Goal: Task Accomplishment & Management: Manage account settings

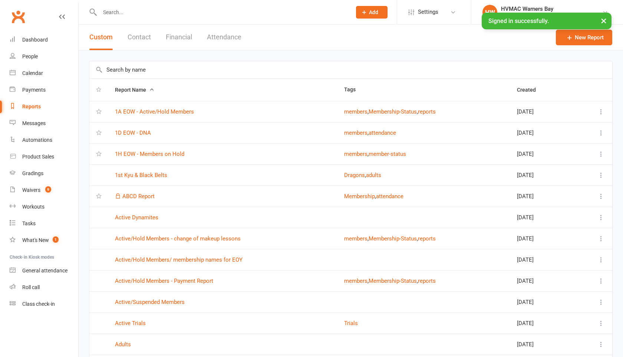
select select "100"
click at [504, 9] on div "HVMAC Warners Bay" at bounding box center [551, 9] width 101 height 7
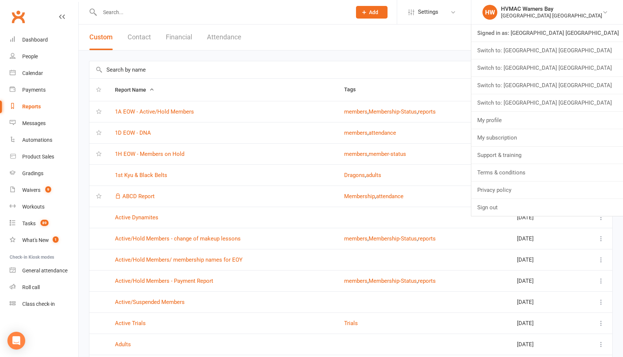
click at [517, 89] on link "Switch to: [GEOGRAPHIC_DATA] [GEOGRAPHIC_DATA]" at bounding box center [548, 85] width 152 height 17
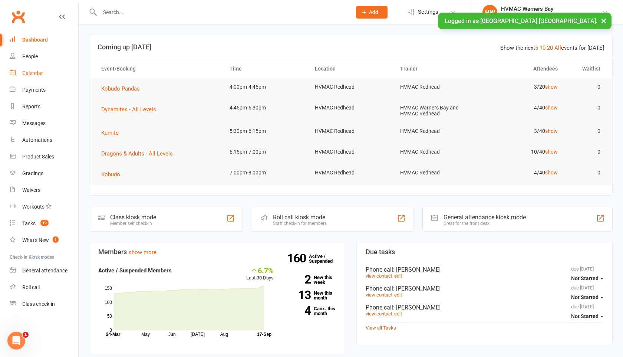
click at [41, 72] on div "Calendar" at bounding box center [32, 73] width 21 height 6
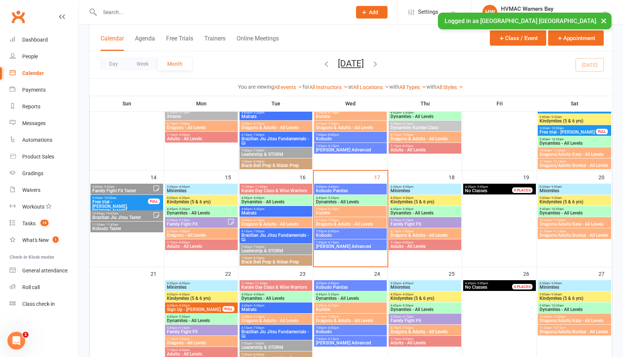
scroll to position [170, 0]
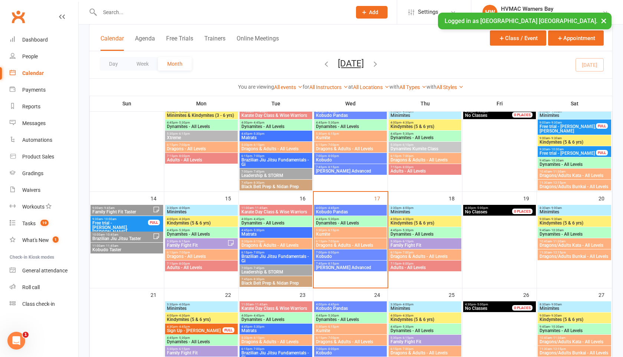
click at [182, 210] on span "Minimites" at bounding box center [202, 212] width 70 height 4
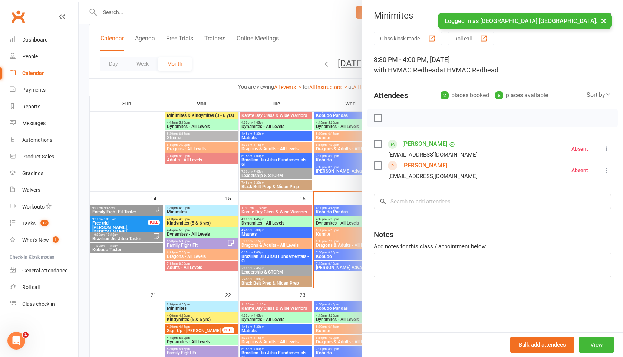
click at [605, 22] on button "×" at bounding box center [603, 21] width 13 height 16
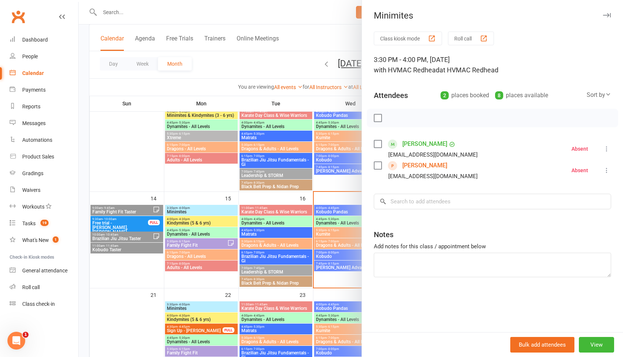
click at [606, 16] on icon "button" at bounding box center [607, 15] width 8 height 4
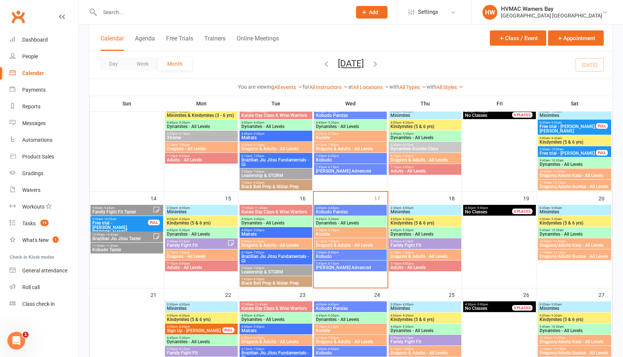
click at [227, 223] on span "Kindymites (5 & 6 yrs)" at bounding box center [202, 223] width 70 height 4
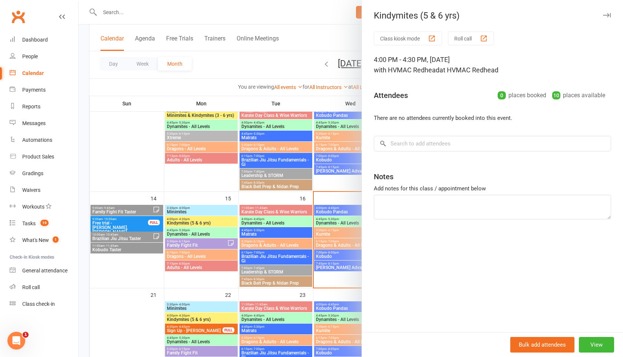
click at [605, 17] on icon "button" at bounding box center [607, 15] width 8 height 4
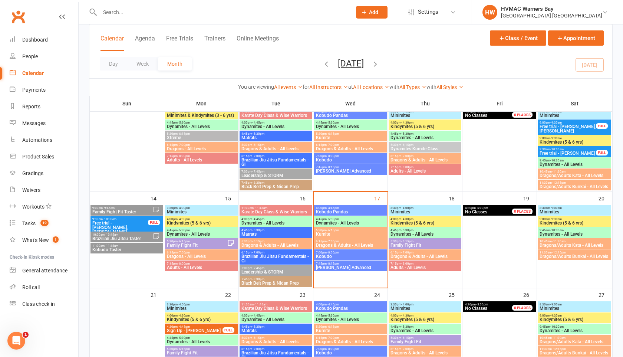
click at [190, 235] on span "Dynamites - All Levels" at bounding box center [202, 234] width 70 height 4
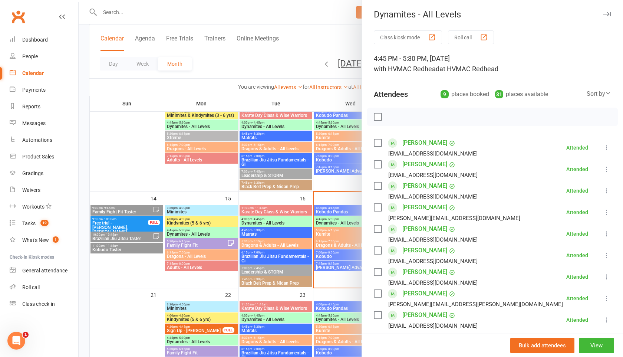
scroll to position [0, 0]
click at [607, 14] on icon "button" at bounding box center [607, 15] width 8 height 4
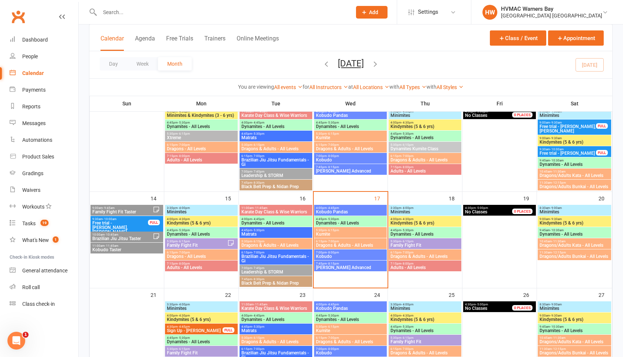
click at [175, 243] on span "Family Fight Fit" at bounding box center [197, 245] width 61 height 4
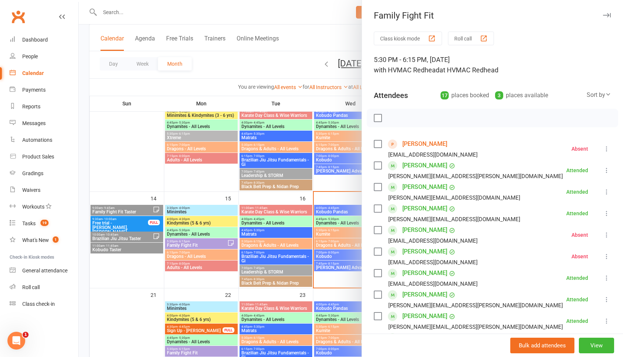
click at [606, 14] on icon "button" at bounding box center [607, 15] width 8 height 4
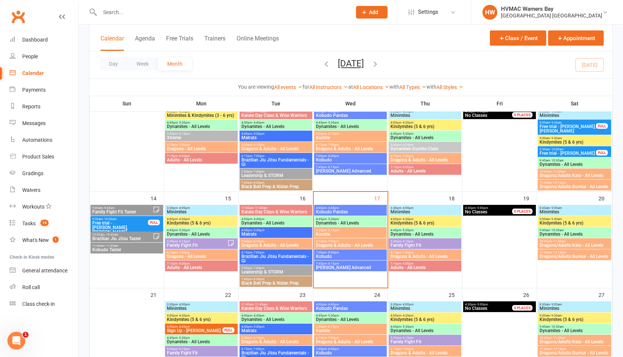
click at [194, 256] on span "Dragons - All Levels" at bounding box center [202, 256] width 70 height 4
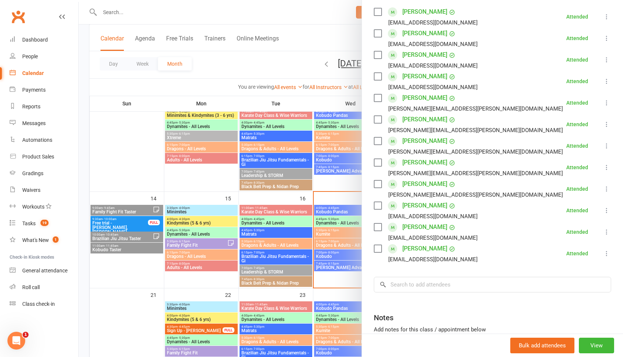
scroll to position [124, 0]
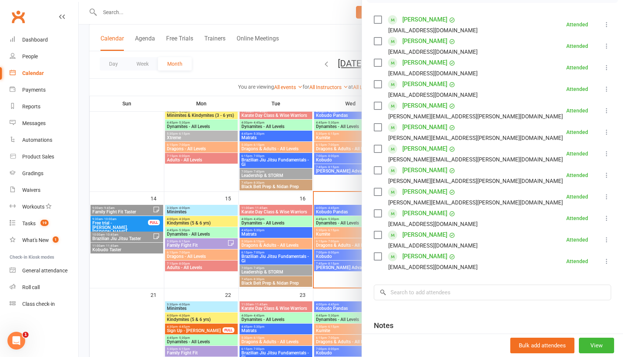
click at [198, 265] on div at bounding box center [351, 178] width 545 height 357
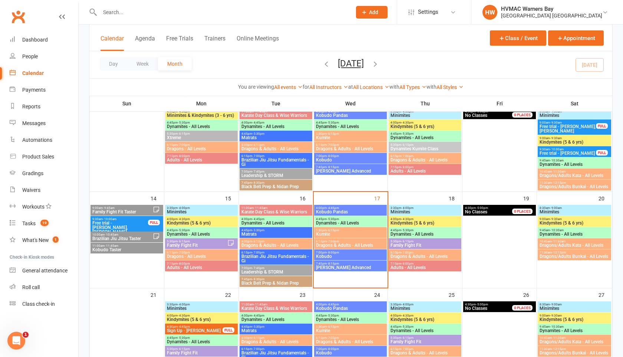
click at [198, 265] on span "Adults - All Levels" at bounding box center [202, 267] width 70 height 4
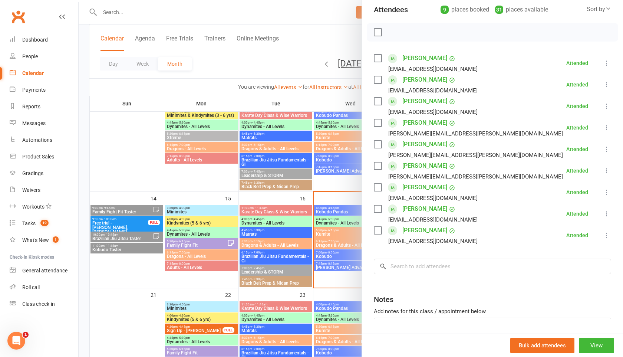
scroll to position [0, 0]
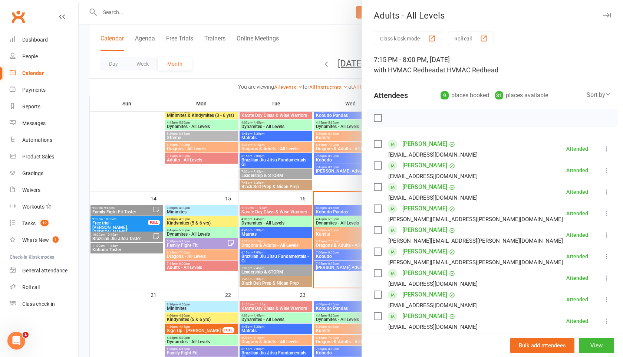
click at [611, 14] on button "button" at bounding box center [607, 15] width 9 height 9
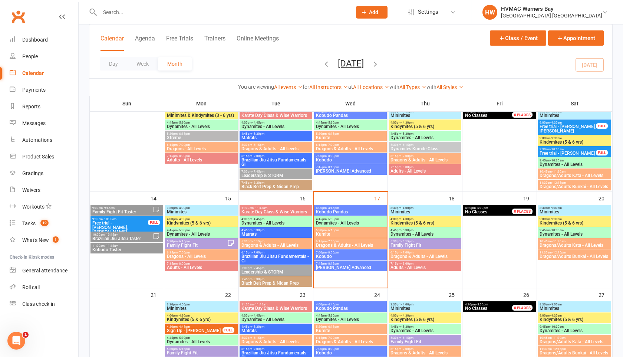
click at [611, 14] on link "HW HVMAC Warners Bay Hunter Valley Martial Arts Centre Redhead" at bounding box center [548, 12] width 130 height 15
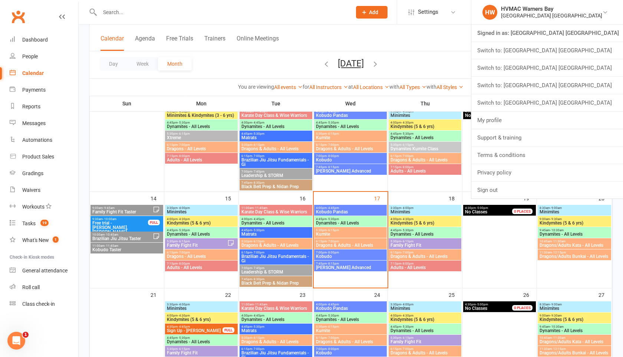
click at [611, 14] on link "HW HVMAC Warners Bay Hunter Valley Martial Arts Centre Redhead" at bounding box center [548, 12] width 130 height 15
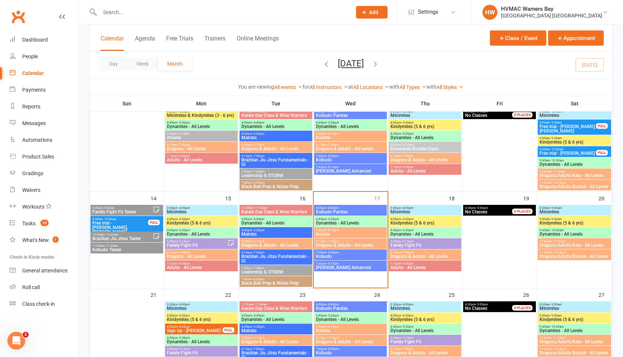
click at [611, 14] on link "HW HVMAC Warners Bay Hunter Valley Martial Arts Centre Redhead" at bounding box center [548, 12] width 130 height 15
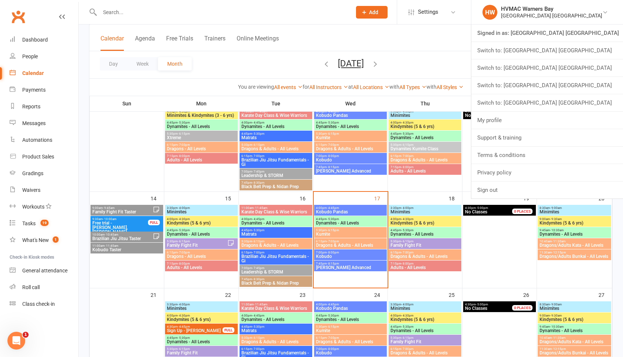
click at [268, 230] on span "4:45pm - 5:30pm" at bounding box center [276, 230] width 70 height 3
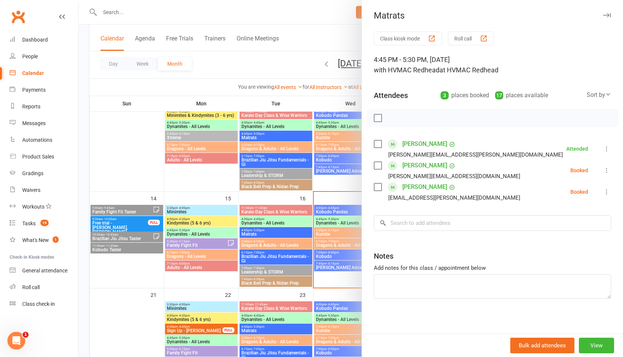
click at [608, 12] on button "button" at bounding box center [607, 15] width 9 height 9
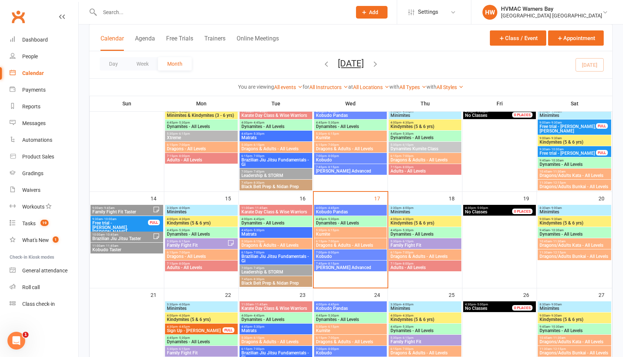
click at [282, 244] on span "Dragons & Adults - All Levels" at bounding box center [276, 245] width 70 height 4
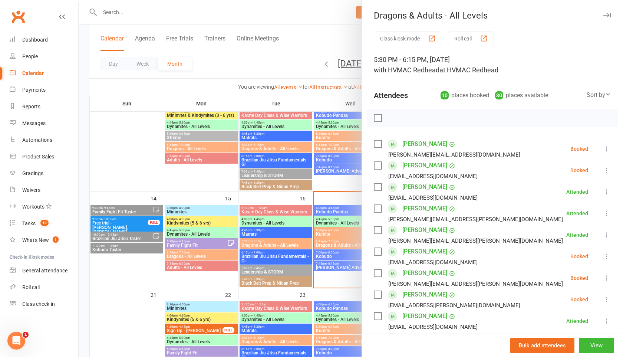
click at [603, 15] on icon "button" at bounding box center [607, 15] width 8 height 4
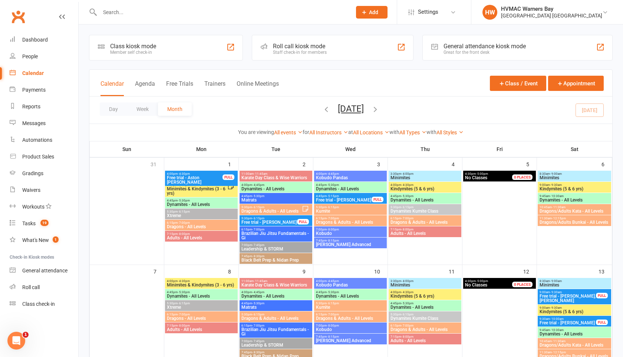
click at [122, 13] on input "text" at bounding box center [222, 12] width 249 height 10
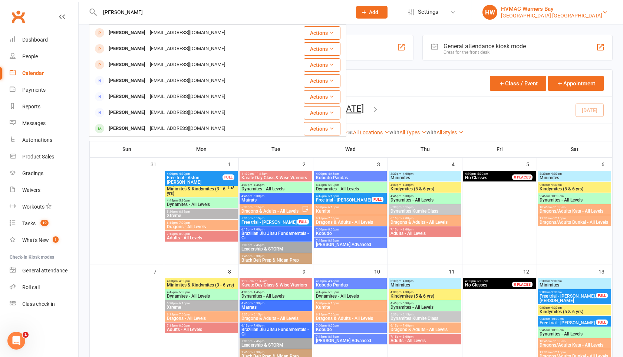
type input "leo h"
click at [541, 12] on div "Hunter Valley Martial Arts Centre Redhead" at bounding box center [551, 15] width 101 height 7
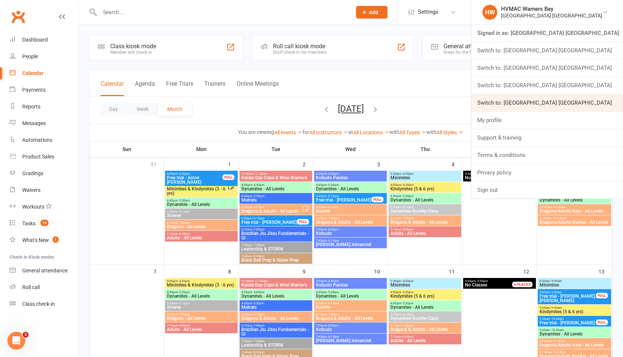
click at [537, 107] on link "Switch to: Hunter Valley Martial Arts Centre Warners Bay" at bounding box center [548, 102] width 152 height 17
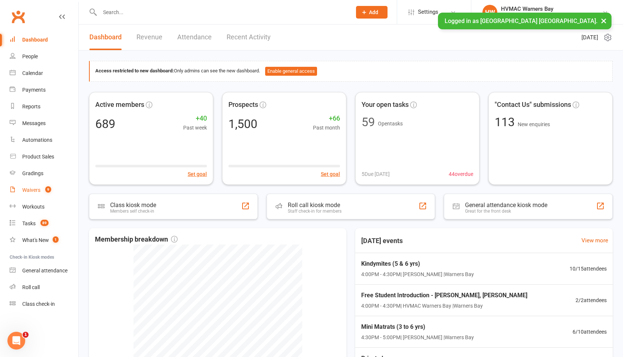
click at [32, 191] on div "Waivers" at bounding box center [31, 190] width 18 height 6
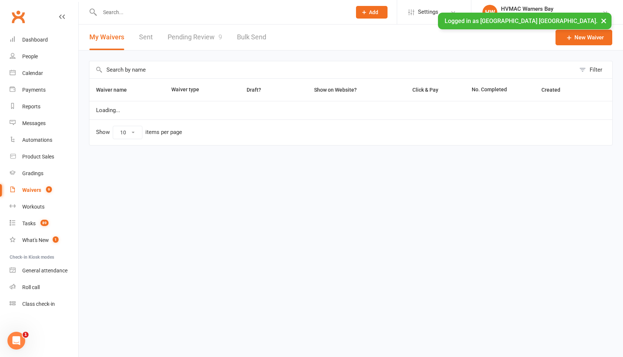
select select "100"
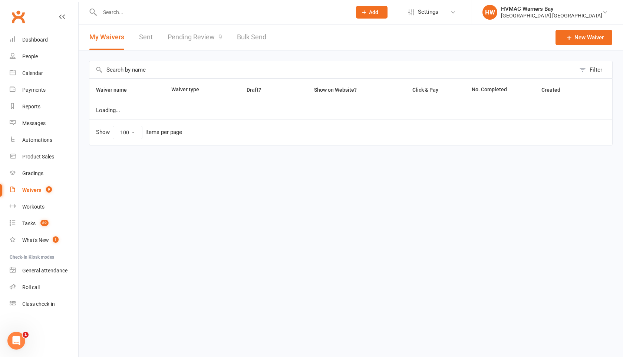
click at [197, 37] on link "Pending Review 9" at bounding box center [195, 37] width 55 height 26
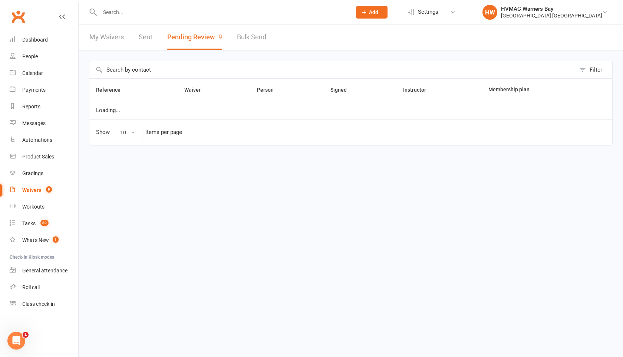
select select "100"
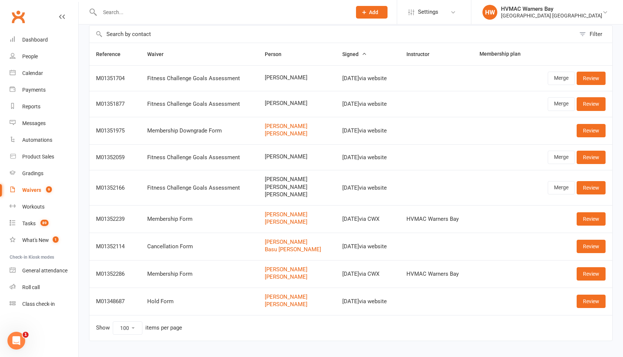
scroll to position [42, 0]
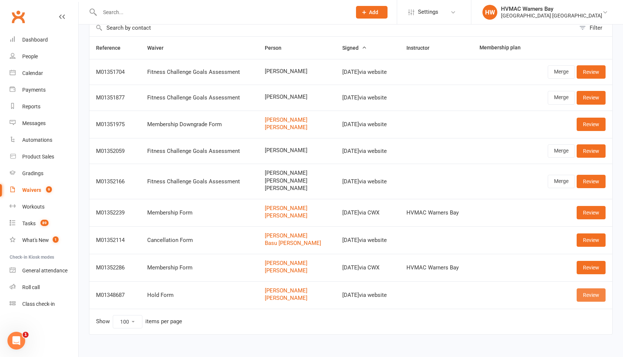
click at [584, 296] on link "Review" at bounding box center [591, 294] width 29 height 13
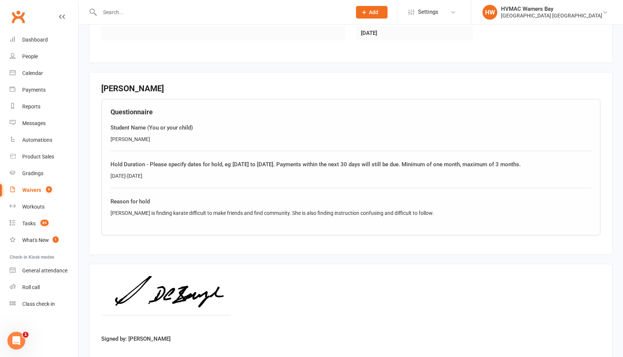
scroll to position [597, 0]
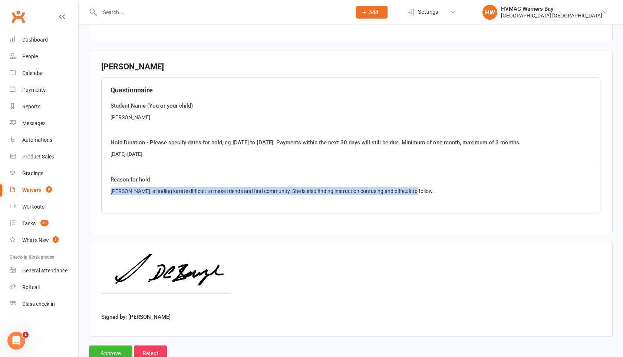
drag, startPoint x: 413, startPoint y: 190, endPoint x: 109, endPoint y: 188, distance: 303.6
click at [109, 188] on div "Questionnaire Student Name (You or your child) Tilly De Bruyne Hold Duration - …" at bounding box center [350, 145] width 499 height 136
copy div "Tilly is finding karate difficult to make friends and find community. She is al…"
click at [115, 348] on input "Approve" at bounding box center [110, 353] width 43 height 16
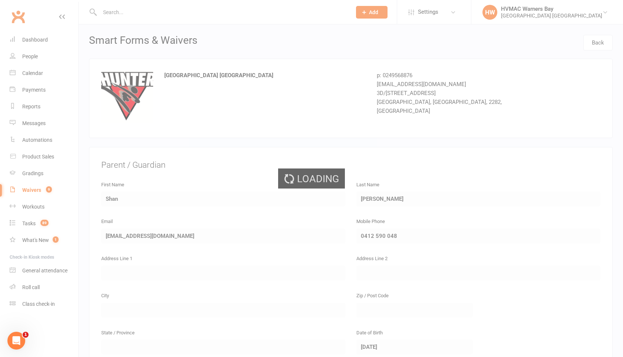
select select "100"
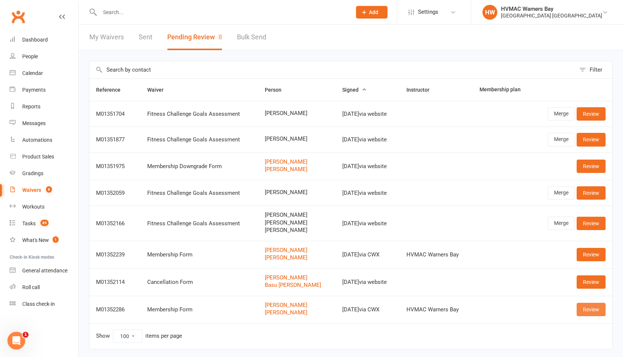
click at [592, 310] on link "Review" at bounding box center [591, 309] width 29 height 13
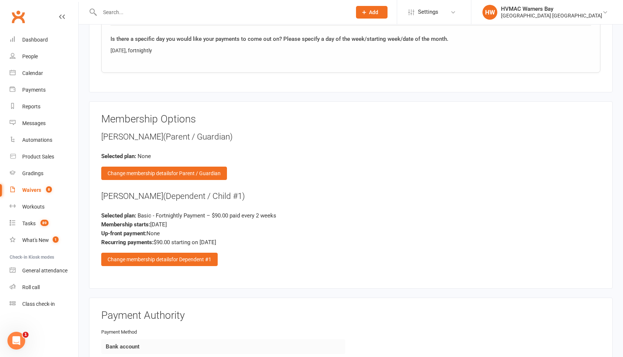
scroll to position [961, 0]
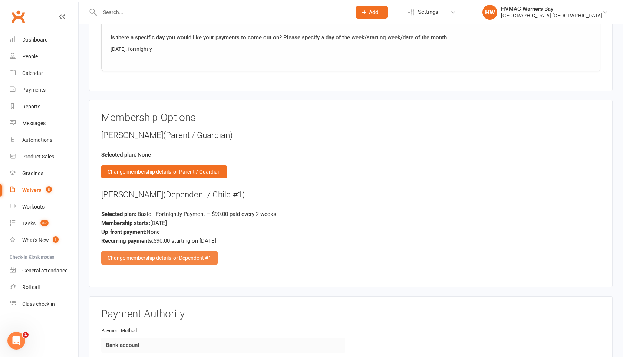
click at [183, 255] on span "for Dependent #1" at bounding box center [191, 258] width 40 height 6
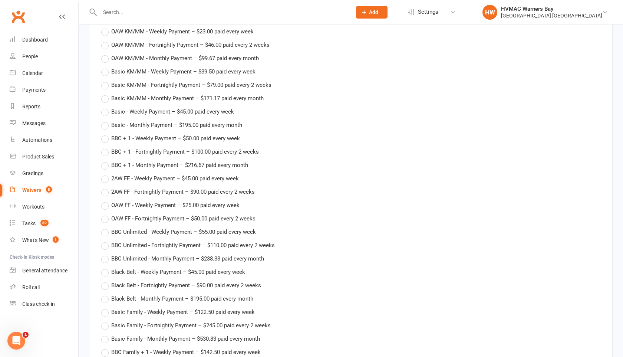
scroll to position [1127, 0]
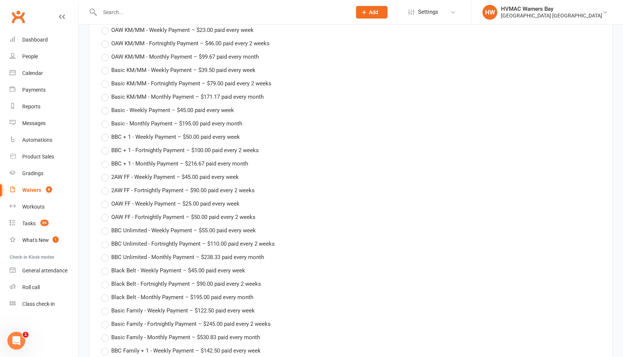
click at [107, 149] on label "BBC + 1 - Fortnightly Payment – $100.00 paid every 2 weeks" at bounding box center [180, 150] width 158 height 9
click at [106, 146] on input "BBC + 1 - Fortnightly Payment – $100.00 paid every 2 weeks" at bounding box center [103, 146] width 5 height 0
type input "BBC + 1 - Fortnightly Payment"
type input "100"
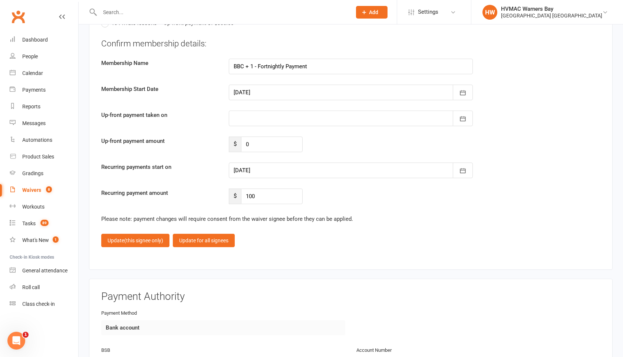
scroll to position [2147, 0]
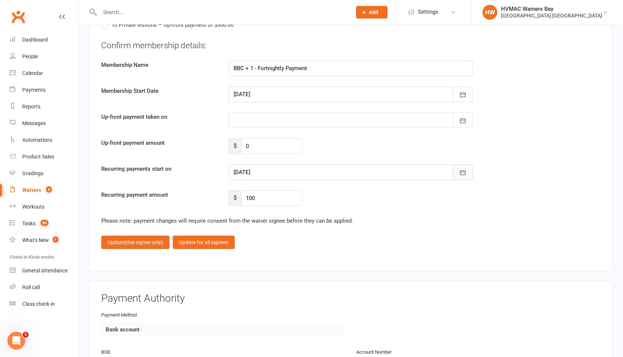
click at [463, 170] on icon "button" at bounding box center [462, 172] width 7 height 7
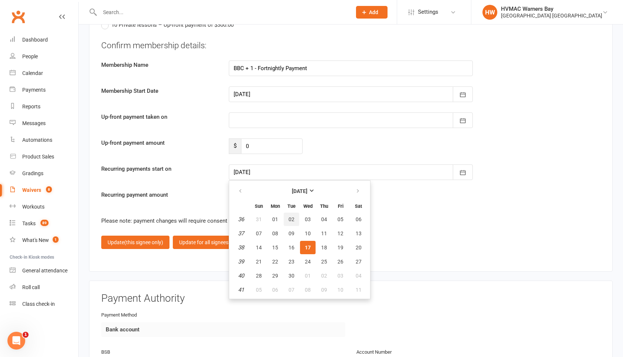
click at [288, 213] on button "02" at bounding box center [292, 219] width 16 height 13
type input "02 Sep 2025"
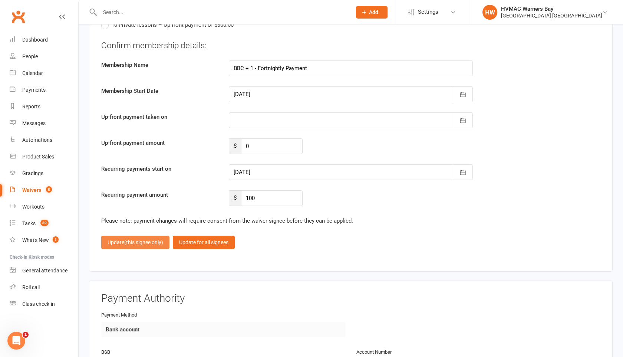
click at [144, 243] on button "Update (this signee only)" at bounding box center [135, 242] width 68 height 13
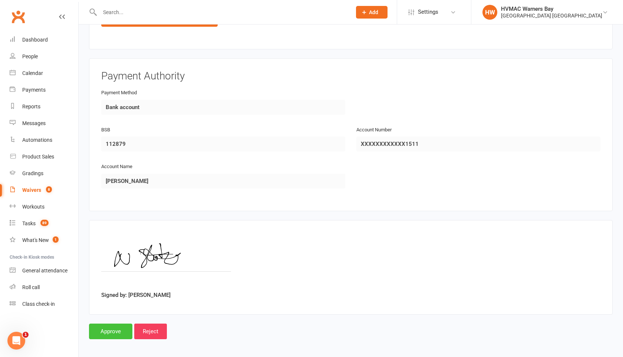
click at [110, 328] on input "Approve" at bounding box center [110, 332] width 43 height 16
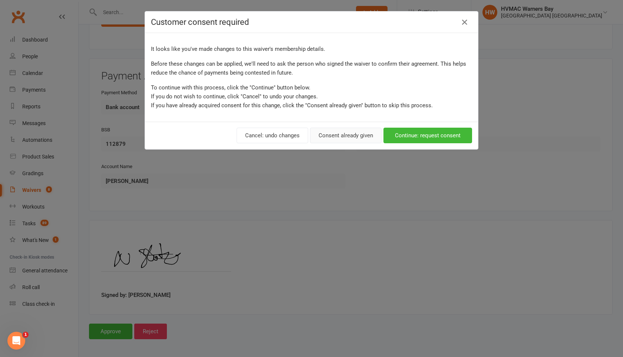
click at [349, 130] on button "Consent already given" at bounding box center [346, 136] width 72 height 16
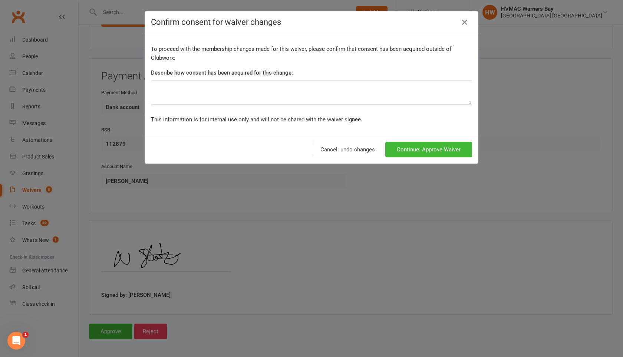
click at [261, 76] on label "Describe how consent has been acquired for this change:" at bounding box center [222, 72] width 142 height 9
click at [239, 98] on textarea at bounding box center [311, 92] width 321 height 24
type textarea "Verbal"
click at [414, 153] on button "Continue: Approve Waiver" at bounding box center [429, 150] width 87 height 16
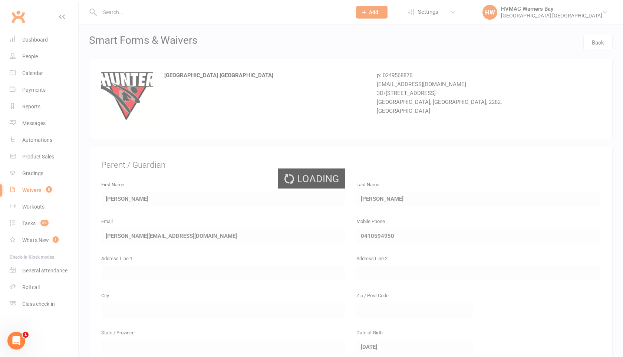
select select "100"
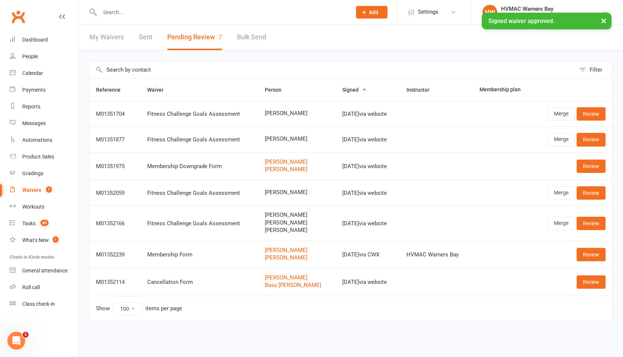
click at [118, 13] on div "× Signed waiver approved." at bounding box center [307, 13] width 614 height 0
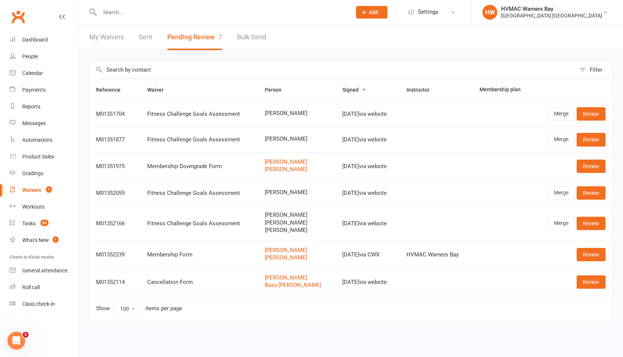
click at [116, 10] on input "text" at bounding box center [222, 12] width 249 height 10
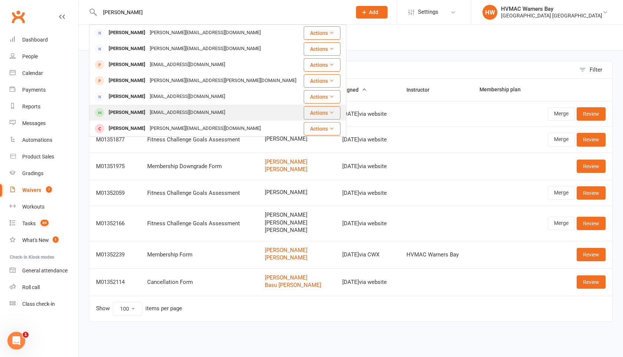
type input "laura"
click at [124, 112] on div "Laura Stokes" at bounding box center [127, 112] width 41 height 11
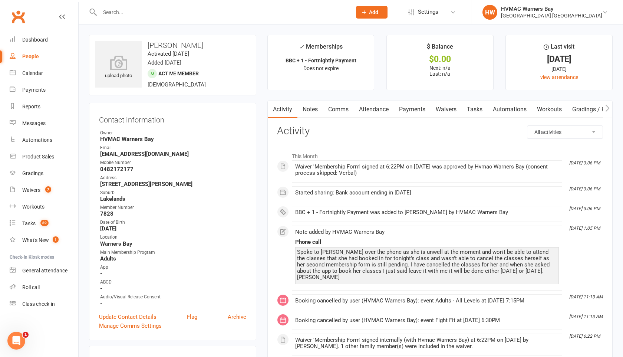
click at [374, 113] on link "Attendance" at bounding box center [374, 109] width 40 height 17
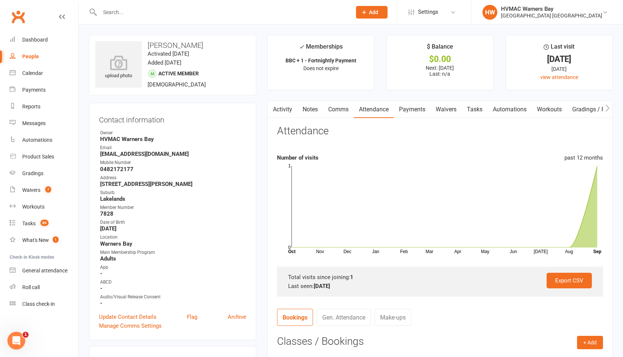
click at [406, 112] on link "Payments" at bounding box center [412, 109] width 37 height 17
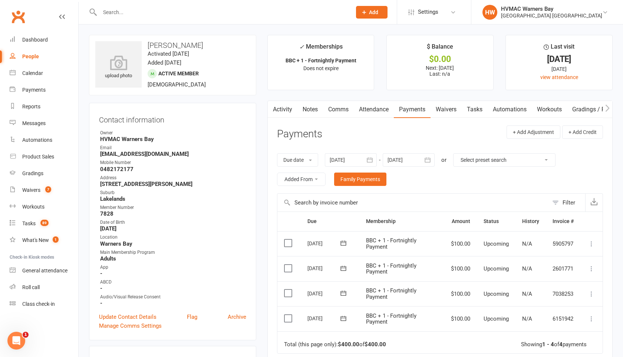
click at [593, 317] on icon at bounding box center [591, 318] width 7 height 7
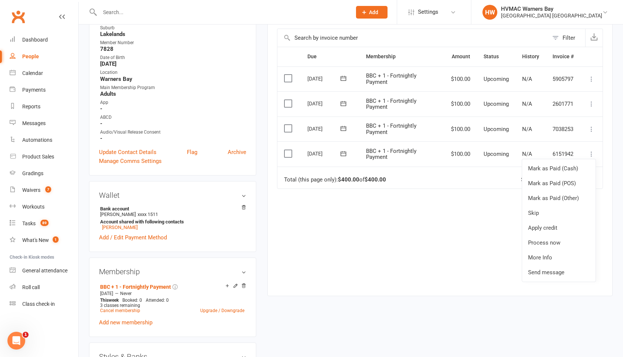
scroll to position [170, 0]
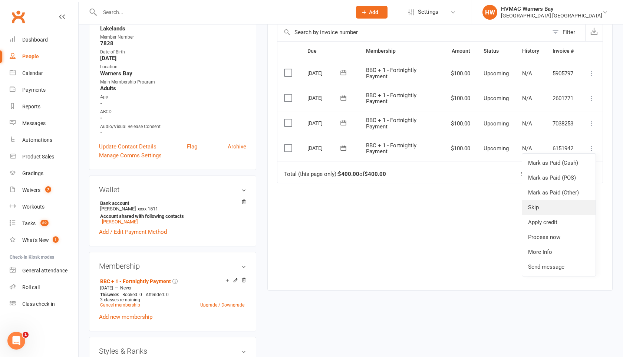
click at [531, 209] on link "Skip" at bounding box center [558, 207] width 73 height 15
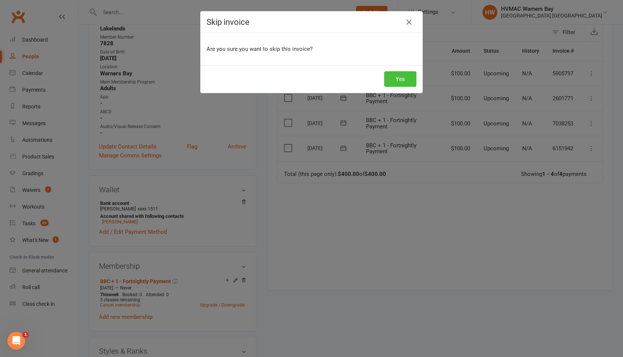
click at [406, 75] on button "Yes" at bounding box center [400, 79] width 32 height 16
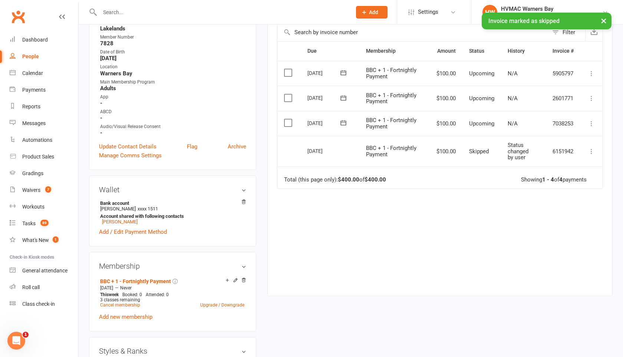
click at [591, 121] on icon at bounding box center [591, 123] width 7 height 7
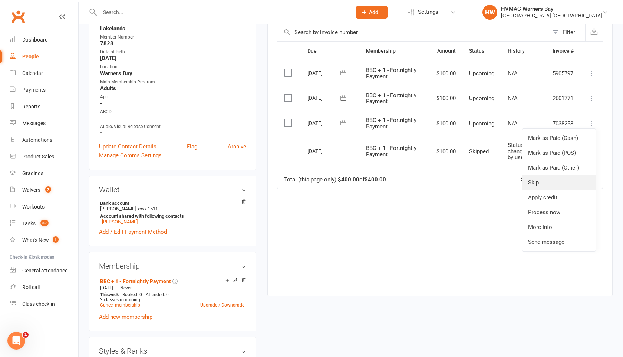
click at [570, 178] on link "Skip" at bounding box center [558, 182] width 73 height 15
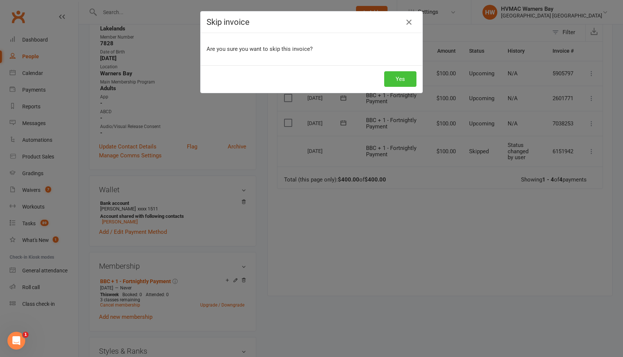
click at [402, 80] on button "Yes" at bounding box center [400, 79] width 32 height 16
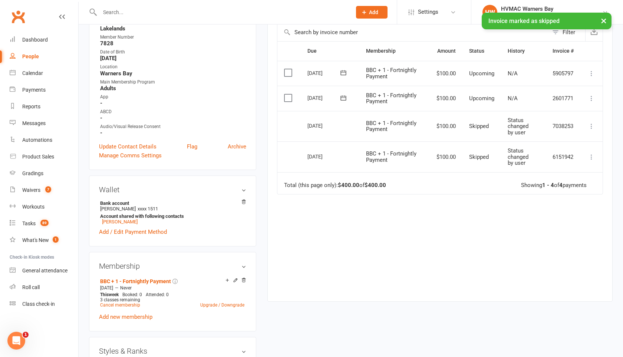
click at [592, 98] on icon at bounding box center [591, 98] width 7 height 7
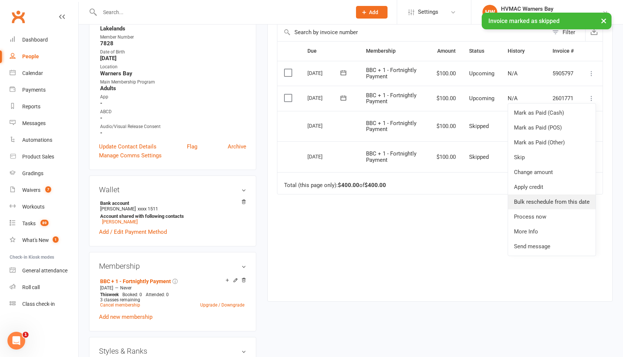
click at [547, 201] on link "Bulk reschedule from this date" at bounding box center [552, 201] width 88 height 15
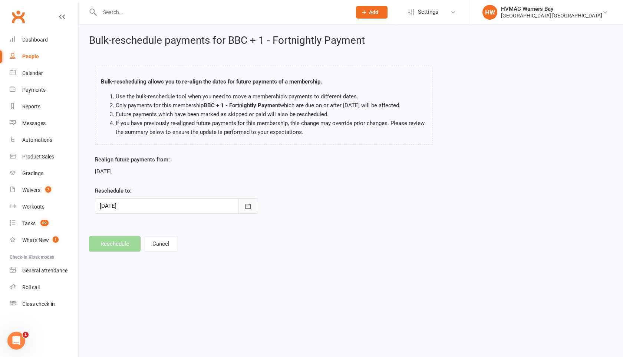
click at [249, 206] on icon "button" at bounding box center [248, 206] width 7 height 7
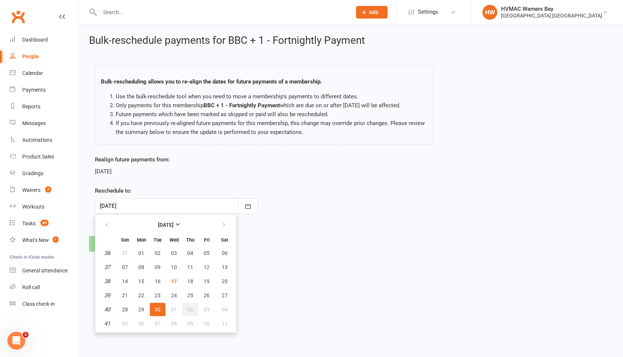
click at [189, 307] on span "02" at bounding box center [190, 310] width 6 height 6
type input "02 Oct 2025"
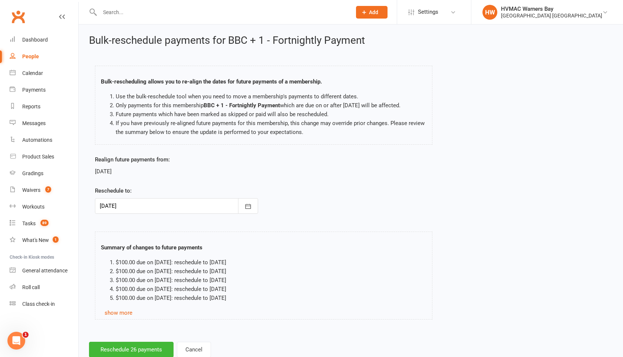
scroll to position [22, 0]
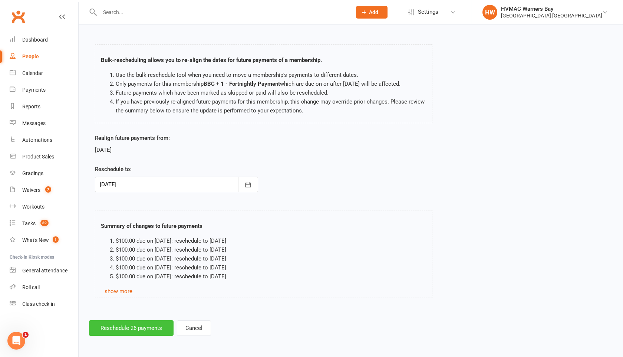
click at [129, 330] on button "Reschedule 26 payments" at bounding box center [131, 328] width 85 height 16
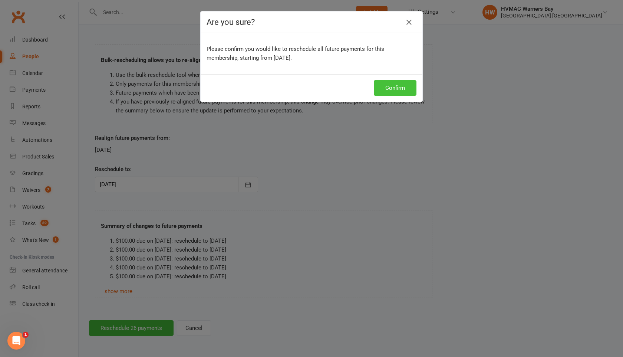
click at [391, 89] on button "Confirm" at bounding box center [395, 88] width 43 height 16
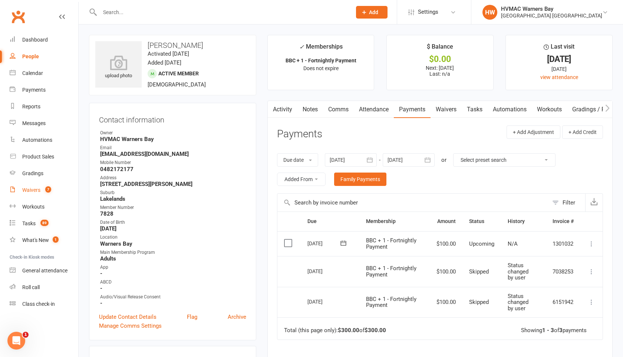
click at [33, 191] on div "Waivers" at bounding box center [31, 190] width 18 height 6
select select "100"
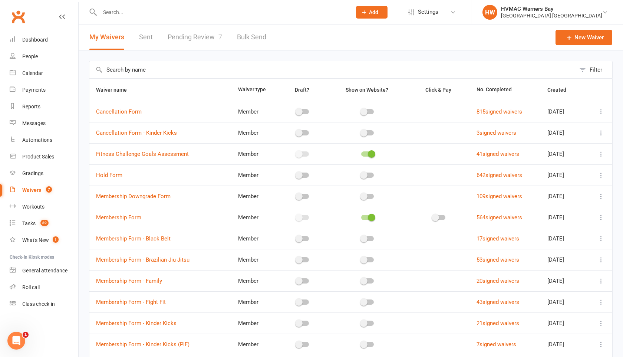
click at [188, 37] on link "Pending Review 7" at bounding box center [195, 37] width 55 height 26
select select "100"
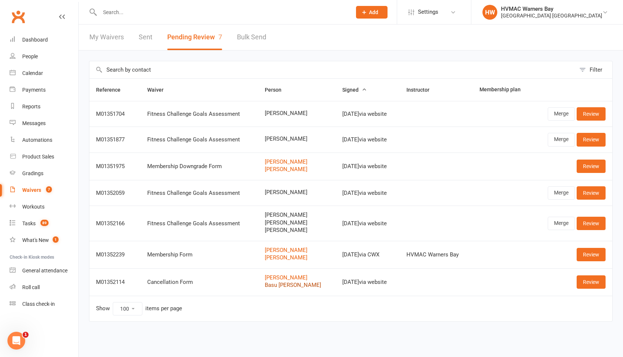
click at [274, 285] on link "Basu Vaid" at bounding box center [297, 285] width 64 height 6
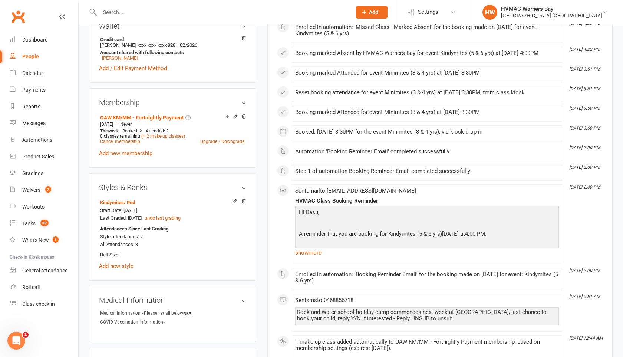
scroll to position [346, 0]
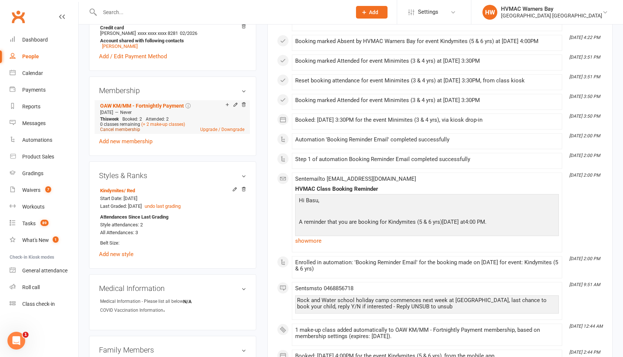
click at [121, 129] on link "Cancel membership" at bounding box center [120, 129] width 40 height 5
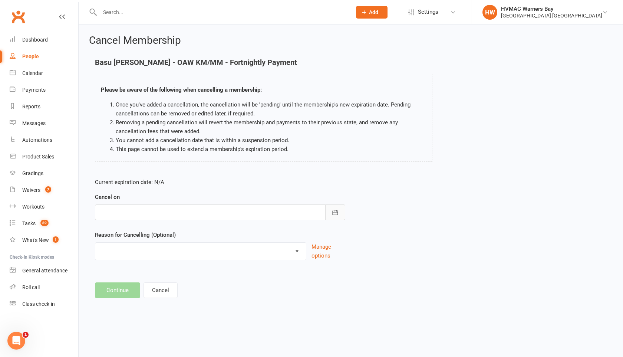
click at [334, 213] on icon "button" at bounding box center [335, 212] width 7 height 7
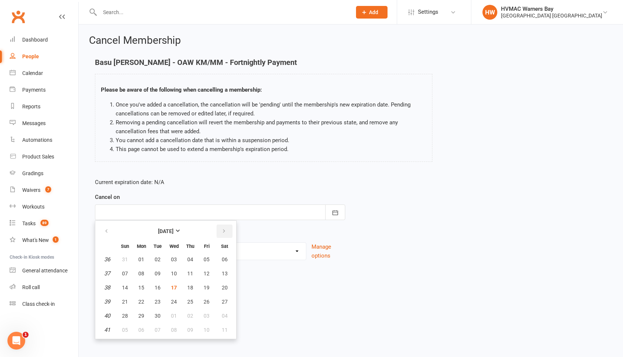
click at [222, 233] on icon "button" at bounding box center [224, 231] width 5 height 6
click at [173, 290] on span "15" at bounding box center [174, 288] width 6 height 6
type input "15 Oct 2025"
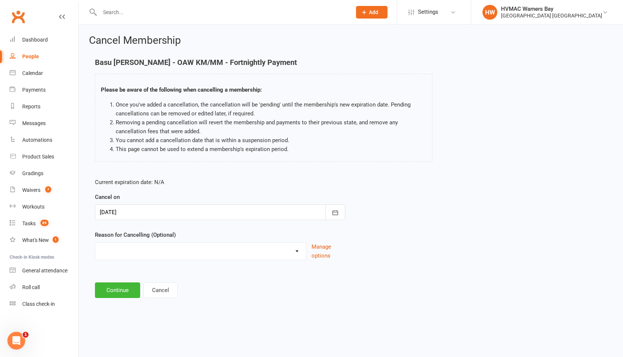
click at [156, 252] on select "Family commitments/circumstances Financial Holiday Lost interest Medical/Injury…" at bounding box center [200, 250] width 211 height 15
select select "5"
click at [95, 243] on select "Family commitments/circumstances Financial Holiday Lost interest Medical/Injury…" at bounding box center [200, 250] width 211 height 15
click at [121, 290] on button "Continue" at bounding box center [117, 290] width 45 height 16
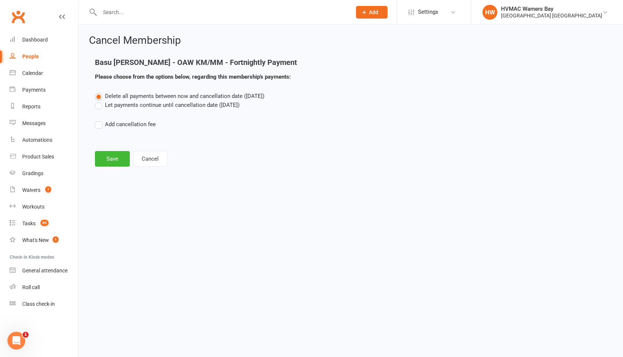
click at [98, 107] on label "Let payments continue until cancellation date (Oct 15, 2025)" at bounding box center [167, 105] width 145 height 9
click at [98, 101] on input "Let payments continue until cancellation date (Oct 15, 2025)" at bounding box center [97, 101] width 5 height 0
click at [106, 161] on button "Save" at bounding box center [112, 159] width 35 height 16
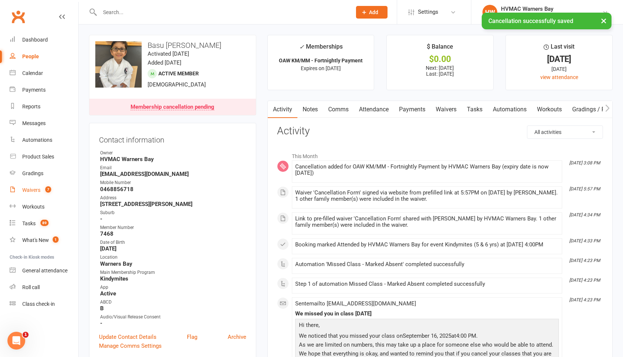
click at [40, 189] on div "Waivers" at bounding box center [31, 190] width 18 height 6
select select "100"
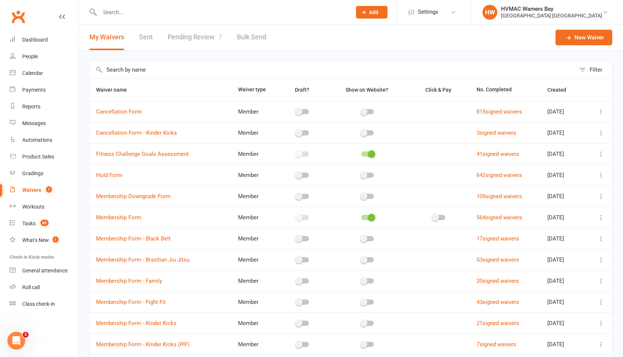
click at [178, 38] on link "Pending Review 7" at bounding box center [195, 37] width 55 height 26
select select "100"
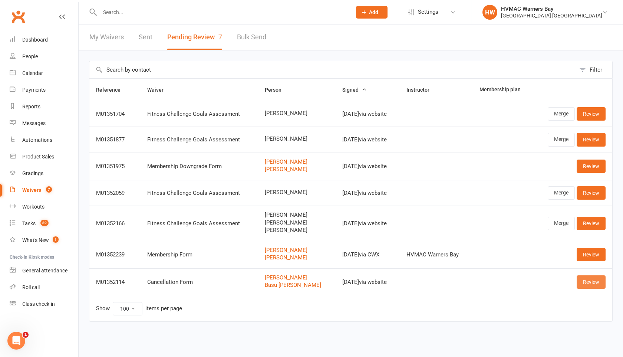
click at [588, 281] on link "Review" at bounding box center [591, 281] width 29 height 13
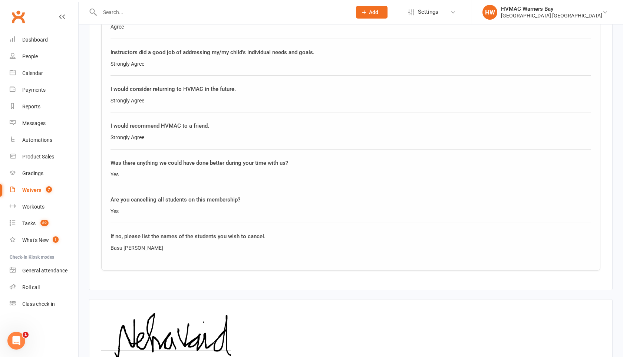
scroll to position [879, 0]
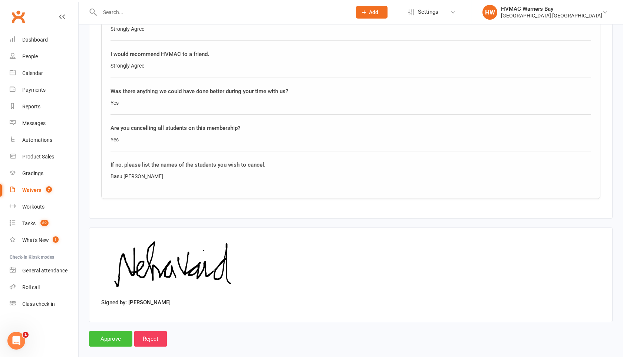
click at [112, 332] on input "Approve" at bounding box center [110, 339] width 43 height 16
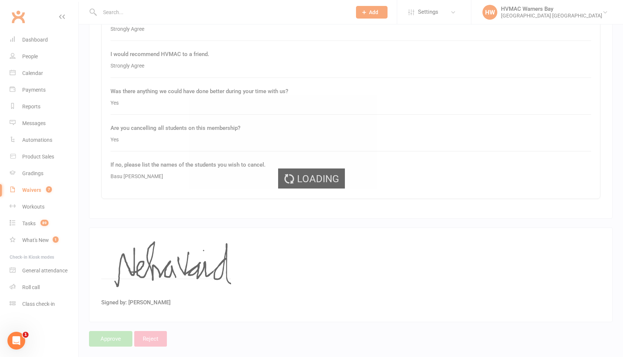
select select "100"
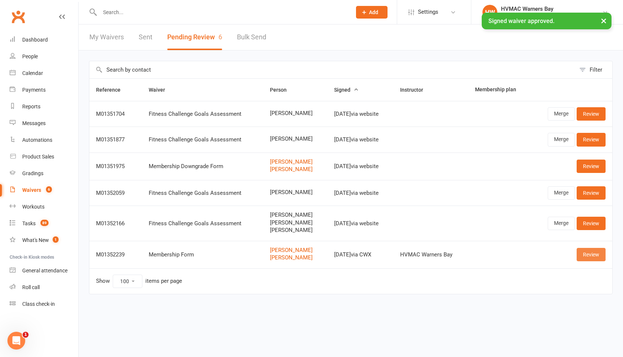
click at [597, 254] on link "Review" at bounding box center [591, 254] width 29 height 13
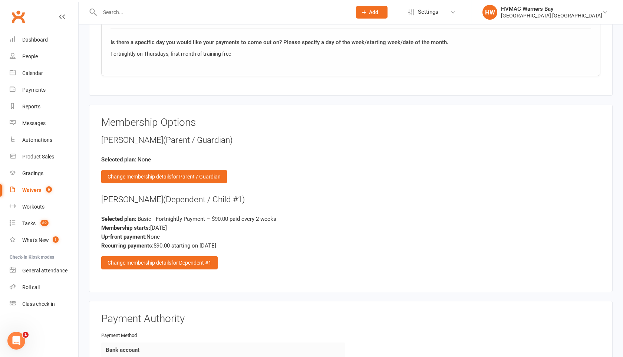
scroll to position [956, 0]
click at [188, 261] on span "for Dependent #1" at bounding box center [191, 262] width 40 height 6
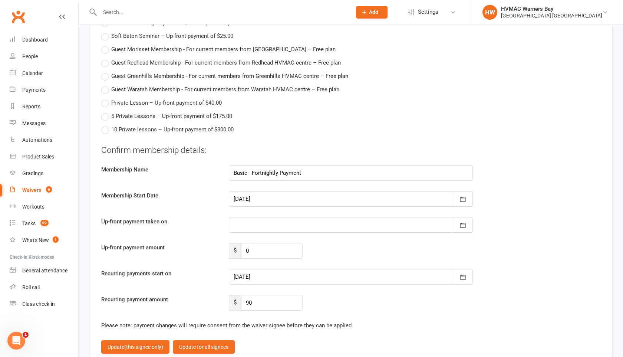
scroll to position [2059, 0]
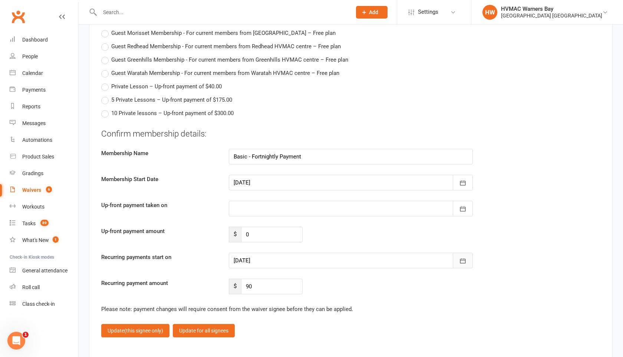
click at [464, 258] on icon "button" at bounding box center [462, 260] width 7 height 7
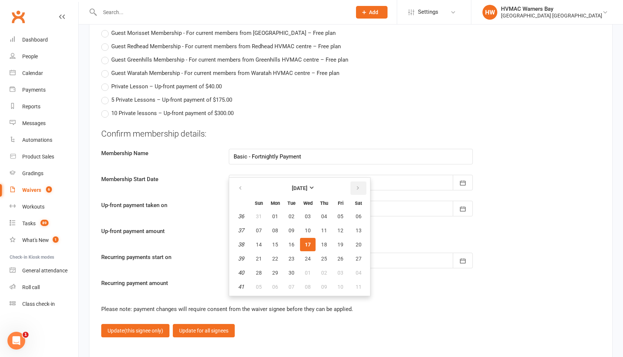
click at [357, 187] on icon "button" at bounding box center [357, 188] width 5 height 6
click at [327, 242] on span "16" at bounding box center [324, 245] width 6 height 6
type input "16 Oct 2025"
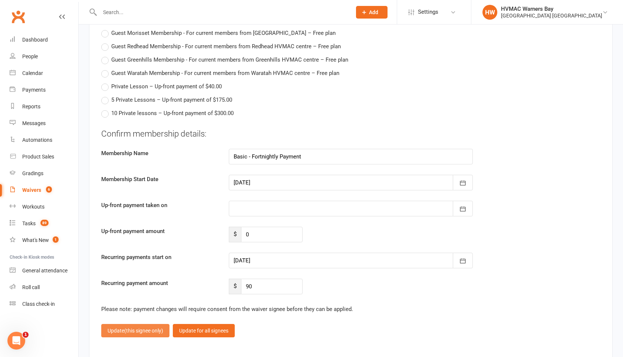
click at [146, 328] on span "(this signee only)" at bounding box center [143, 331] width 39 height 6
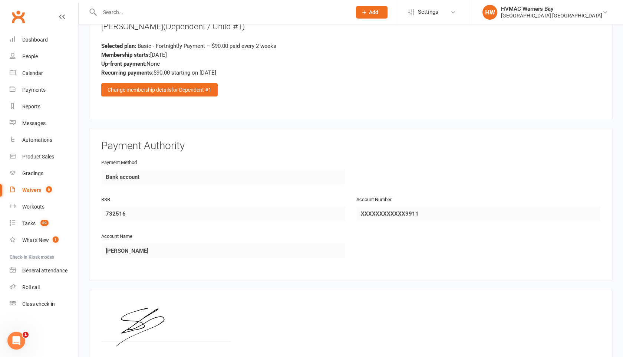
scroll to position [1199, 0]
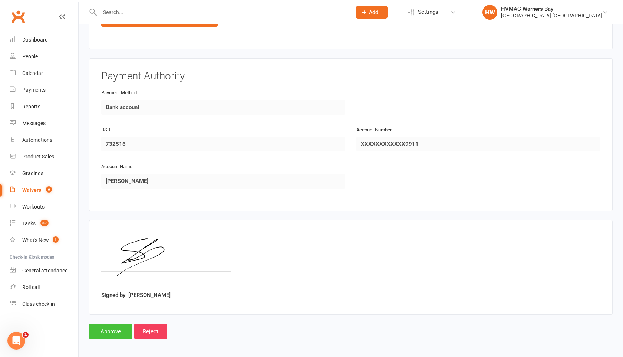
click at [107, 327] on input "Approve" at bounding box center [110, 332] width 43 height 16
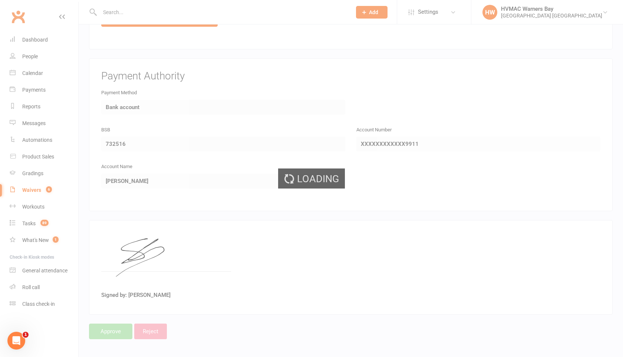
select select "100"
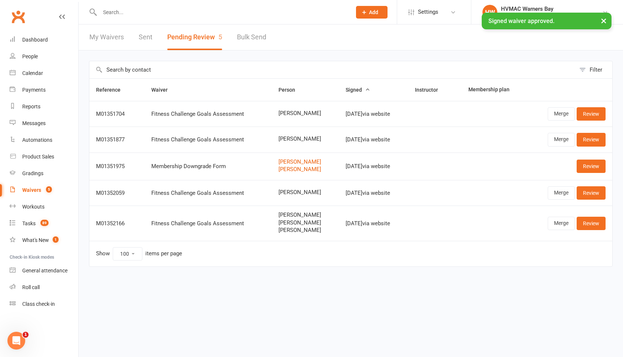
click at [112, 13] on div "× Signed waiver approved." at bounding box center [307, 13] width 614 height 0
click at [113, 11] on input "text" at bounding box center [222, 12] width 249 height 10
type input "l"
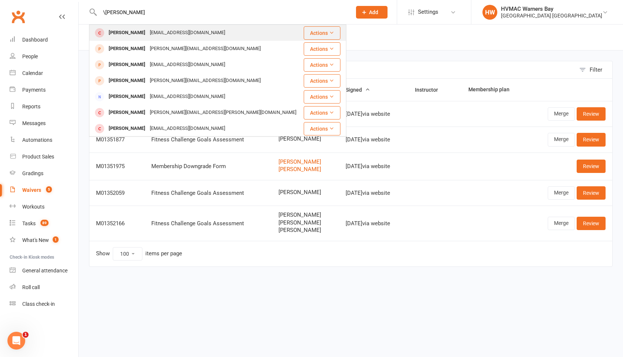
type input "\jerrick"
click at [121, 31] on div "Jerrick Bradford" at bounding box center [127, 32] width 41 height 11
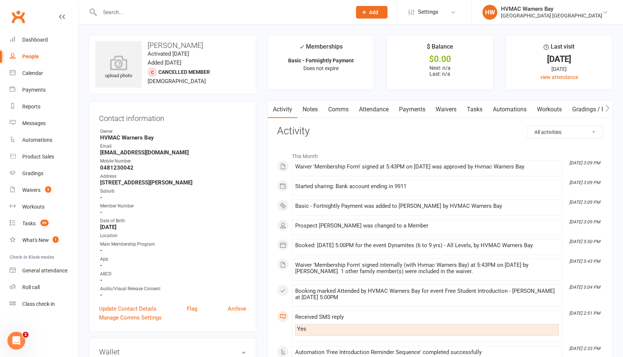
drag, startPoint x: 132, startPoint y: 181, endPoint x: 223, endPoint y: 184, distance: 91.3
click at [224, 184] on strong "21 james st Warners bay New South Wales 2282" at bounding box center [173, 182] width 146 height 7
click at [125, 307] on link "Update Contact Details" at bounding box center [128, 308] width 58 height 9
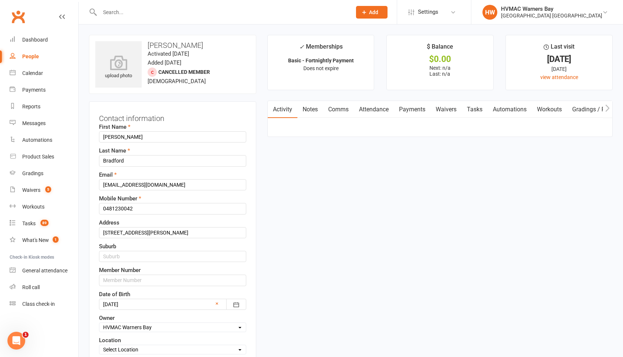
scroll to position [35, 0]
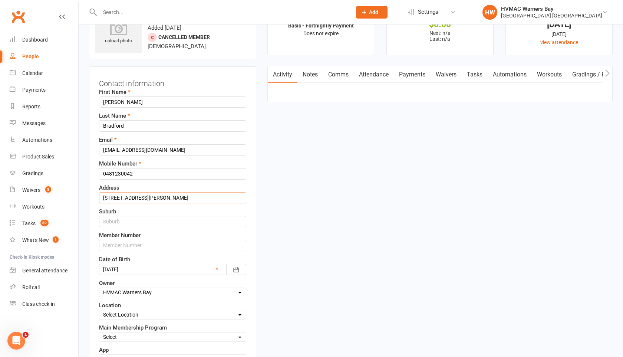
drag, startPoint x: 132, startPoint y: 196, endPoint x: 219, endPoint y: 200, distance: 86.6
click at [219, 200] on input "21 james st Warners bay New South Wales 2282" at bounding box center [172, 197] width 147 height 11
type input "[STREET_ADDRESS][PERSON_NAME]"
click at [117, 223] on input "text" at bounding box center [172, 221] width 147 height 11
paste input "Warners bay New South Wales 2282"
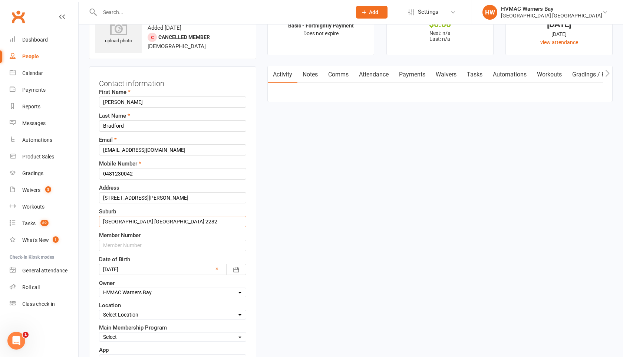
type input "Warners bay New South Wales 2282"
click at [117, 244] on input "text" at bounding box center [172, 245] width 147 height 11
type input "7738"
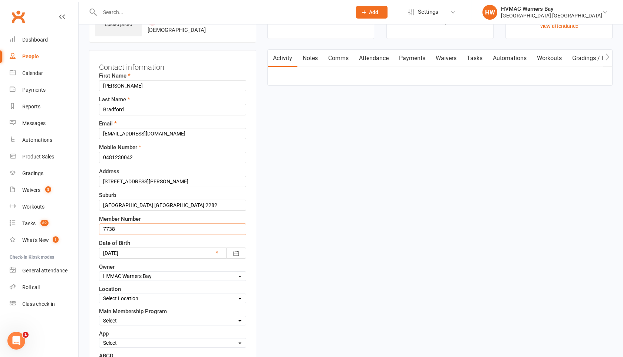
scroll to position [52, 0]
click at [123, 299] on select "Select Location Warners Bay" at bounding box center [172, 298] width 147 height 8
select select "0"
click at [99, 294] on select "Select Location Warners Bay" at bounding box center [172, 298] width 147 height 8
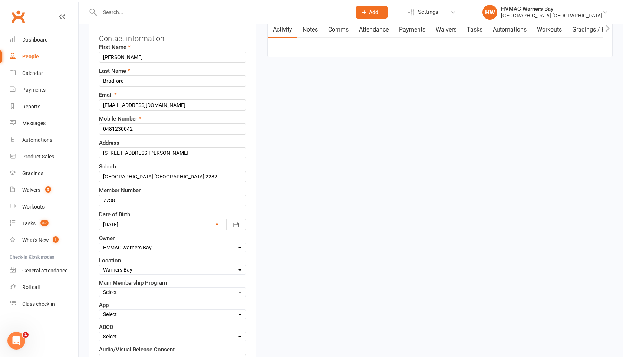
scroll to position [81, 0]
click at [122, 291] on select "Select Minimites Dynamites Kindymites Dragons Adults Fight Fit BJJ Kobudo Kinde…" at bounding box center [172, 291] width 147 height 8
select select "Dynamites"
click at [99, 287] on select "Select Minimites Dynamites Kindymites Dragons Adults Fight Fit BJJ Kobudo Kinde…" at bounding box center [172, 291] width 147 height 8
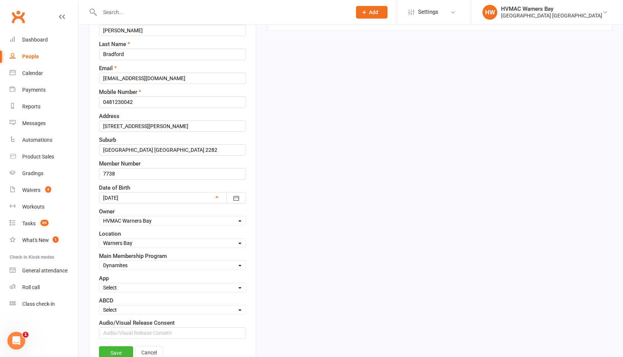
scroll to position [117, 0]
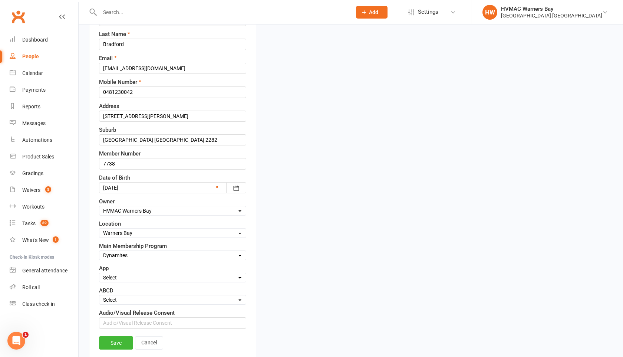
click at [122, 300] on select "Select A B C D" at bounding box center [172, 300] width 147 height 8
select select "B"
click at [99, 296] on select "Select A B C D" at bounding box center [172, 300] width 147 height 8
click at [118, 340] on link "Save" at bounding box center [116, 342] width 34 height 13
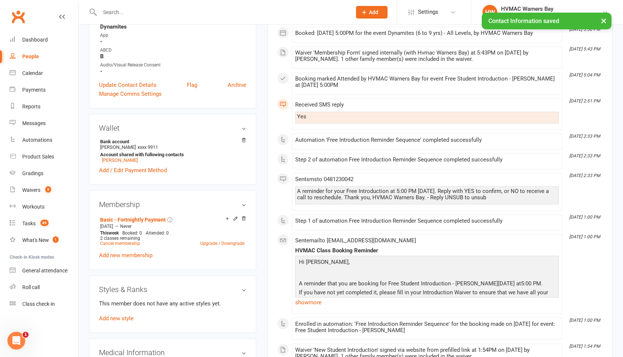
scroll to position [237, 0]
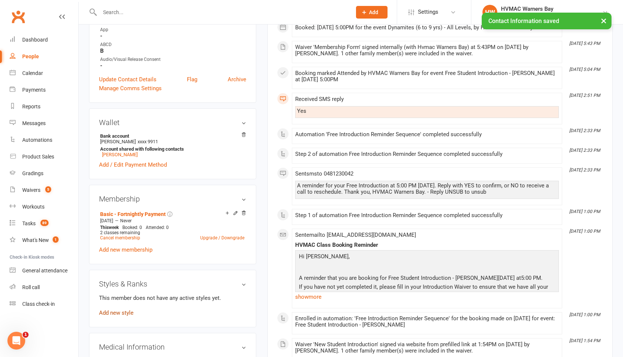
click at [118, 309] on link "Add new style" at bounding box center [116, 312] width 35 height 7
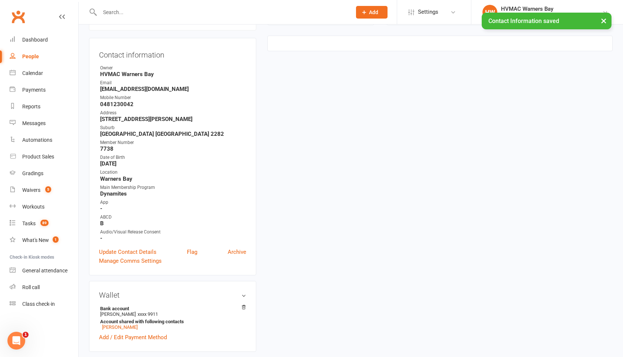
scroll to position [63, 0]
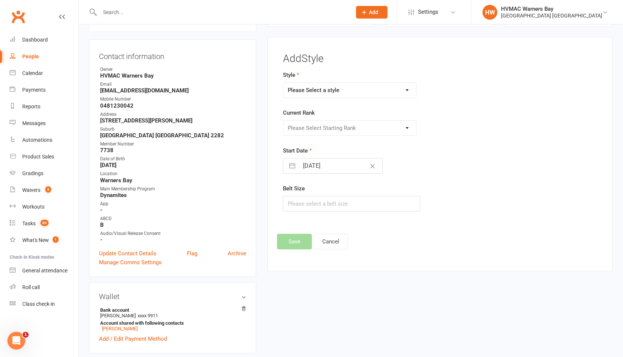
click at [344, 94] on select "Please Select a style Brazilian Jiu Jitsu Dragons & Adults Dynamites Fight Fit …" at bounding box center [350, 90] width 133 height 15
select select "1277"
click at [284, 83] on select "Please Select a style Brazilian Jiu Jitsu Dragons & Adults Dynamites Fight Fit …" at bounding box center [350, 90] width 133 height 15
click at [337, 126] on select "Please Select Starting Rank White 10th Kyu 9th Kyu 8th Kyu - Yellow 7th Kyu - O…" at bounding box center [350, 128] width 133 height 15
select select "12527"
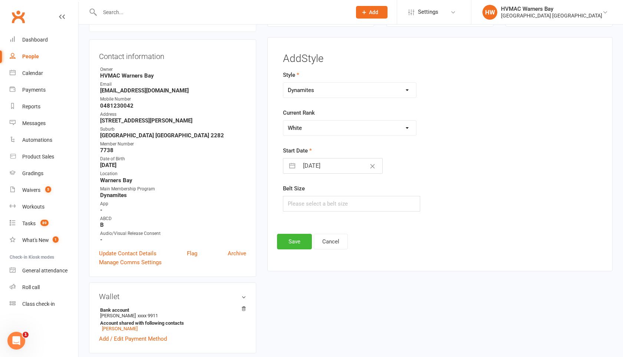
click at [284, 121] on select "Please Select Starting Rank White 10th Kyu 9th Kyu 8th Kyu - Yellow 7th Kyu - O…" at bounding box center [350, 128] width 133 height 15
click at [299, 240] on button "Save" at bounding box center [294, 242] width 35 height 16
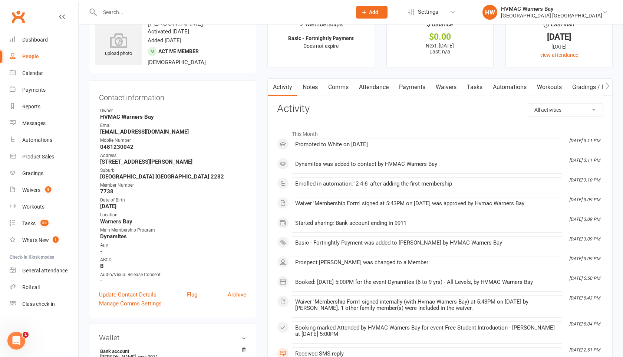
scroll to position [0, 0]
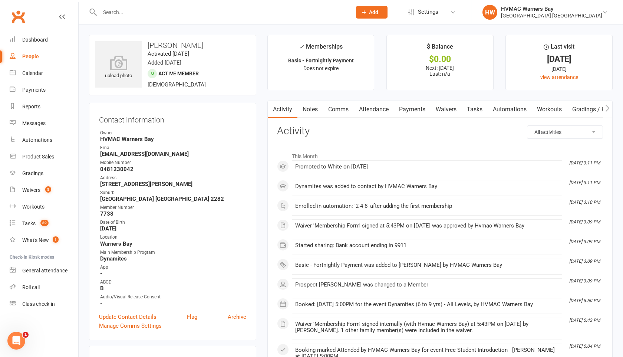
click at [410, 104] on link "Payments" at bounding box center [412, 109] width 37 height 17
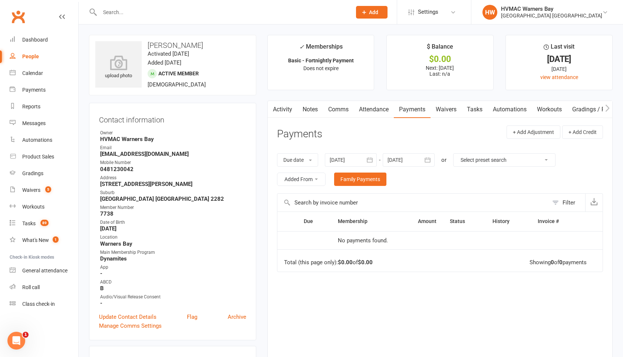
click at [428, 163] on icon "button" at bounding box center [427, 159] width 7 height 7
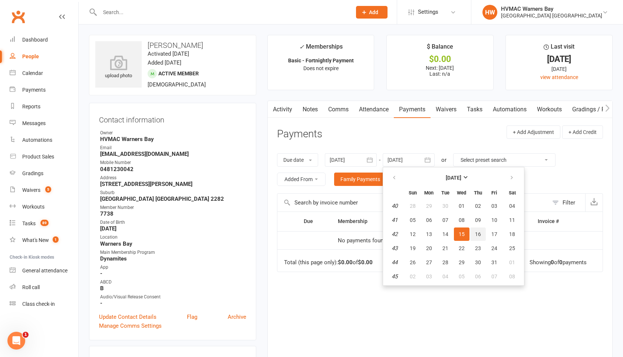
click at [480, 235] on span "16" at bounding box center [478, 234] width 6 height 6
type input "16 Oct 2025"
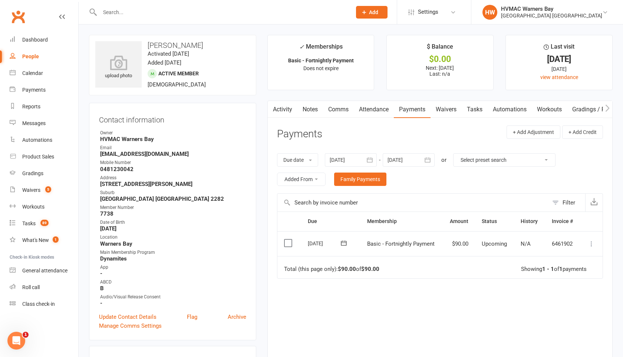
click at [475, 108] on link "Tasks" at bounding box center [475, 109] width 26 height 17
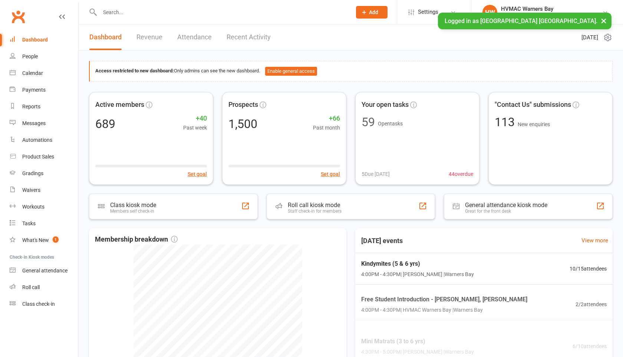
click at [115, 12] on input "text" at bounding box center [222, 12] width 249 height 10
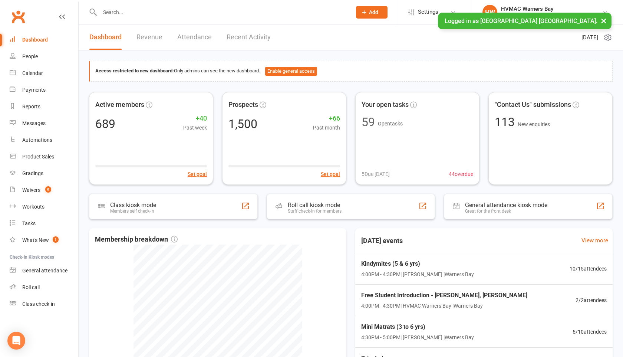
type input "Y"
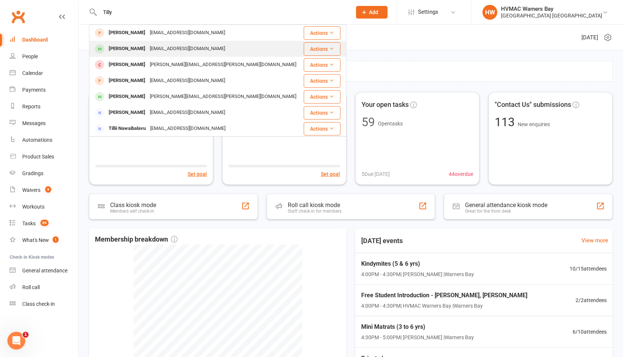
type input "Tilly"
click at [119, 46] on div "[PERSON_NAME]" at bounding box center [127, 48] width 41 height 11
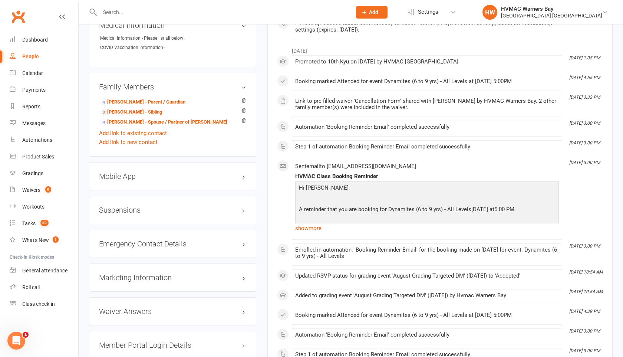
scroll to position [648, 0]
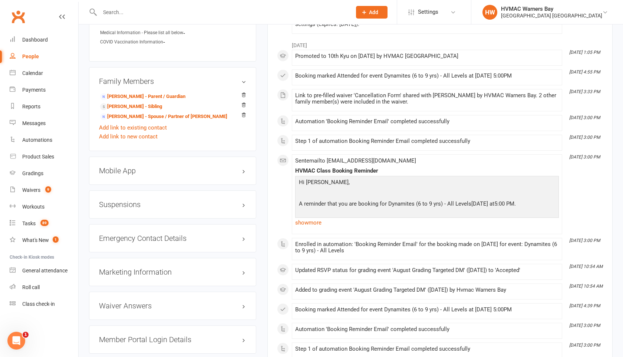
click at [243, 202] on h3 "Suspensions" at bounding box center [172, 204] width 147 height 8
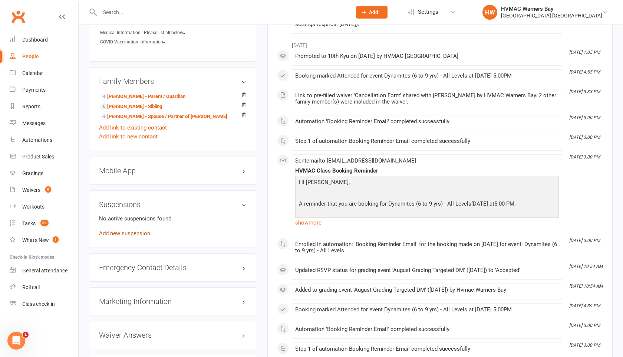
click at [140, 232] on link "Add new suspension" at bounding box center [124, 233] width 51 height 7
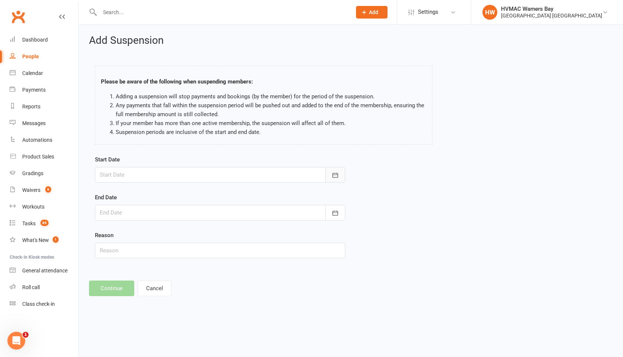
click at [334, 176] on icon "button" at bounding box center [335, 174] width 7 height 7
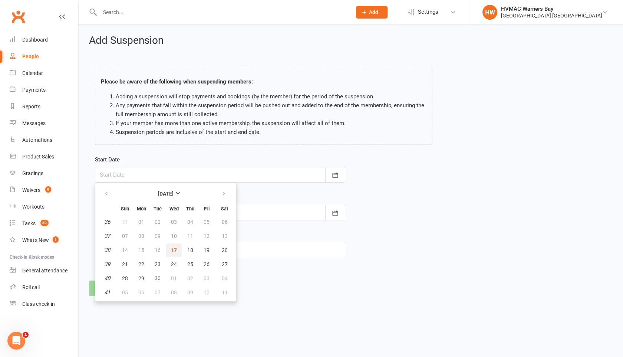
click at [174, 252] on span "17" at bounding box center [174, 250] width 6 height 6
type input "[DATE]"
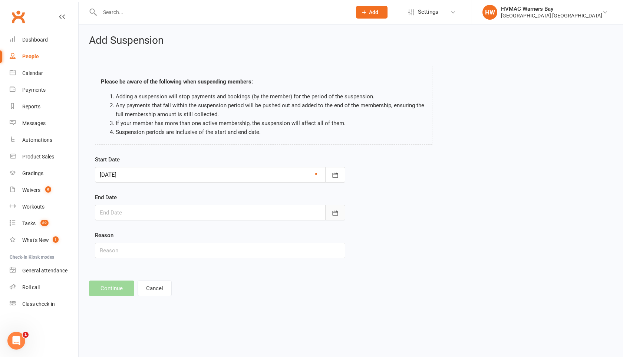
click at [338, 213] on icon "button" at bounding box center [335, 212] width 7 height 7
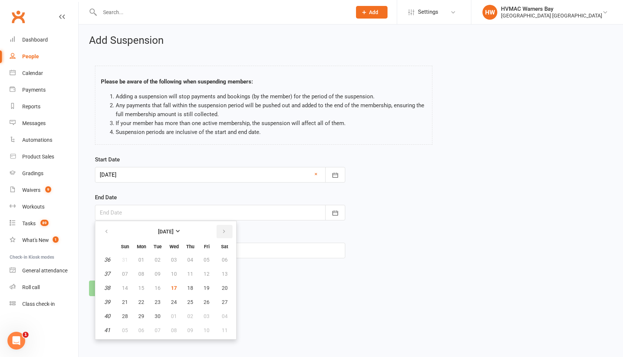
click at [223, 230] on icon "button" at bounding box center [224, 232] width 5 height 6
click at [222, 260] on span "01" at bounding box center [225, 260] width 6 height 6
type input "01 Nov 2025"
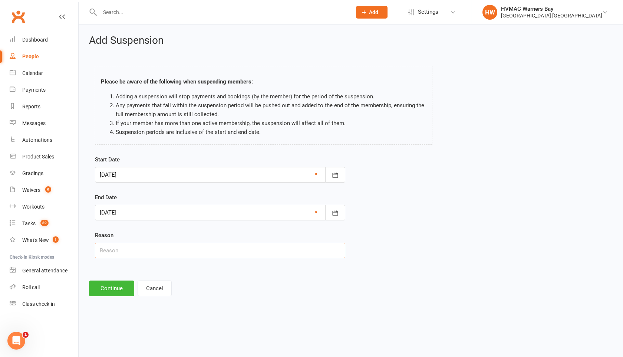
click at [105, 251] on input "text" at bounding box center [220, 251] width 250 height 16
paste input "Tilly is finding karate difficult to make friends and find community. She is al…"
type input "Tilly is finding karate difficult to make friends and find community. She is al…"
click at [109, 290] on button "Continue" at bounding box center [111, 289] width 45 height 16
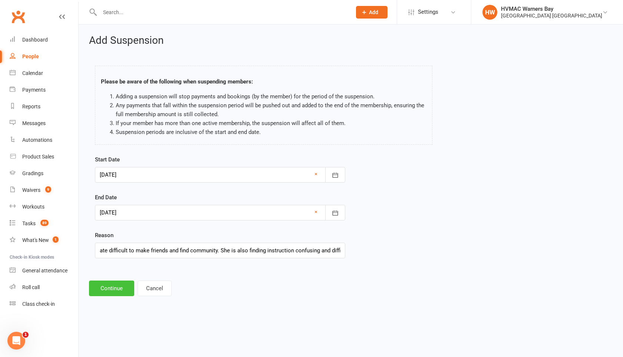
scroll to position [0, 0]
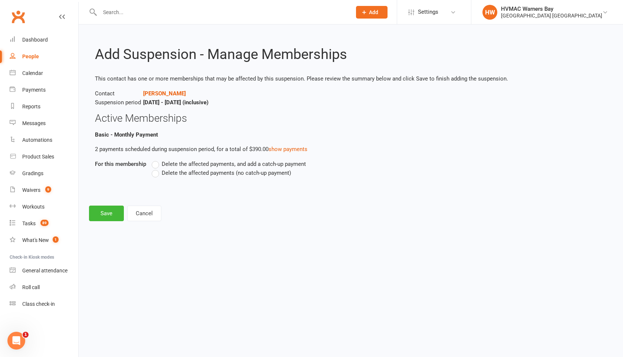
click at [155, 164] on label "Delete the affected payments, and add a catch-up payment" at bounding box center [229, 164] width 154 height 9
click at [155, 160] on input "Delete the affected payments, and add a catch-up payment" at bounding box center [154, 160] width 5 height 0
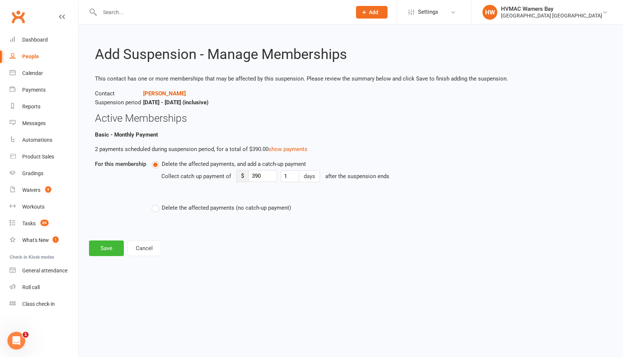
click at [159, 207] on label "Delete the affected payments (no catch-up payment)" at bounding box center [222, 207] width 140 height 9
click at [157, 203] on input "Delete the affected payments (no catch-up payment)" at bounding box center [154, 203] width 5 height 0
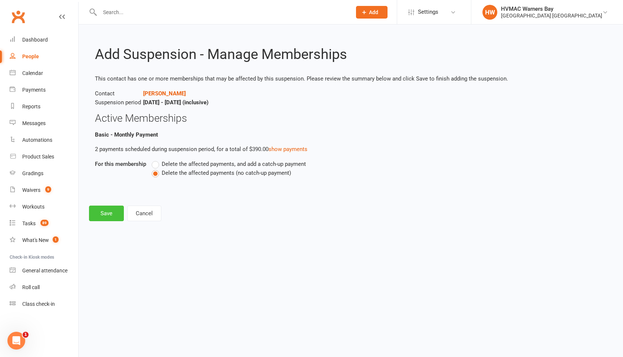
click at [111, 211] on button "Save" at bounding box center [106, 214] width 35 height 16
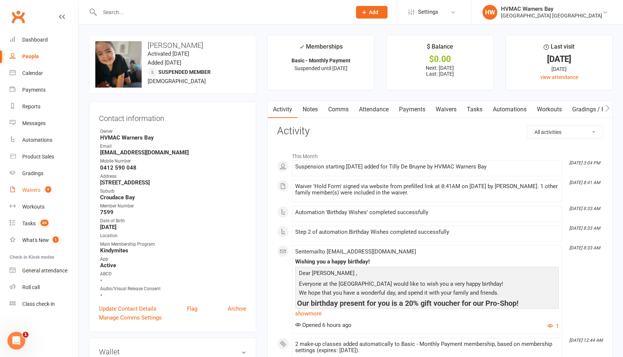
click at [29, 190] on div "Waivers" at bounding box center [31, 190] width 18 height 6
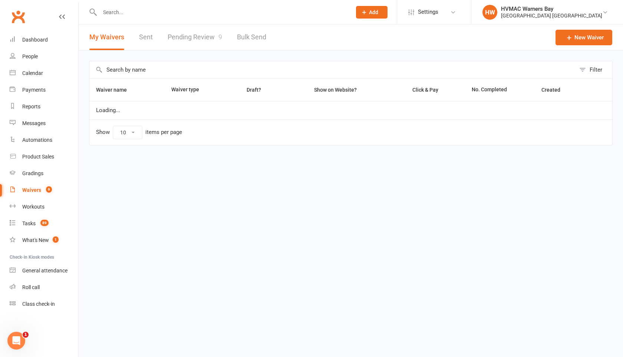
select select "100"
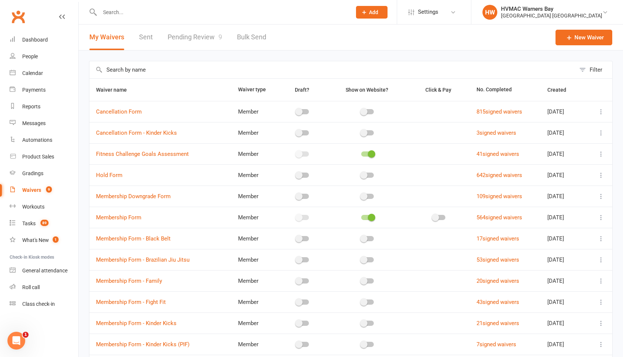
click at [193, 37] on link "Pending Review 9" at bounding box center [195, 37] width 55 height 26
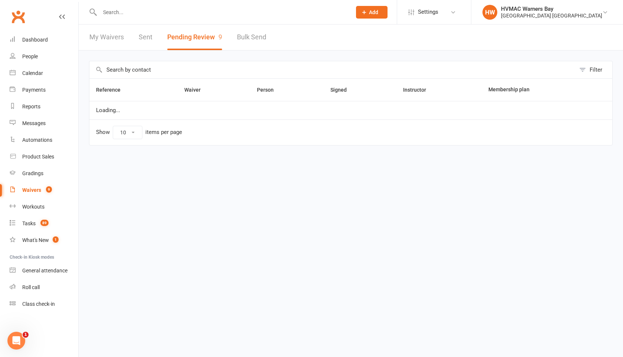
select select "100"
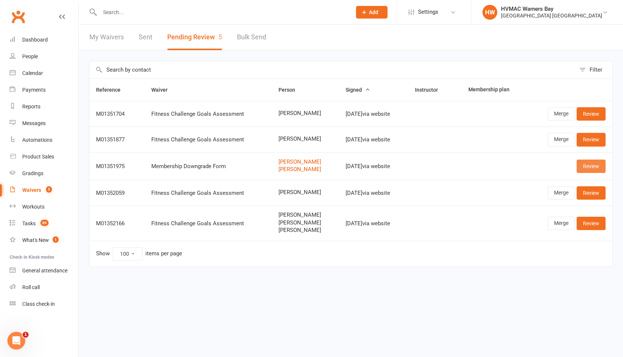
click at [589, 167] on link "Review" at bounding box center [591, 166] width 29 height 13
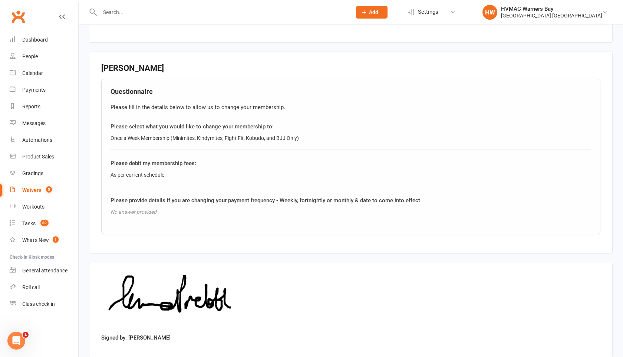
scroll to position [615, 0]
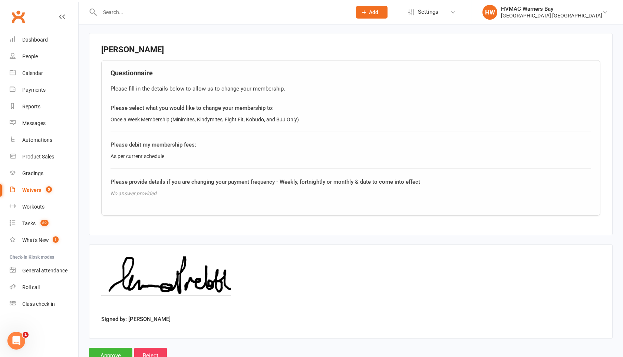
click at [130, 9] on input "text" at bounding box center [222, 12] width 249 height 10
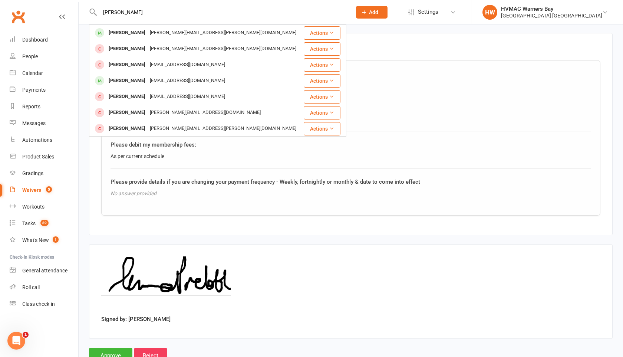
type input "toby prebble"
click at [226, 35] on div "Toby Prebble Emma.prebble@yahoo.com" at bounding box center [196, 32] width 213 height 15
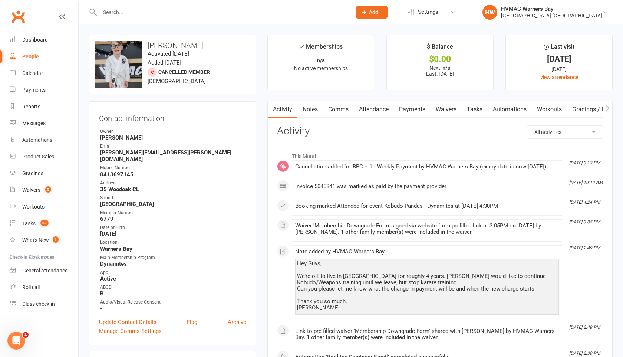
click at [413, 109] on link "Payments" at bounding box center [412, 109] width 37 height 17
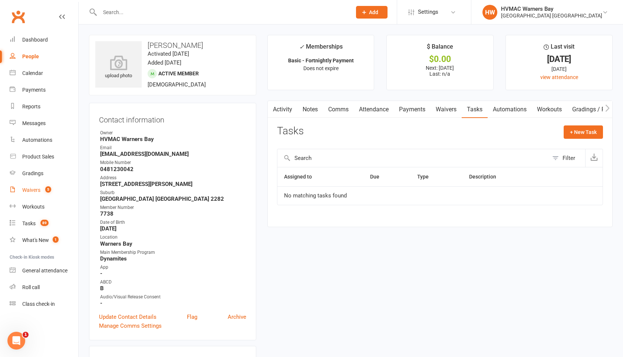
click at [33, 191] on div "Waivers" at bounding box center [31, 190] width 18 height 6
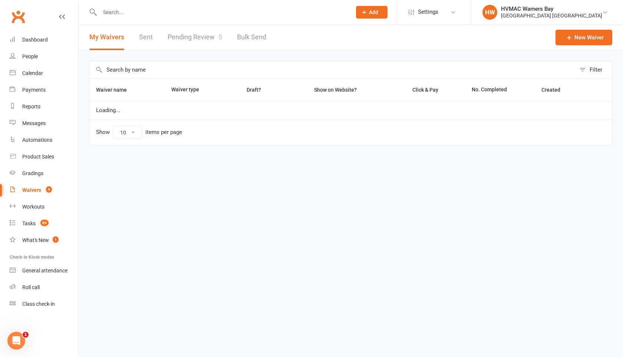
select select "100"
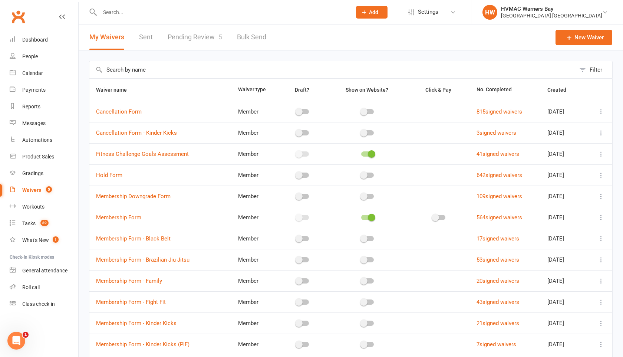
click at [189, 36] on link "Pending Review 5" at bounding box center [195, 37] width 55 height 26
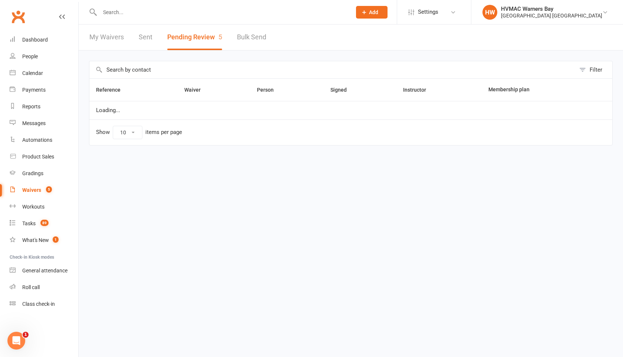
select select "100"
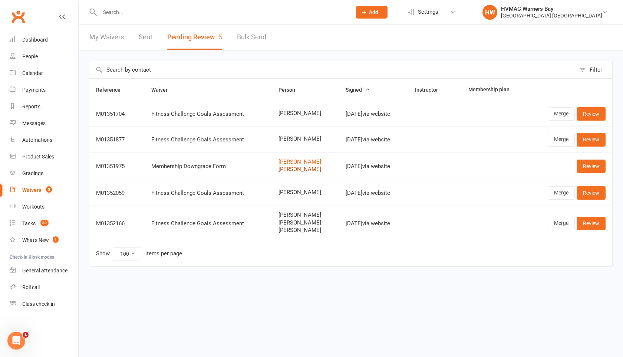
click at [299, 168] on link "[PERSON_NAME]" at bounding box center [306, 169] width 54 height 6
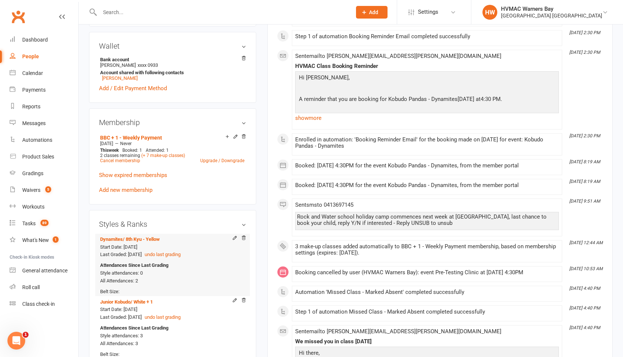
scroll to position [320, 0]
click at [216, 159] on link "Upgrade / Downgrade" at bounding box center [222, 161] width 44 height 5
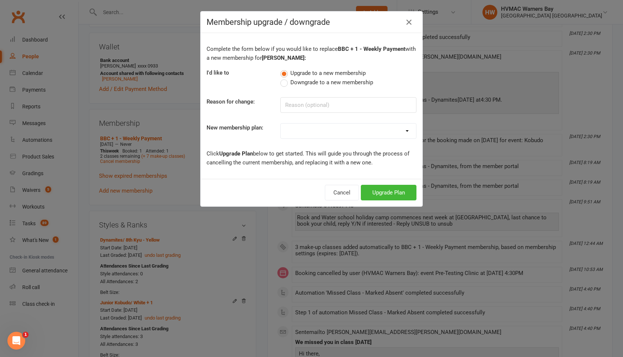
click at [281, 81] on label "Downgrade to a new membership" at bounding box center [327, 82] width 93 height 9
click at [281, 78] on input "Downgrade to a new membership" at bounding box center [283, 78] width 5 height 0
click at [294, 133] on select "OAW KM/MM - Weekly Payment OAW KM/MM - Fortnightly Payment OAW KM/MM - Monthly …" at bounding box center [348, 131] width 135 height 15
click at [306, 132] on select "OAW KM/MM - Weekly Payment OAW KM/MM - Fortnightly Payment OAW KM/MM - Monthly …" at bounding box center [348, 131] width 135 height 15
click at [326, 131] on select "OAW KM/MM - Weekly Payment OAW KM/MM - Fortnightly Payment OAW KM/MM - Monthly …" at bounding box center [348, 131] width 135 height 15
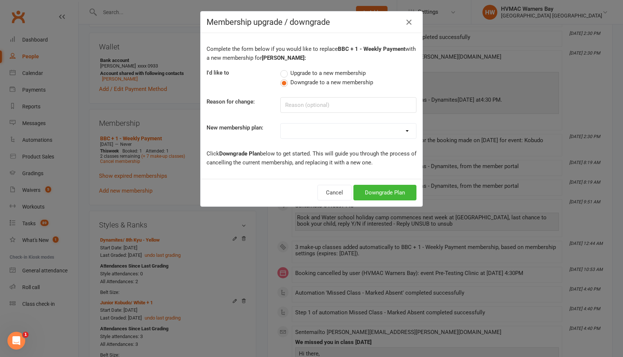
select select "28"
click at [281, 124] on select "OAW KM/MM - Weekly Payment OAW KM/MM - Fortnightly Payment OAW KM/MM - Monthly …" at bounding box center [348, 131] width 135 height 15
click at [372, 191] on button "Downgrade Plan" at bounding box center [385, 193] width 63 height 16
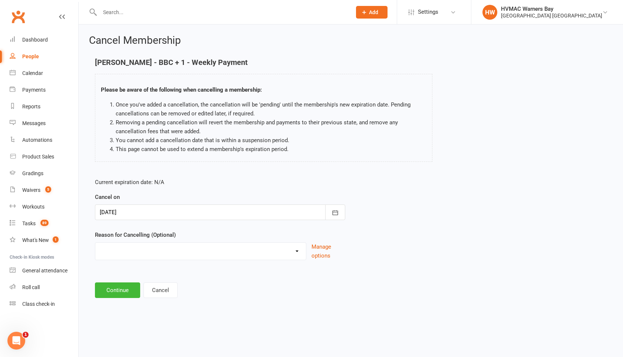
click at [298, 255] on select "Family commitments/circumstances Financial Holiday Lost interest Medical/Injury…" at bounding box center [200, 250] width 211 height 15
select select "15"
click at [95, 243] on select "Family commitments/circumstances Financial Holiday Lost interest Medical/Injury…" at bounding box center [200, 250] width 211 height 15
click at [133, 294] on input at bounding box center [220, 290] width 250 height 16
type input "m"
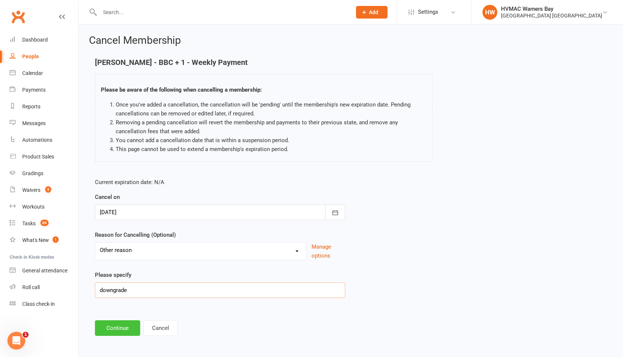
type input "downgrade"
click at [122, 325] on button "Continue" at bounding box center [117, 328] width 45 height 16
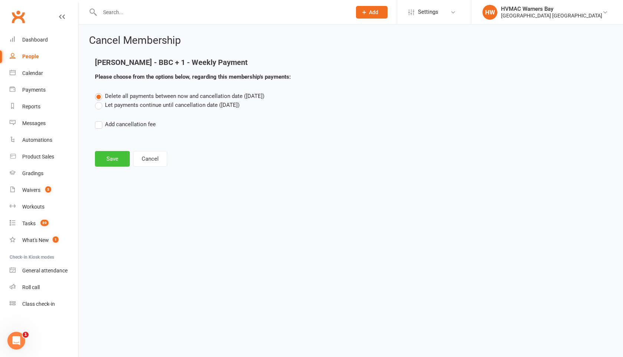
click at [108, 159] on button "Save" at bounding box center [112, 159] width 35 height 16
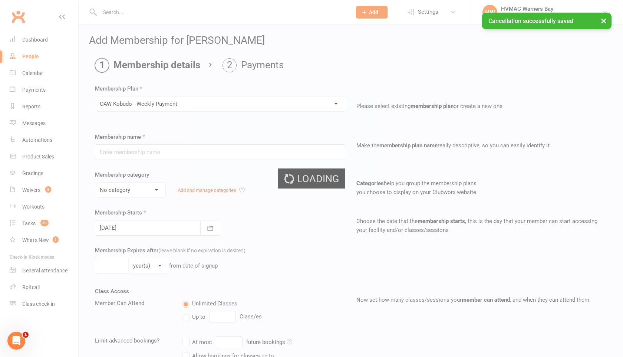
type input "OAW Kobudo - Weekly Payment"
select select "11"
type input "0"
type input "1"
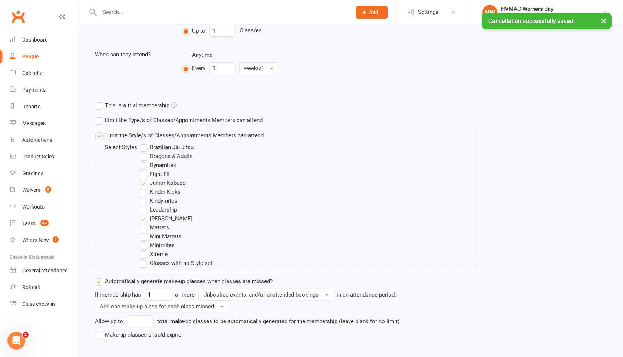
scroll to position [327, 0]
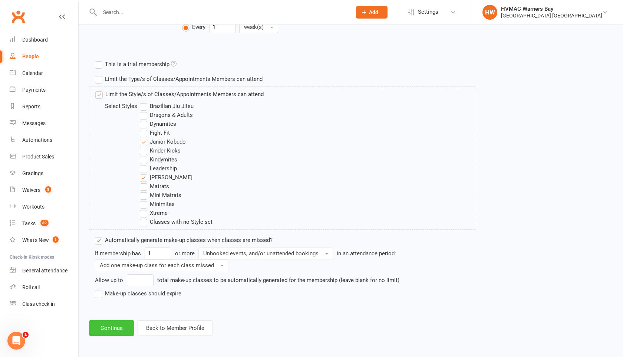
click at [116, 325] on button "Continue" at bounding box center [111, 328] width 45 height 16
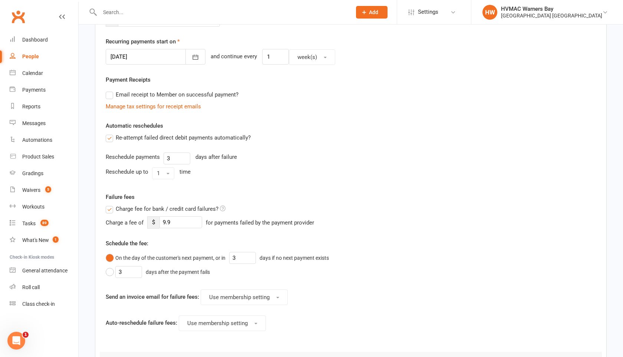
scroll to position [281, 0]
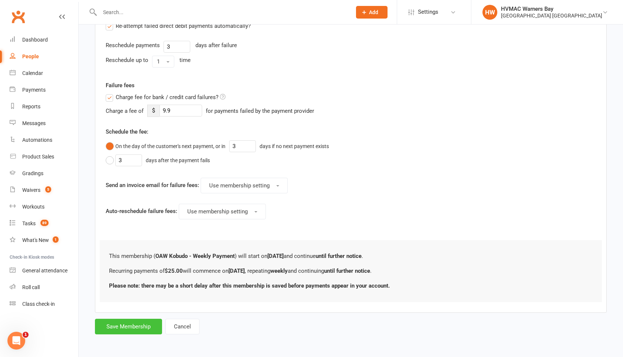
click at [136, 327] on button "Save Membership" at bounding box center [128, 327] width 67 height 16
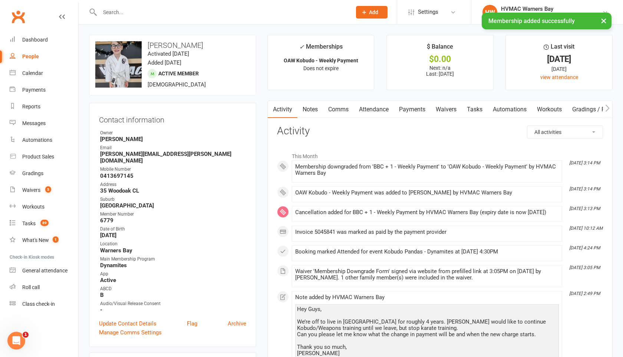
click at [406, 106] on link "Payments" at bounding box center [412, 109] width 37 height 17
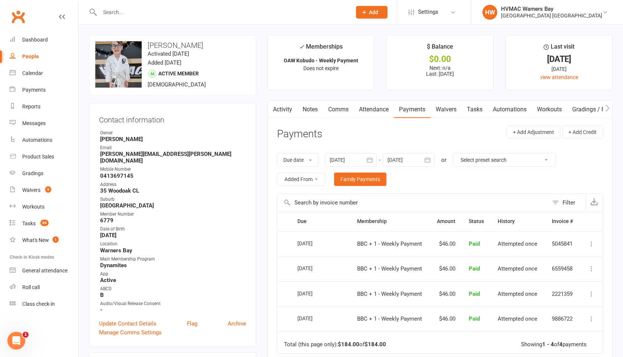
click at [429, 160] on icon "button" at bounding box center [427, 159] width 7 height 7
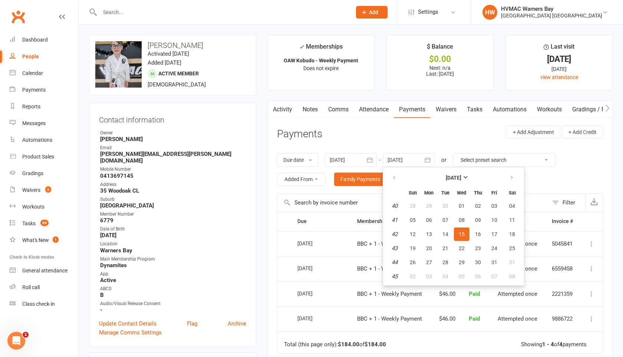
click at [467, 240] on button "15" at bounding box center [462, 233] width 16 height 13
click at [467, 240] on td "Paid" at bounding box center [476, 243] width 29 height 25
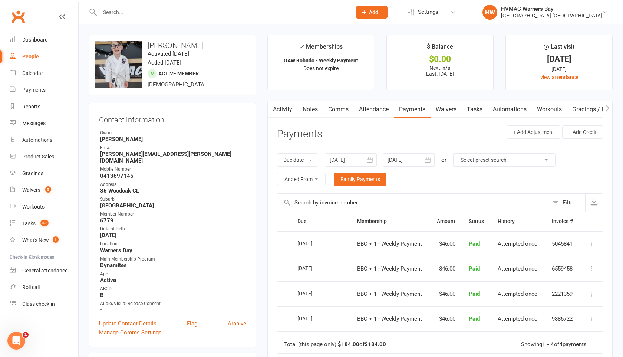
click at [266, 83] on main "✓ Memberships OAW Kobudo - Weekly Payment Does not expire $ Balance $0.00 Next:…" at bounding box center [440, 251] width 357 height 433
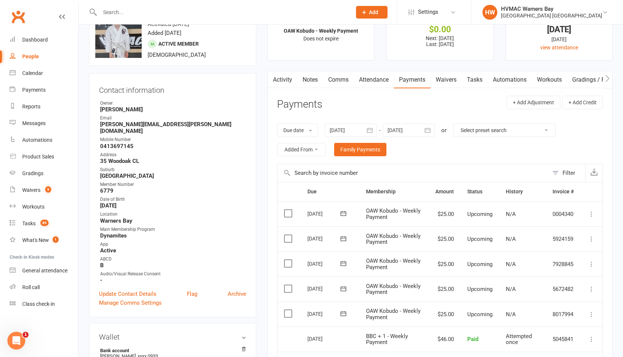
scroll to position [38, 0]
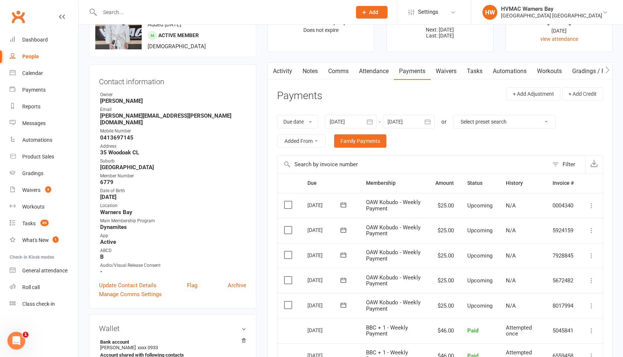
click at [593, 305] on icon at bounding box center [591, 305] width 7 height 7
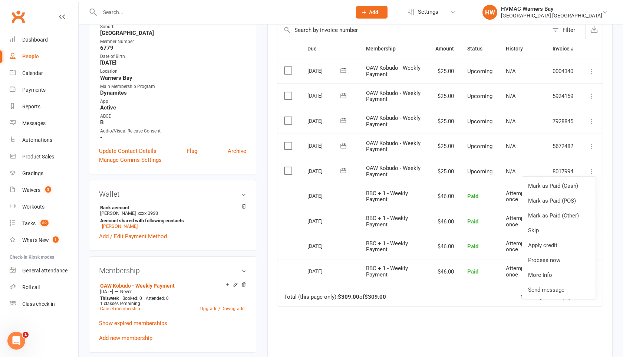
scroll to position [177, 0]
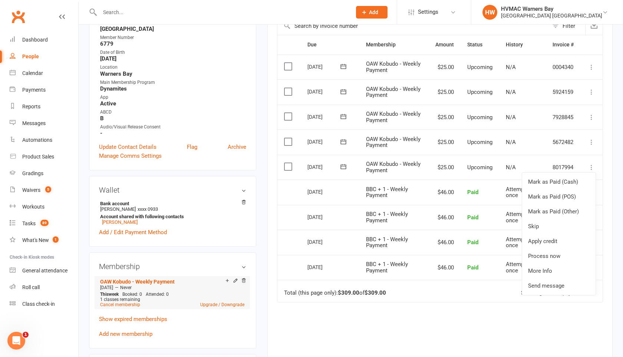
click at [245, 278] on icon at bounding box center [243, 280] width 5 height 5
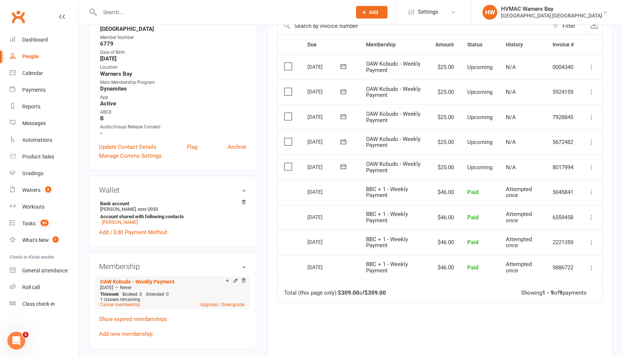
click at [592, 168] on icon at bounding box center [591, 167] width 7 height 7
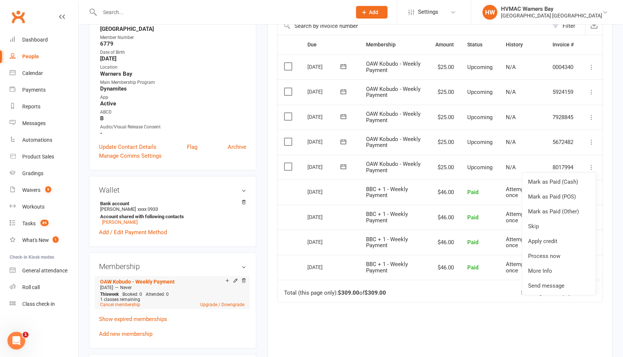
click at [590, 141] on icon at bounding box center [591, 141] width 7 height 7
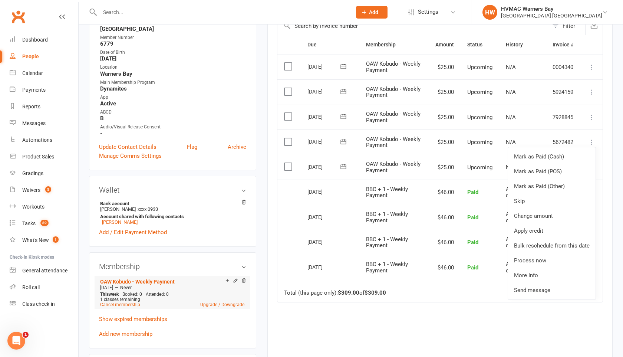
click at [541, 117] on td "N/A" at bounding box center [522, 117] width 47 height 25
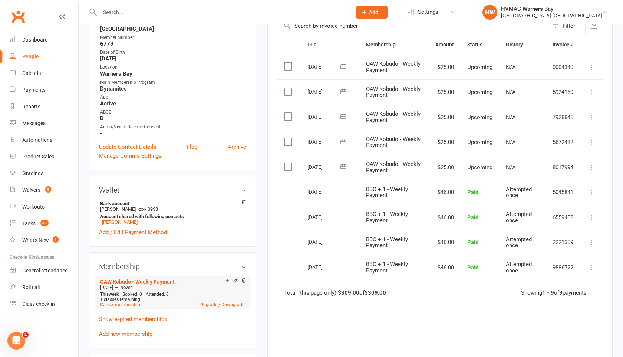
click at [593, 166] on icon at bounding box center [591, 167] width 7 height 7
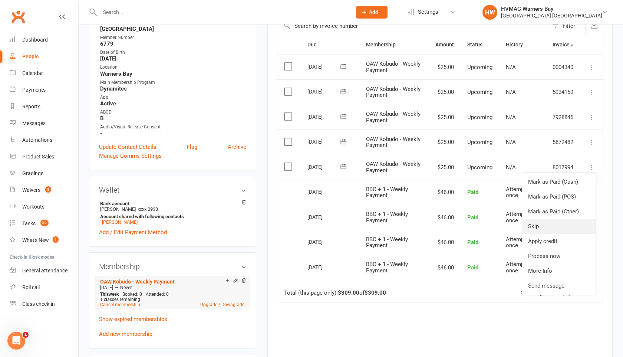
click at [544, 222] on link "Skip" at bounding box center [558, 226] width 73 height 15
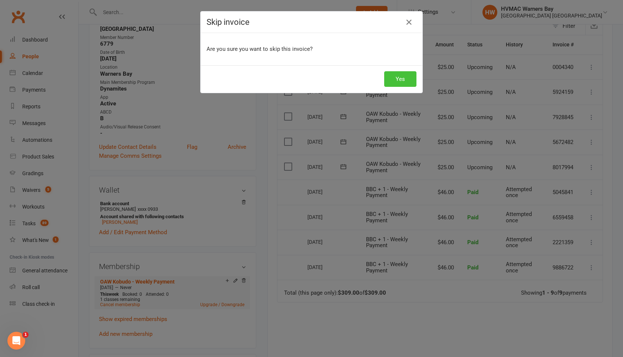
click at [410, 82] on button "Yes" at bounding box center [400, 79] width 32 height 16
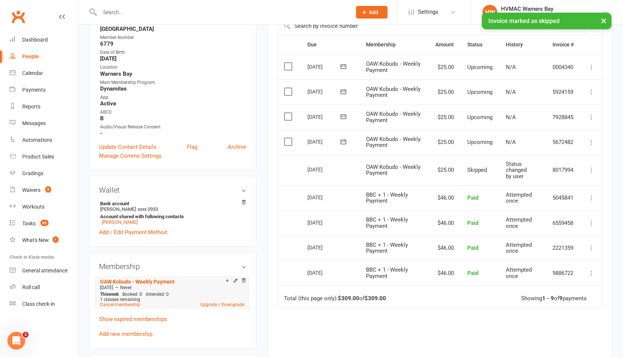
click at [591, 143] on icon at bounding box center [591, 141] width 7 height 7
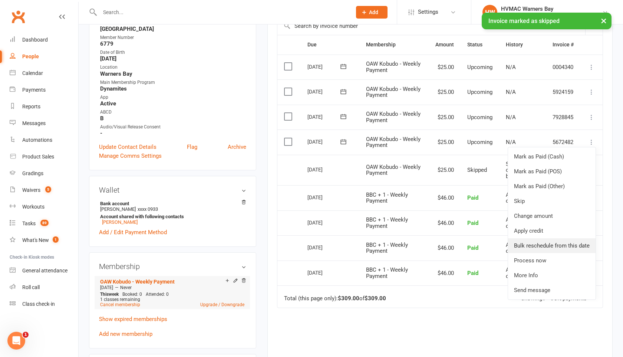
click at [552, 245] on link "Bulk reschedule from this date" at bounding box center [552, 245] width 88 height 15
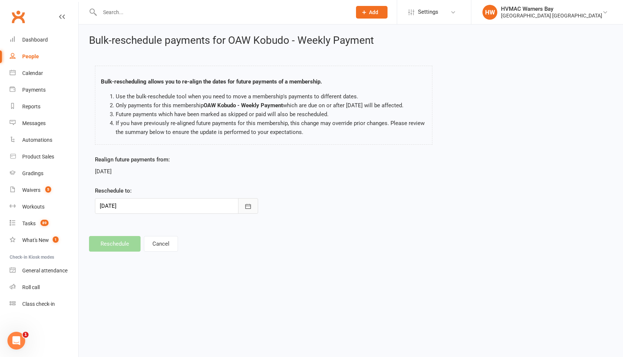
click at [252, 207] on button "button" at bounding box center [248, 206] width 20 height 16
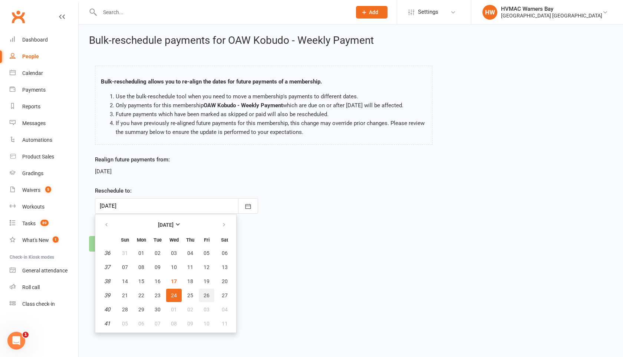
click at [206, 294] on span "26" at bounding box center [207, 295] width 6 height 6
type input "[DATE]"
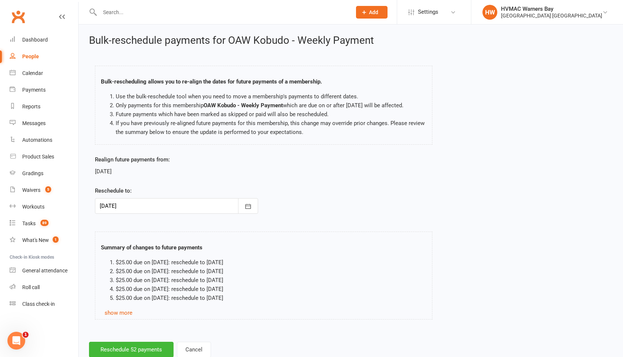
scroll to position [22, 0]
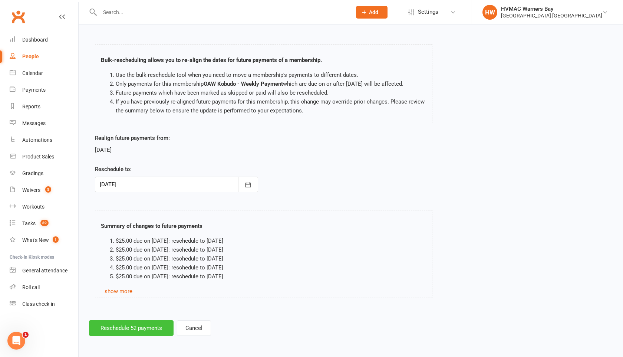
click at [134, 330] on button "Reschedule 52 payments" at bounding box center [131, 328] width 85 height 16
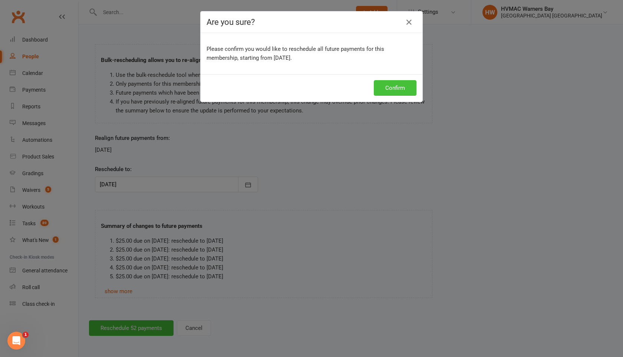
click at [387, 89] on button "Confirm" at bounding box center [395, 88] width 43 height 16
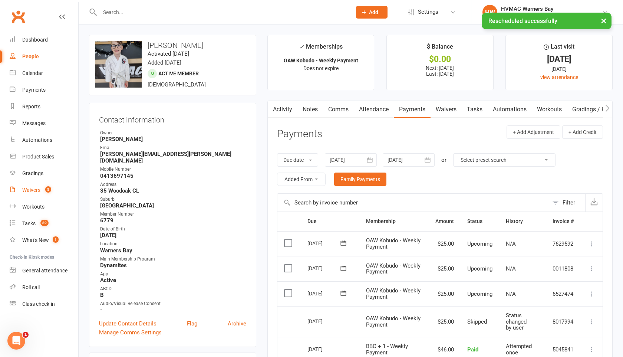
click at [33, 190] on div "Waivers" at bounding box center [31, 190] width 18 height 6
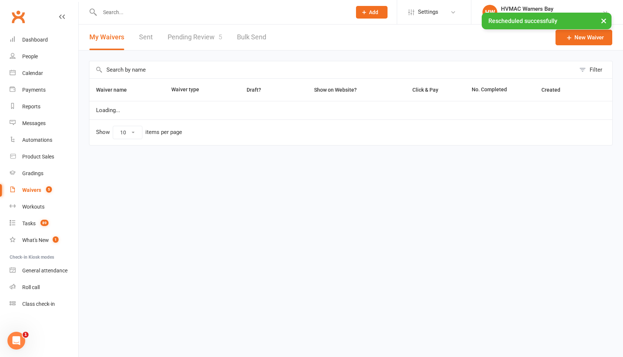
select select "100"
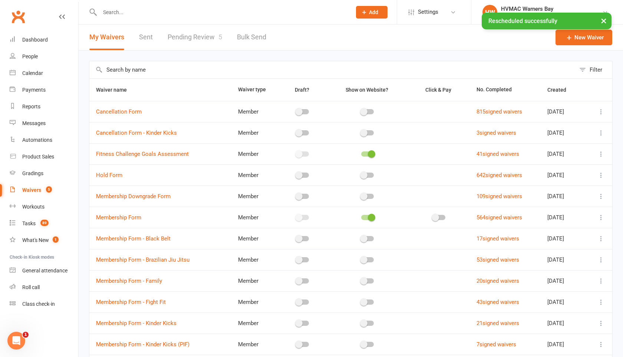
click at [196, 13] on div "× Rescheduled successfully" at bounding box center [307, 13] width 614 height 0
click at [195, 39] on link "Pending Review 5" at bounding box center [195, 37] width 55 height 26
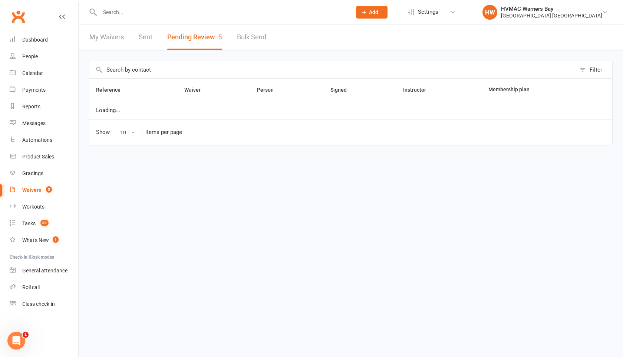
select select "100"
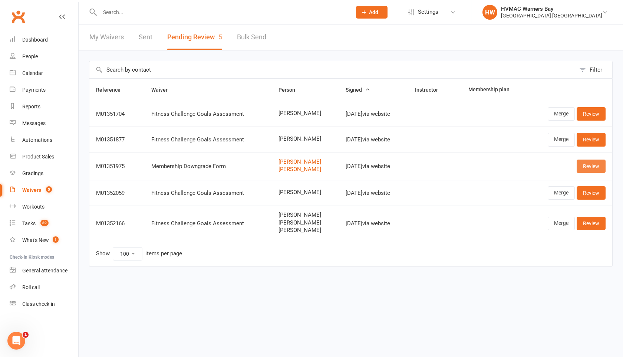
click at [587, 168] on link "Review" at bounding box center [591, 166] width 29 height 13
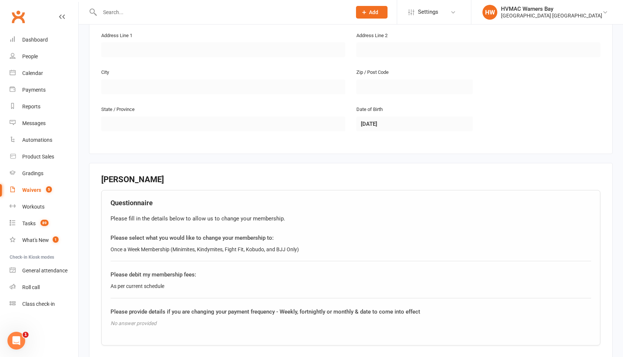
scroll to position [640, 0]
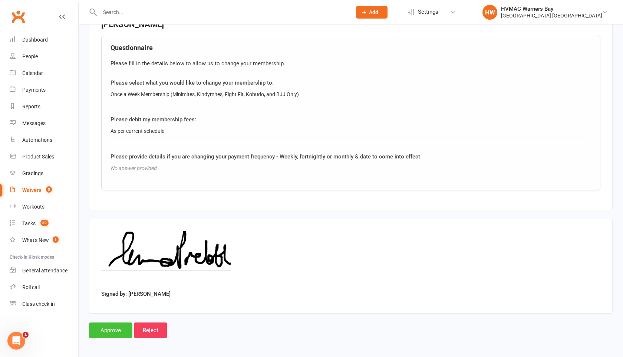
click at [104, 325] on input "Approve" at bounding box center [110, 330] width 43 height 16
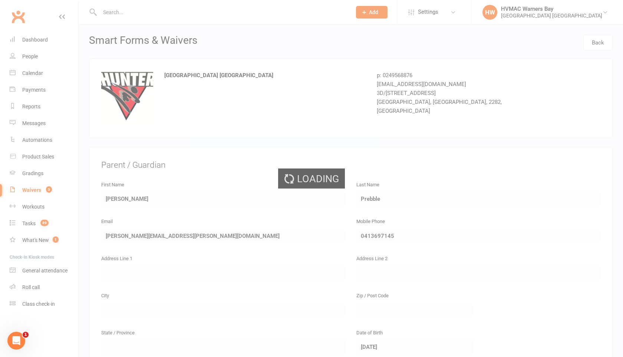
select select "100"
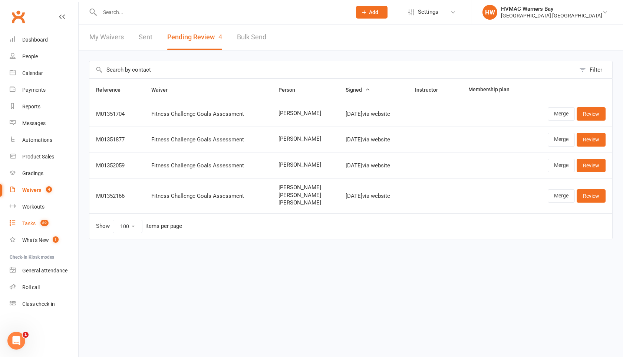
click at [33, 222] on div "Tasks" at bounding box center [28, 223] width 13 height 6
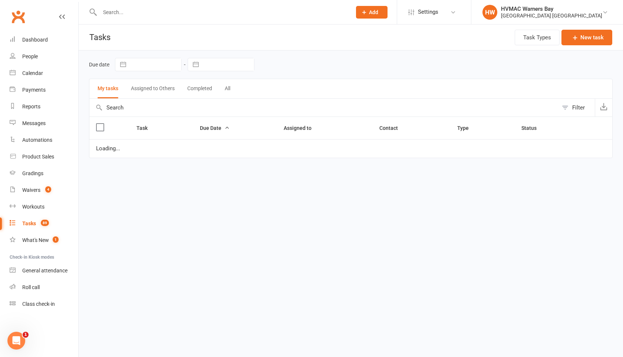
select select "started"
select select "waiting"
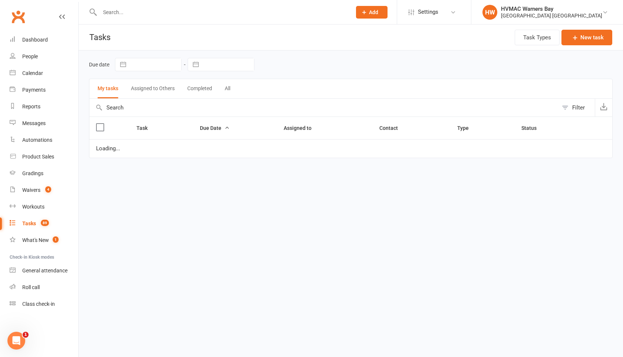
select select "started"
select select "waiting"
select select "started"
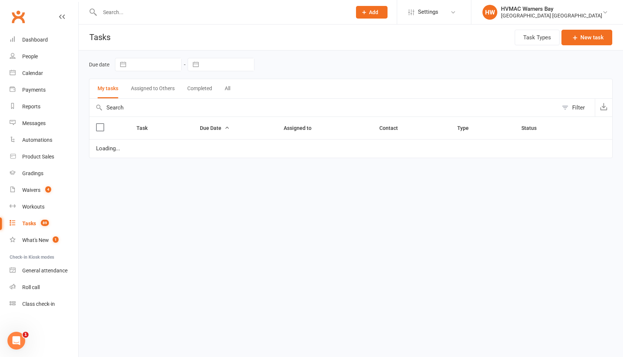
select select "started"
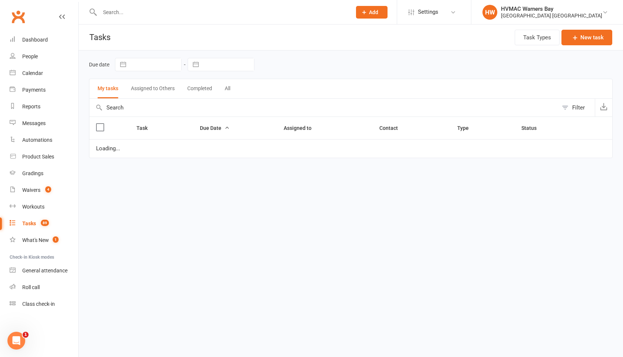
select select "started"
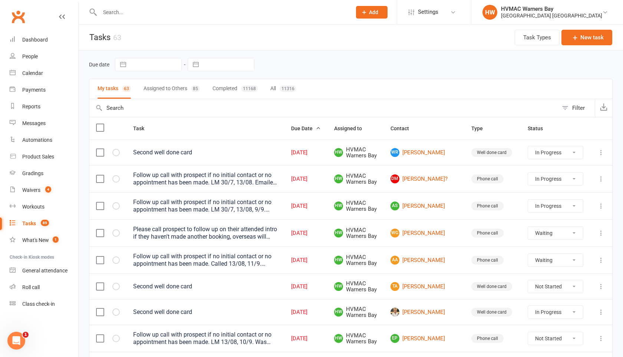
click at [574, 153] on select "Not Started In Progress Waiting Complete" at bounding box center [555, 152] width 55 height 13
click at [528, 146] on select "Not Started In Progress Waiting Complete" at bounding box center [555, 152] width 55 height 13
select select "started"
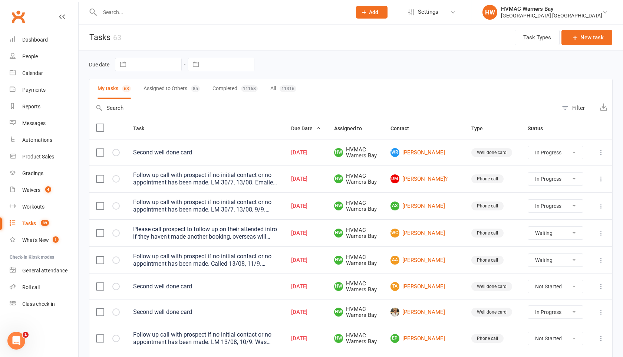
select select "started"
select select "waiting"
select select "started"
select select "waiting"
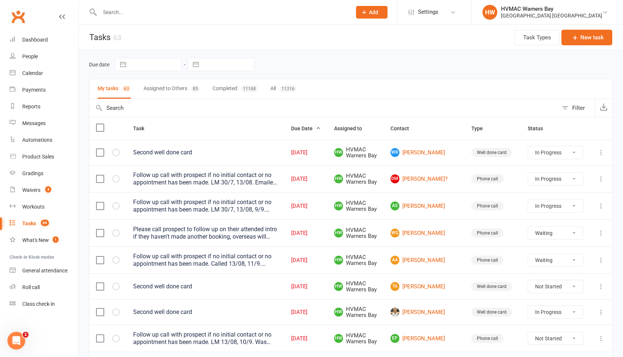
select select "started"
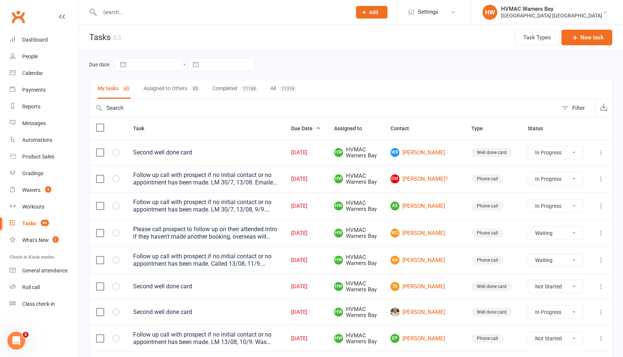
select select "started"
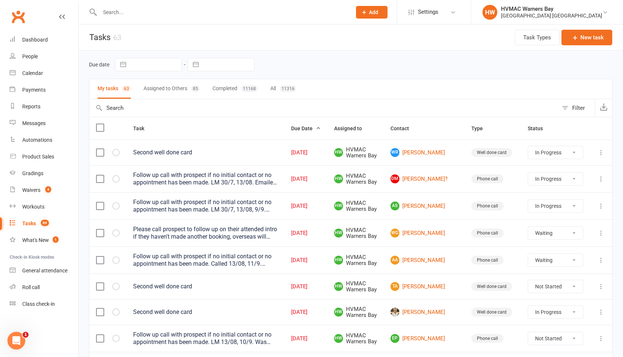
select select "started"
select select "waiting"
select select "started"
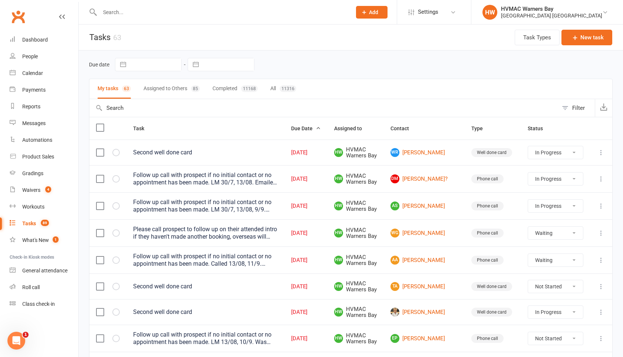
select select "waiting"
select select "started"
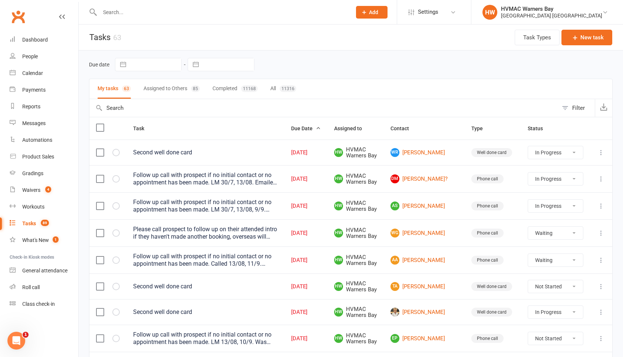
select select "started"
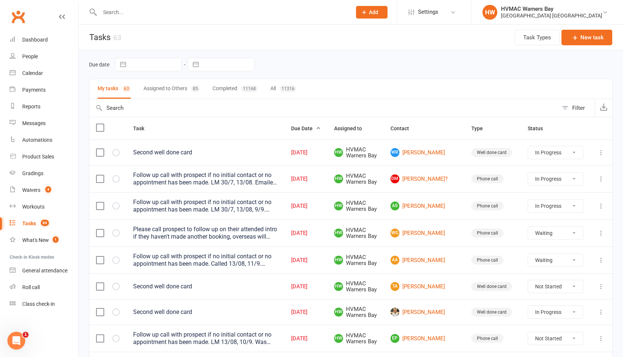
select select "started"
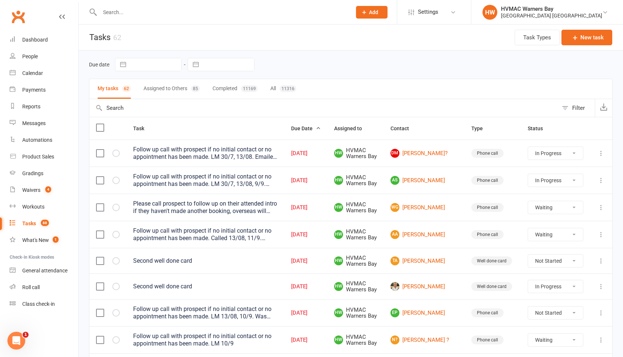
click at [553, 153] on select "Not Started In Progress Waiting Complete" at bounding box center [555, 153] width 55 height 13
click at [528, 147] on select "Not Started In Progress Waiting Complete" at bounding box center [555, 153] width 55 height 13
select select "started"
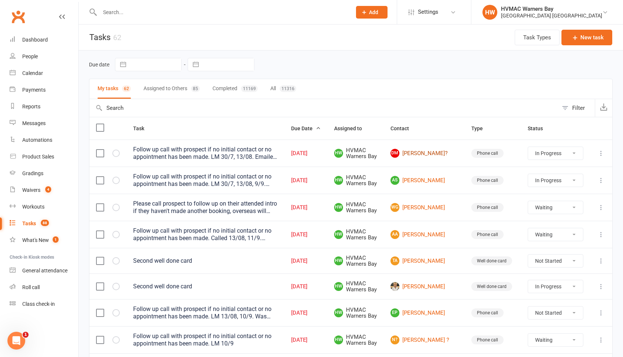
select select "started"
select select "waiting"
select select "started"
select select "waiting"
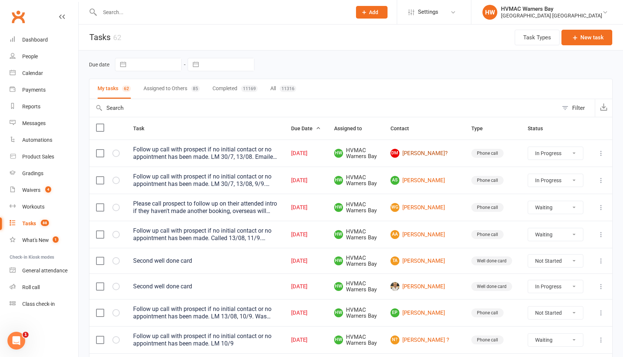
select select "started"
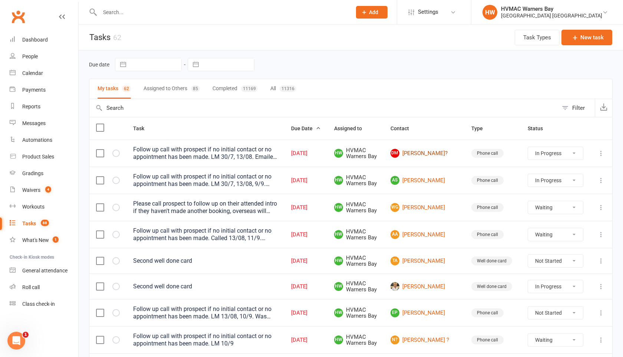
select select "started"
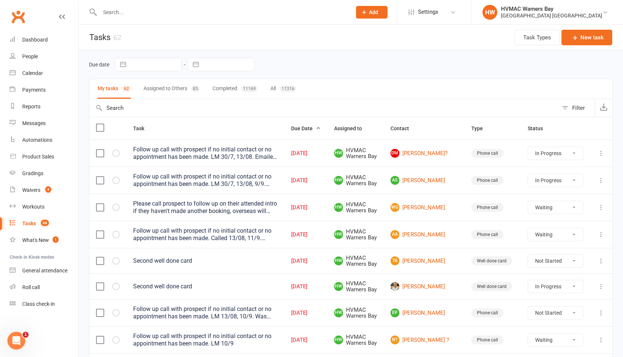
select select "started"
select select "waiting"
select select "started"
select select "waiting"
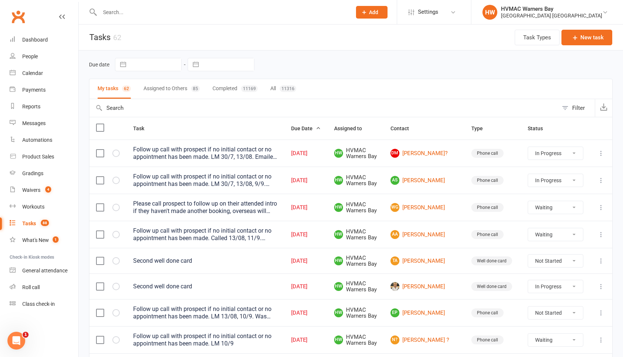
select select "started"
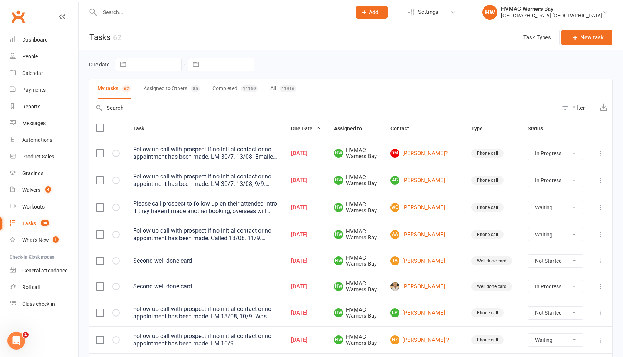
select select "started"
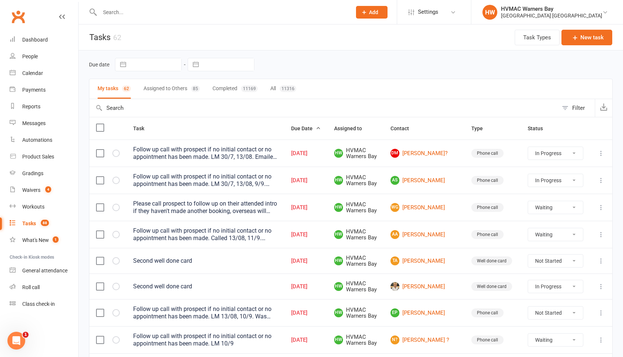
select select "started"
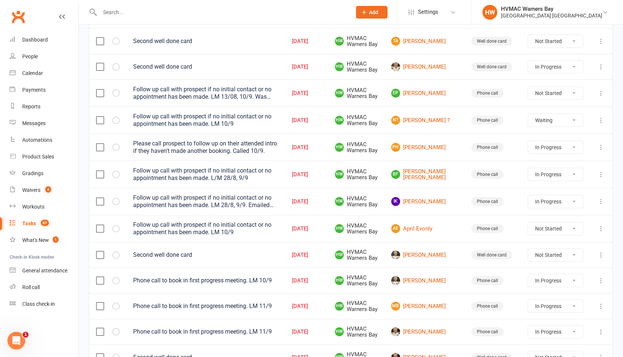
scroll to position [195, 0]
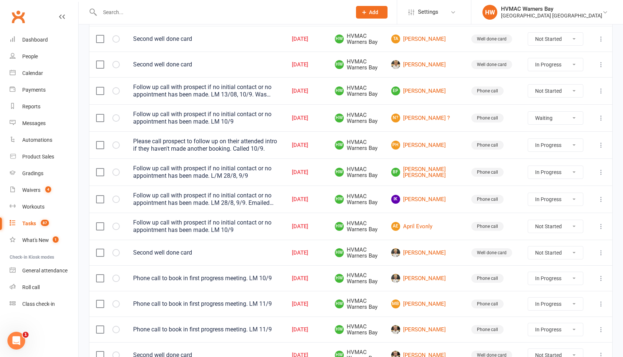
click at [537, 62] on select "Not Started In Progress Waiting Complete" at bounding box center [555, 64] width 55 height 13
click at [528, 58] on select "Not Started In Progress Waiting Complete" at bounding box center [555, 64] width 55 height 13
select select "started"
select select "waiting"
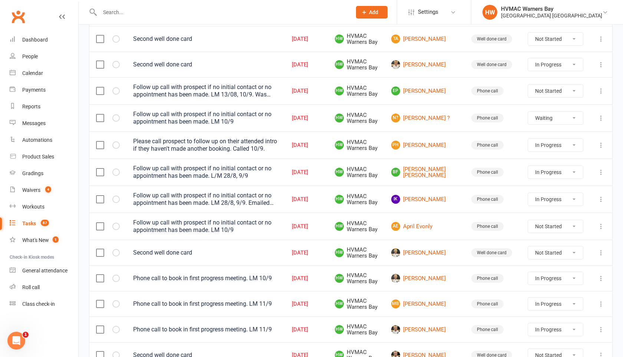
select select "waiting"
select select "started"
select select "waiting"
select select "started"
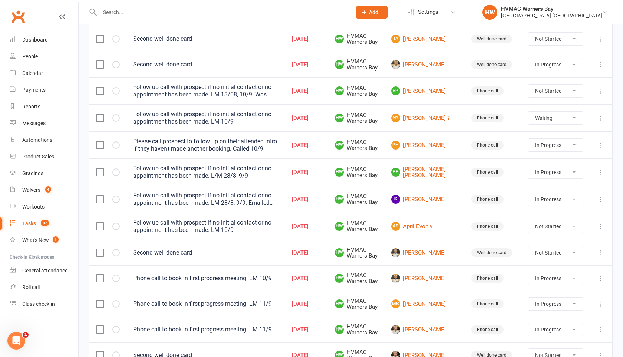
select select "started"
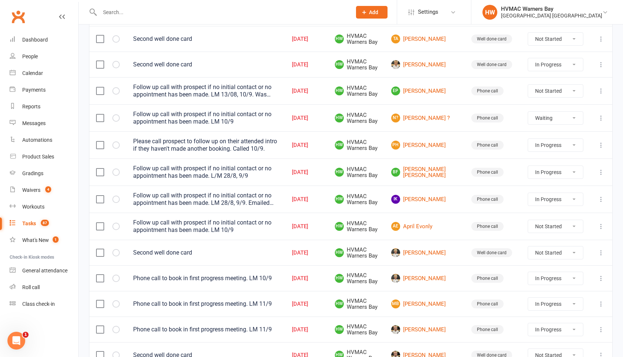
select select "started"
select select "waiting"
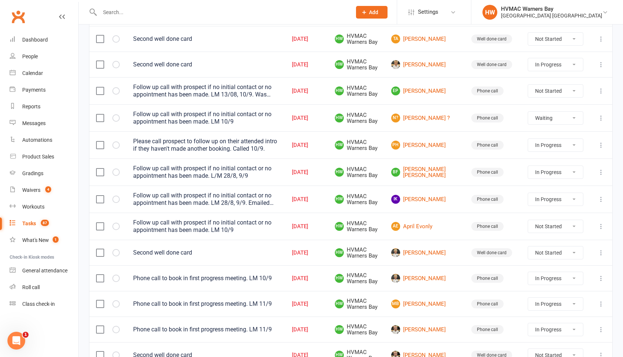
select select "started"
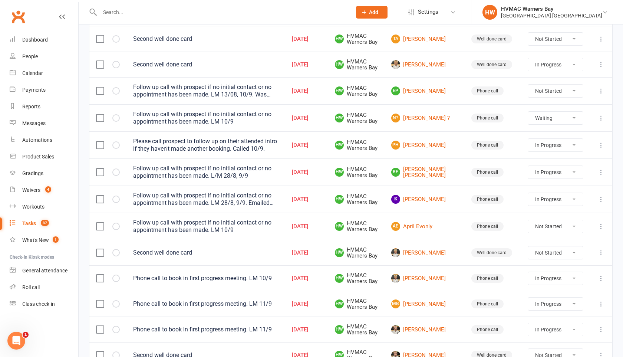
select select "started"
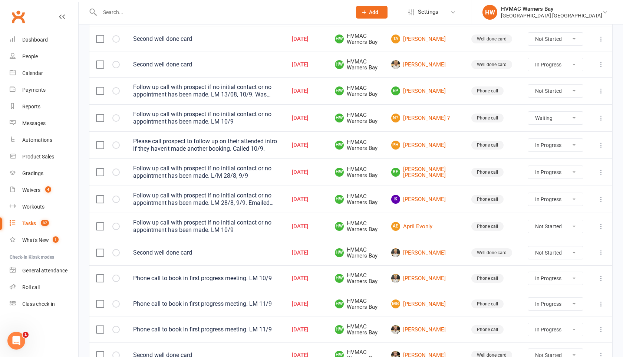
select select "waiting"
select select "started"
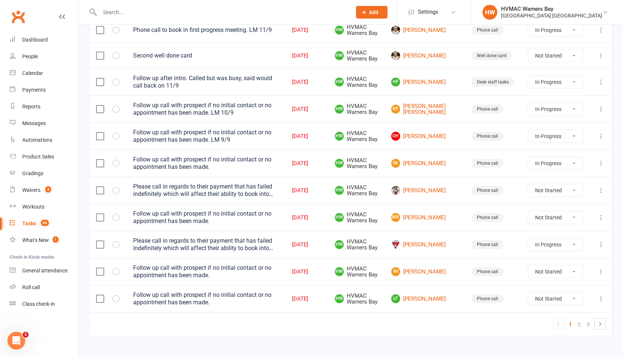
scroll to position [496, 0]
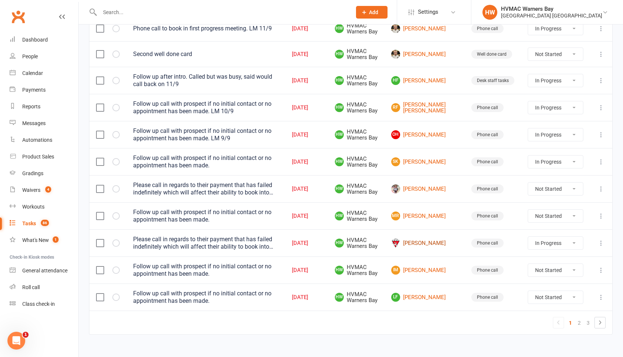
click at [443, 243] on link "Nick Davidson" at bounding box center [424, 243] width 67 height 9
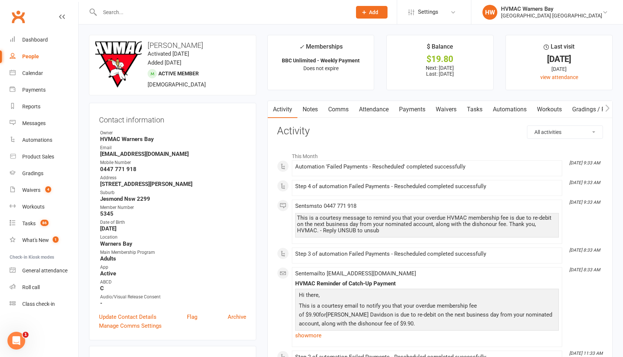
click at [316, 108] on link "Notes" at bounding box center [311, 109] width 26 height 17
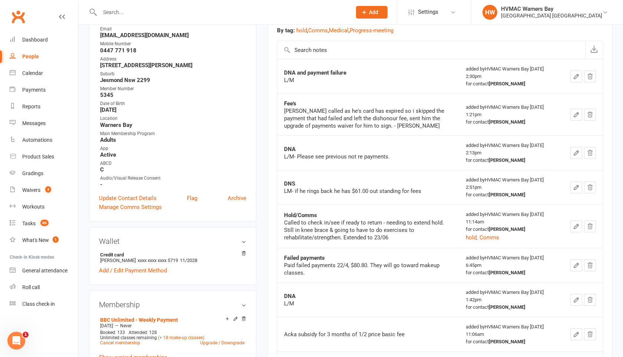
scroll to position [8, 0]
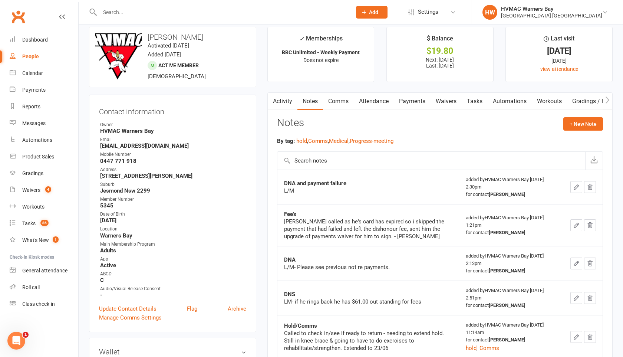
click at [420, 103] on link "Payments" at bounding box center [412, 101] width 37 height 17
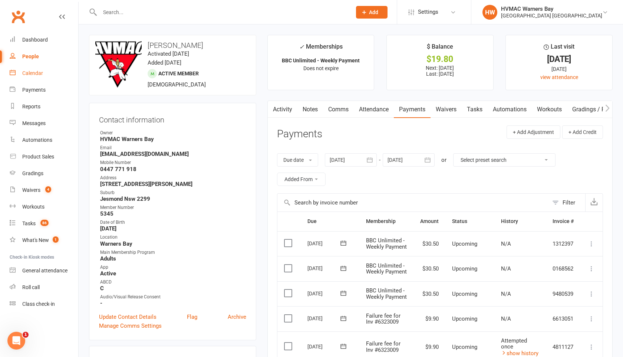
click at [35, 72] on div "Calendar" at bounding box center [32, 73] width 21 height 6
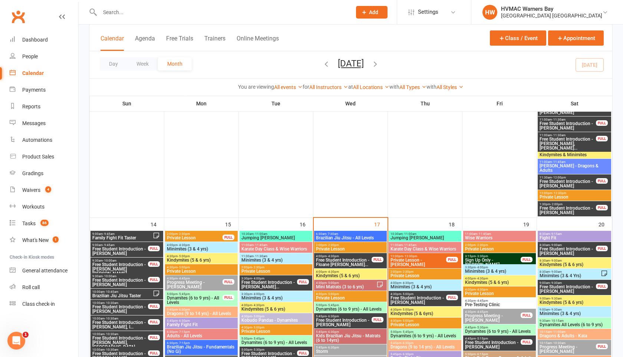
scroll to position [662, 0]
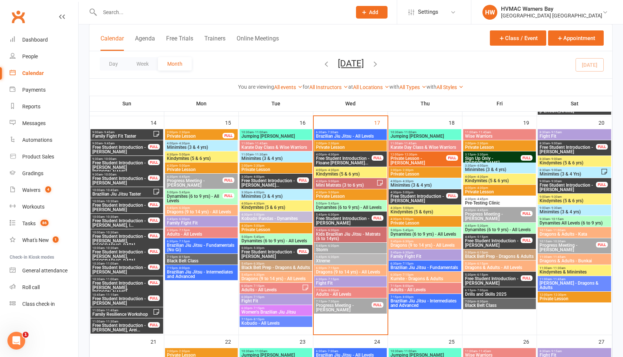
click at [330, 170] on span "- 4:30pm" at bounding box center [333, 169] width 12 height 3
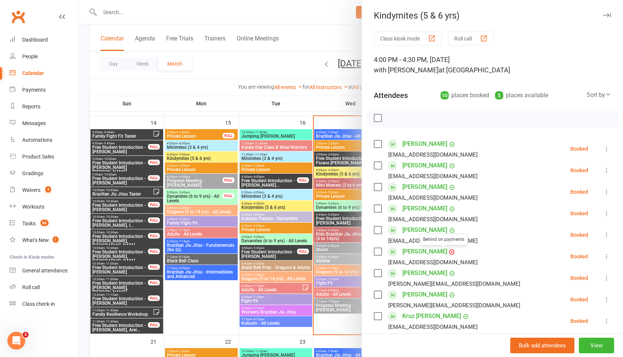
click at [423, 252] on link "Ahren Markov" at bounding box center [425, 252] width 45 height 12
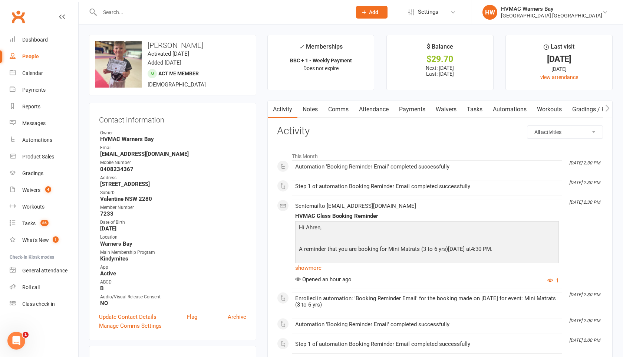
click at [415, 110] on link "Payments" at bounding box center [412, 109] width 37 height 17
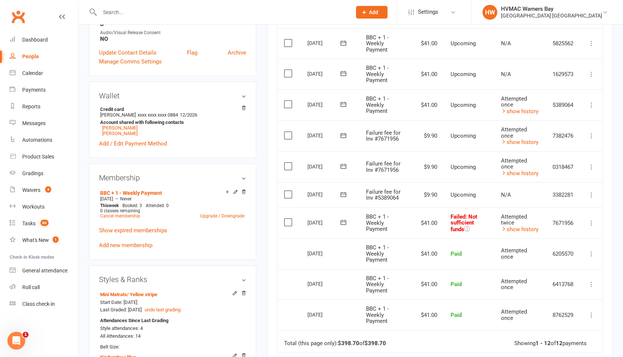
scroll to position [242, 0]
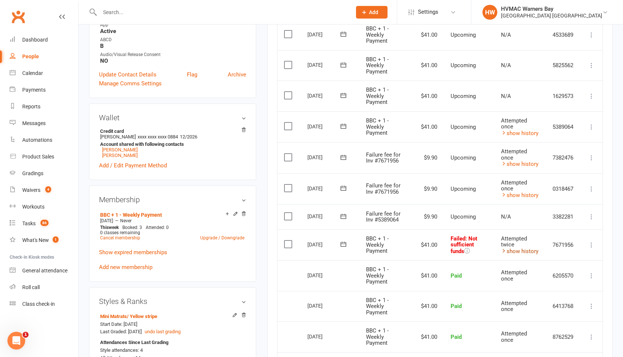
click at [525, 249] on link "show history" at bounding box center [519, 251] width 37 height 7
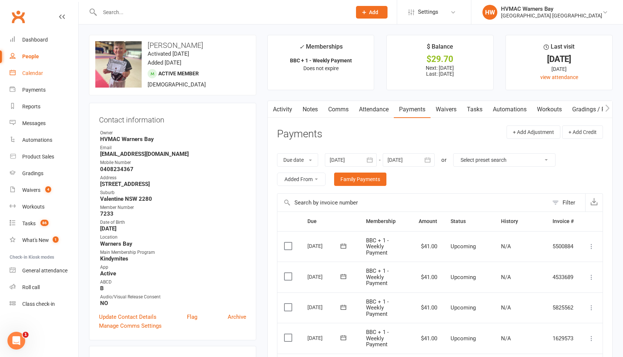
click at [25, 75] on div "Calendar" at bounding box center [32, 73] width 21 height 6
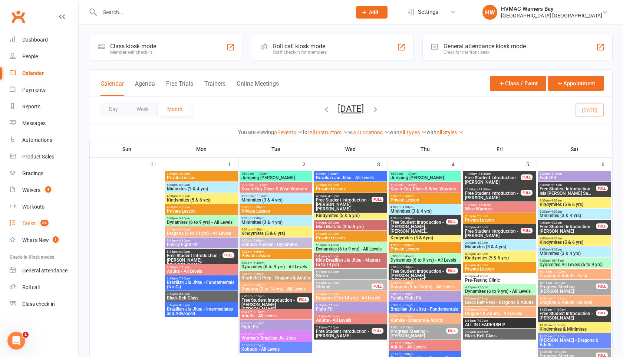
click at [32, 223] on div "Tasks" at bounding box center [28, 223] width 13 height 6
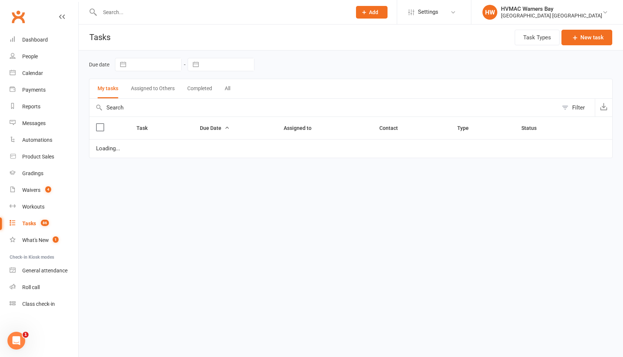
select select "started"
select select "waiting"
select select "started"
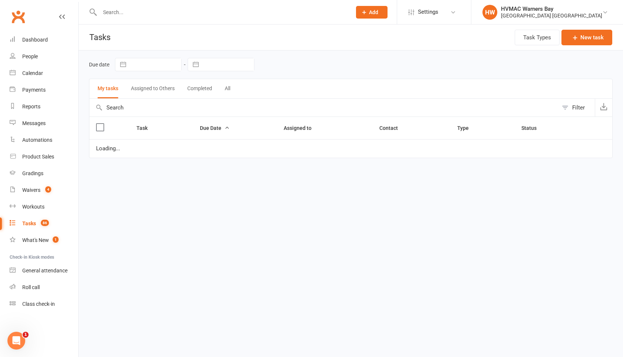
select select "started"
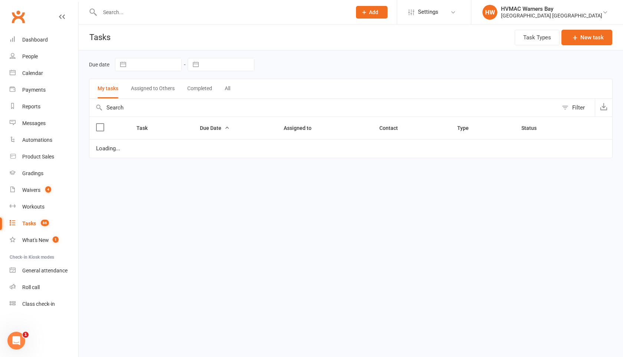
select select "started"
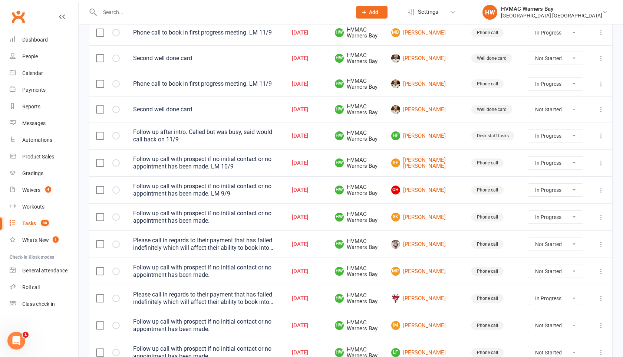
scroll to position [505, 0]
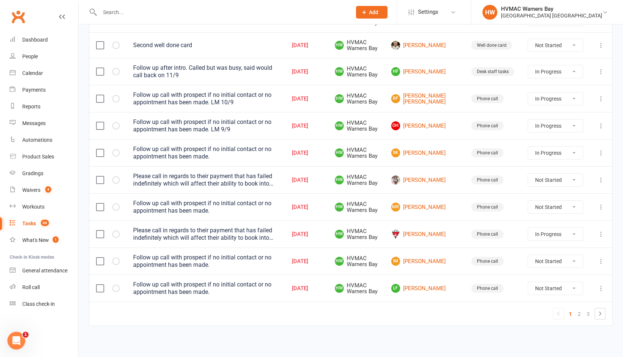
click at [544, 233] on select "Not Started In Progress Waiting Complete" at bounding box center [555, 234] width 55 height 13
click at [442, 262] on link "IM Isaiah Mariasoosai" at bounding box center [424, 261] width 67 height 9
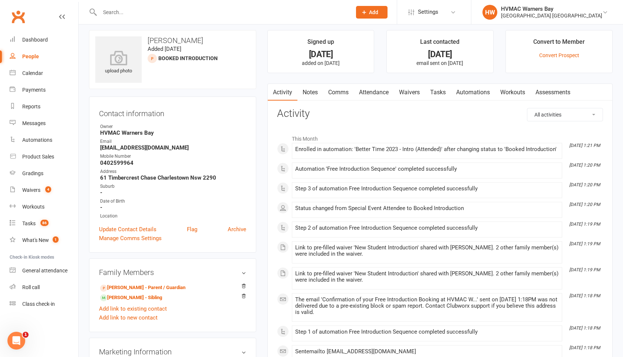
scroll to position [6, 0]
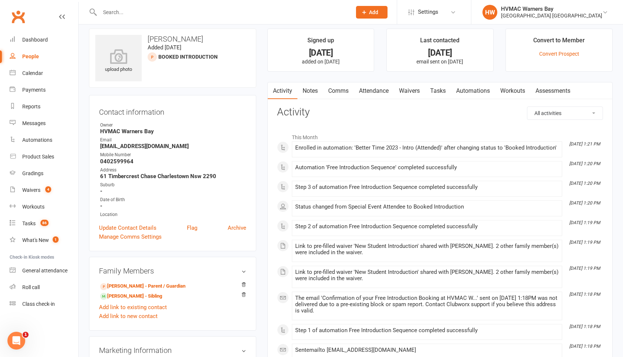
click at [439, 90] on link "Tasks" at bounding box center [438, 90] width 26 height 17
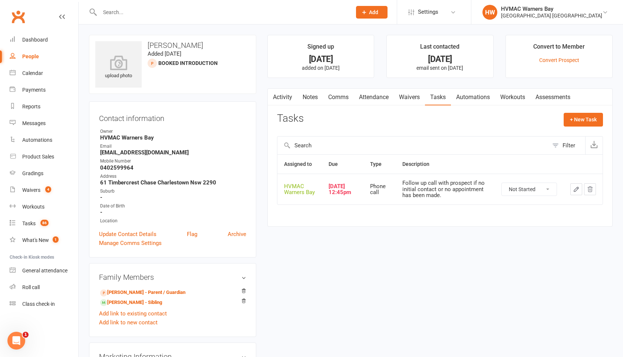
click at [535, 191] on select "Not Started In Progress Waiting Complete" at bounding box center [529, 189] width 55 height 13
click at [502, 183] on select "Not Started In Progress Waiting Complete" at bounding box center [529, 189] width 55 height 13
select select "started"
click at [310, 95] on link "Notes" at bounding box center [311, 97] width 26 height 17
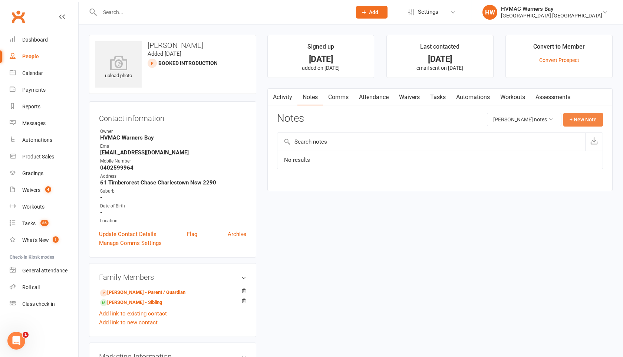
click at [587, 120] on button "+ New Note" at bounding box center [584, 119] width 40 height 13
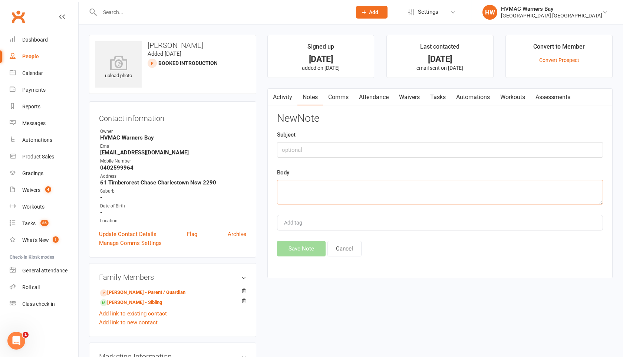
click at [296, 191] on textarea at bounding box center [440, 192] width 326 height 24
type textarea "Follow up call made to check in after open day trial. L/M"
click at [290, 248] on button "Save Note" at bounding box center [301, 249] width 49 height 16
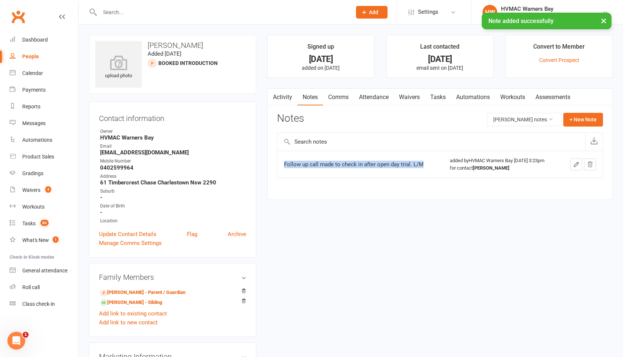
drag, startPoint x: 423, startPoint y: 166, endPoint x: 282, endPoint y: 164, distance: 141.0
click at [282, 164] on td "Follow up call made to check in after open day trial. L/M" at bounding box center [361, 164] width 166 height 27
copy div "Follow up call made to check in after open day trial. L/M"
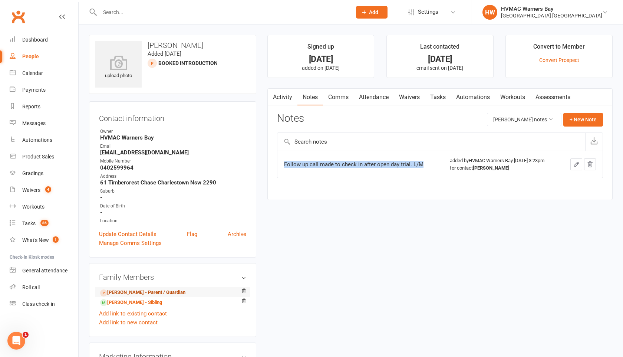
click at [186, 294] on link "Raymond Mariasoosai - Parent / Guardian" at bounding box center [142, 293] width 85 height 8
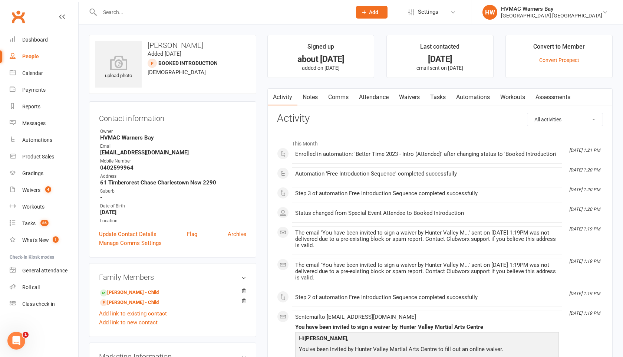
click at [314, 97] on link "Notes" at bounding box center [311, 97] width 26 height 17
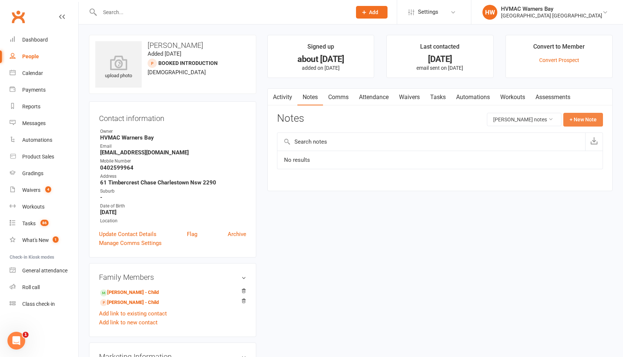
click at [572, 119] on button "+ New Note" at bounding box center [584, 119] width 40 height 13
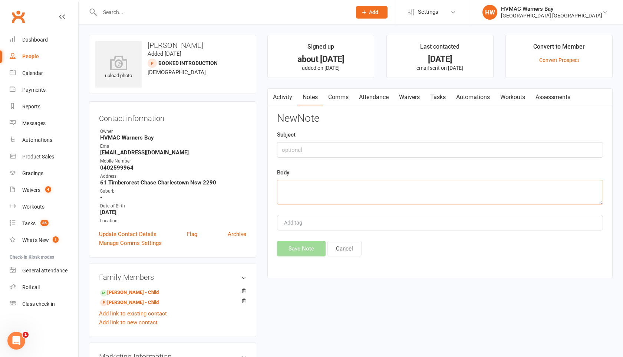
click at [284, 190] on textarea at bounding box center [440, 192] width 326 height 24
paste textarea "Follow up call made to check in after open day trial. L/M"
type textarea "Follow up call made to check in after open day trial. L/M"
click at [295, 242] on button "Save Note" at bounding box center [301, 249] width 49 height 16
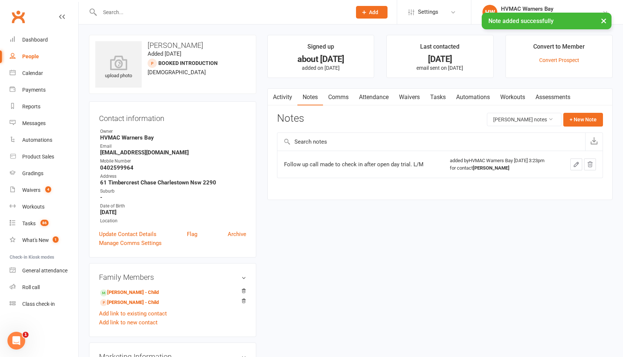
click at [442, 101] on link "Tasks" at bounding box center [438, 97] width 26 height 17
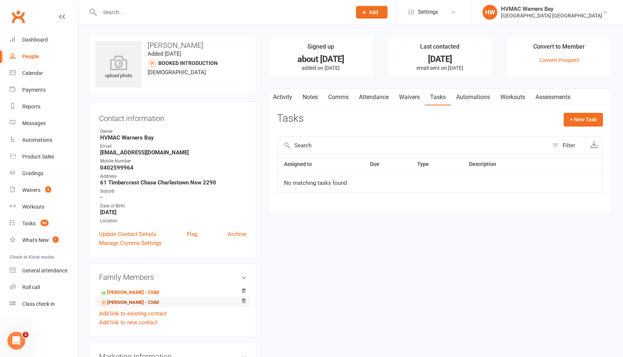
click at [157, 302] on link "Isaiah Mariasoosai - Child" at bounding box center [129, 303] width 59 height 8
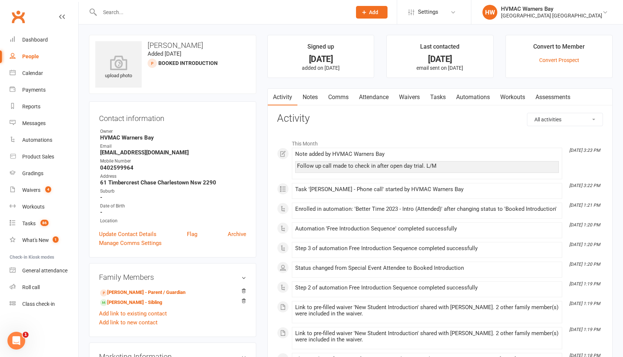
click at [436, 96] on link "Tasks" at bounding box center [438, 97] width 26 height 17
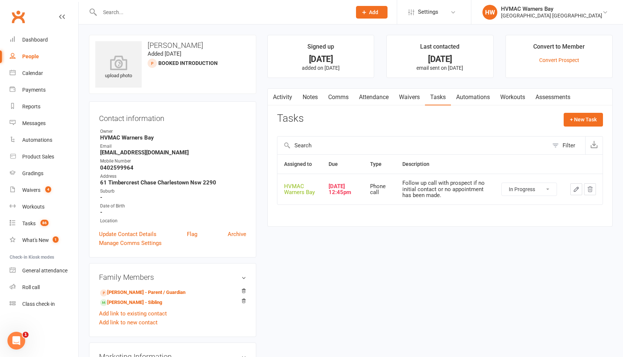
click at [528, 194] on select "Not Started In Progress Waiting Complete" at bounding box center [529, 189] width 55 height 13
click at [502, 183] on select "Not Started In Progress Waiting Complete" at bounding box center [529, 189] width 55 height 13
select select "started"
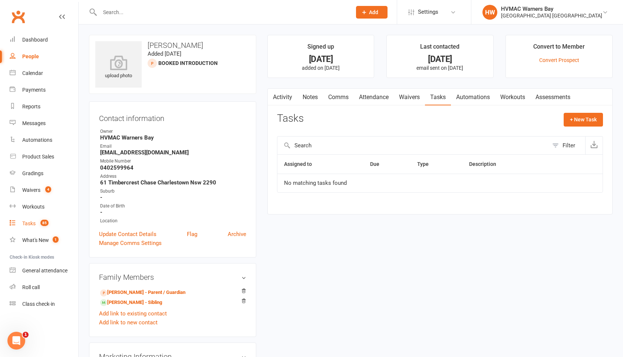
click at [32, 223] on div "Tasks" at bounding box center [28, 223] width 13 height 6
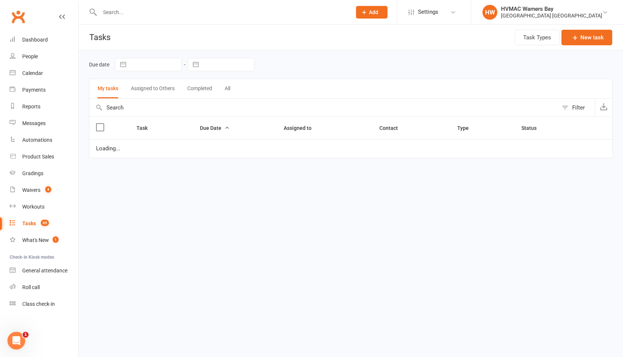
select select "started"
select select "waiting"
select select "started"
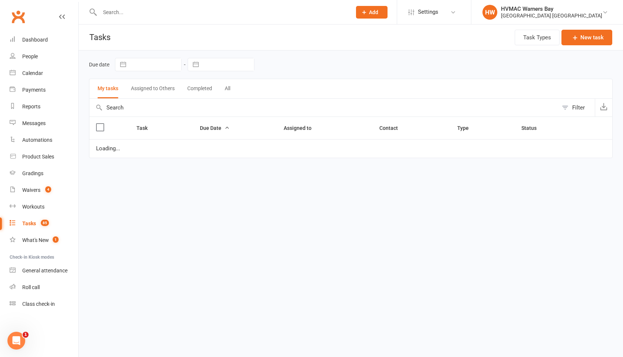
select select "started"
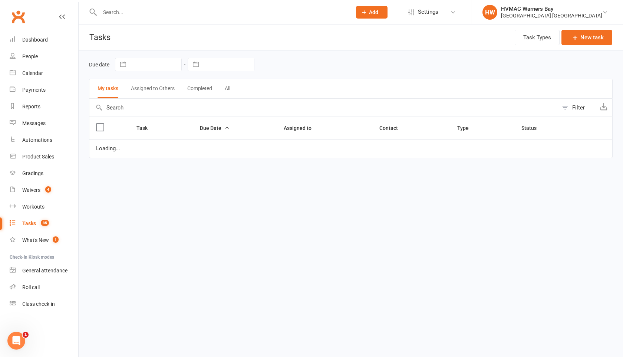
select select "started"
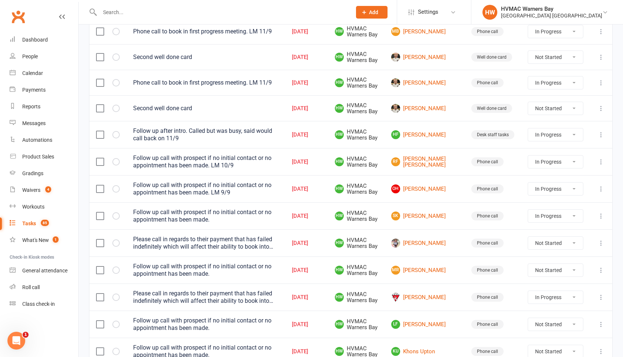
scroll to position [510, 0]
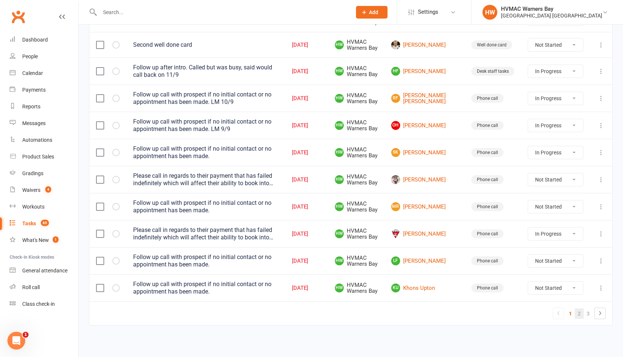
click at [579, 311] on link "2" at bounding box center [579, 313] width 9 height 10
select select "started"
select select "waiting"
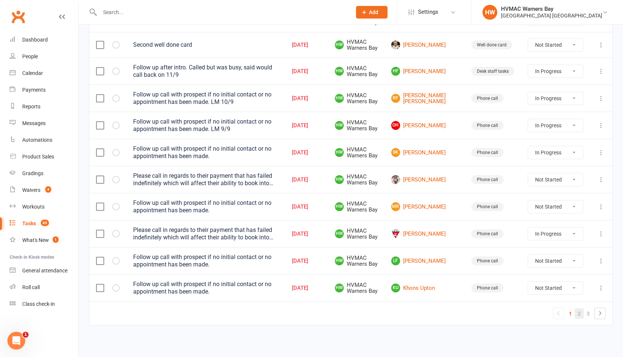
select select "started"
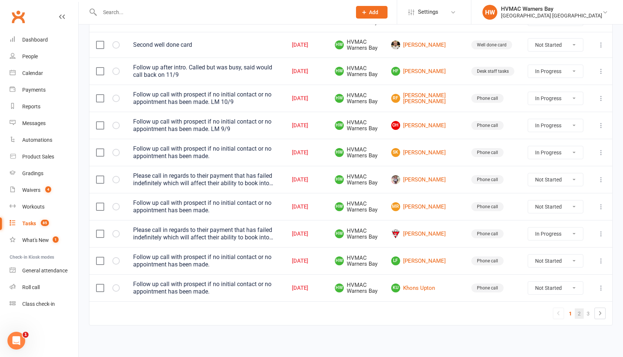
select select "started"
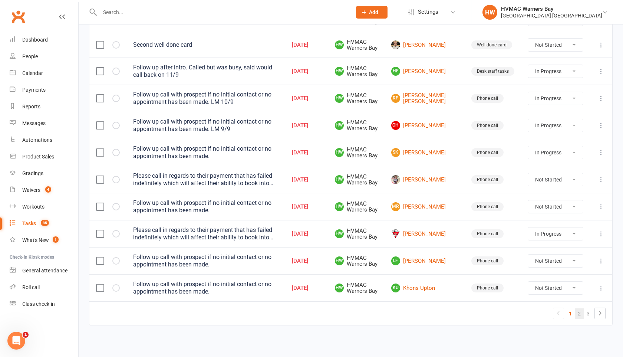
select select "started"
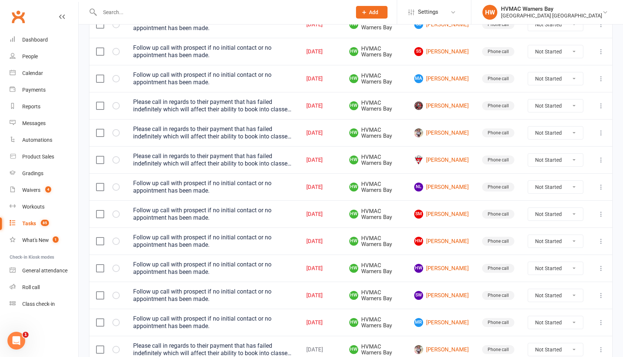
scroll to position [335, 0]
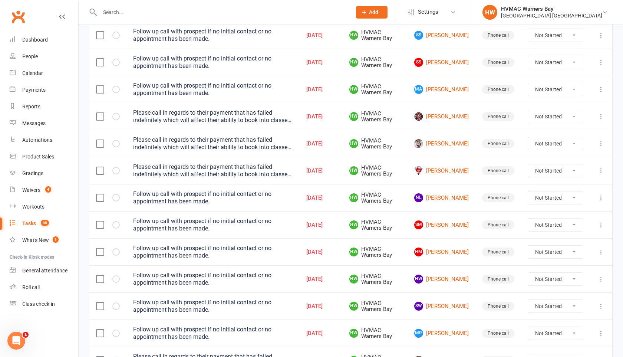
click at [545, 169] on select "Not Started In Progress Waiting Complete" at bounding box center [555, 170] width 55 height 13
click at [528, 164] on select "Not Started In Progress Waiting Complete" at bounding box center [555, 170] width 55 height 13
select select "unstarted"
select select "started"
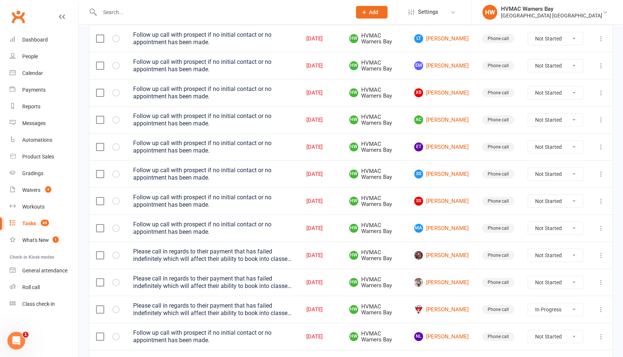
scroll to position [177, 0]
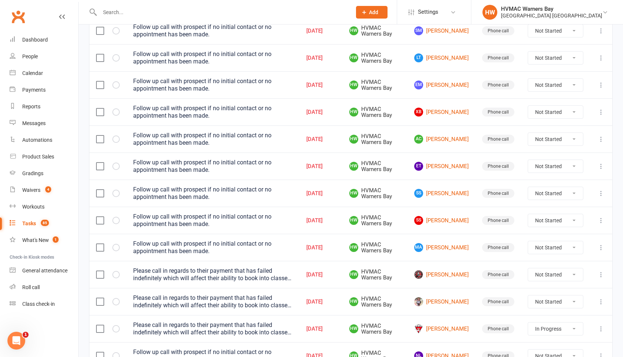
click at [545, 138] on select "Not Started In Progress Waiting Complete" at bounding box center [555, 139] width 55 height 13
click at [528, 133] on select "Not Started In Progress Waiting Complete" at bounding box center [555, 139] width 55 height 13
select select "unstarted"
select select "started"
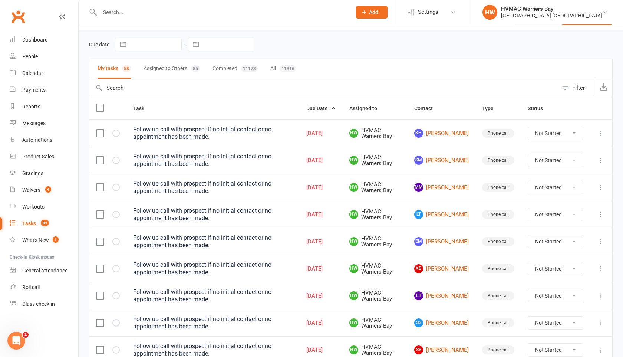
scroll to position [18, 0]
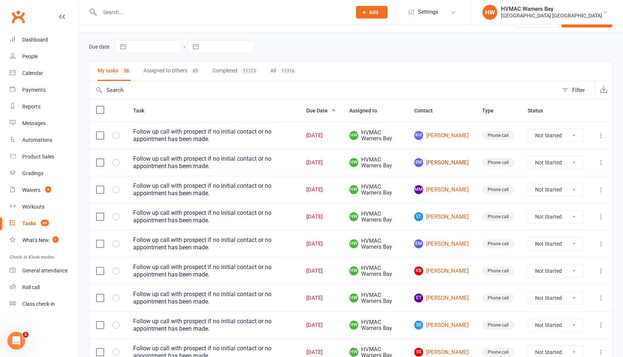
click at [445, 161] on link "SM Scarlett Mciver" at bounding box center [442, 162] width 55 height 9
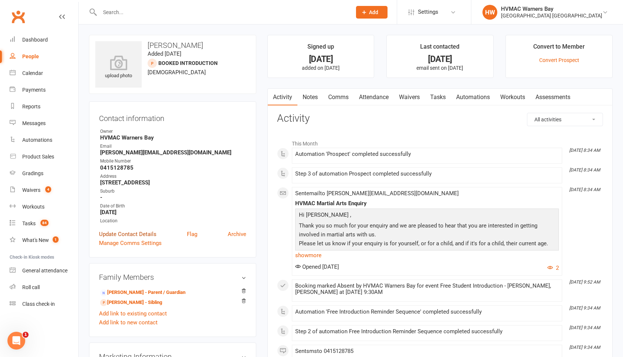
click at [153, 233] on link "Update Contact Details" at bounding box center [128, 234] width 58 height 9
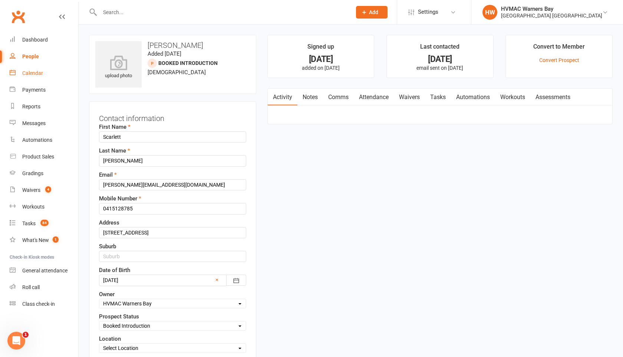
click at [29, 72] on div "Calendar" at bounding box center [32, 73] width 21 height 6
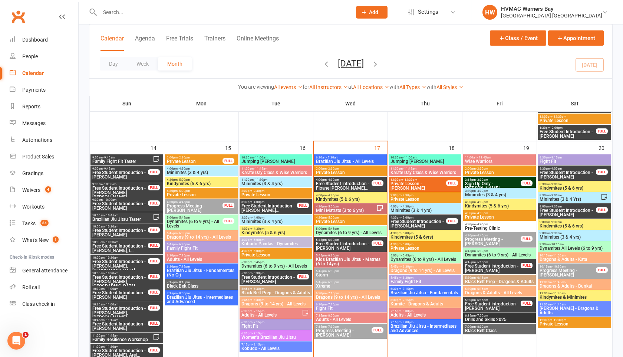
scroll to position [642, 0]
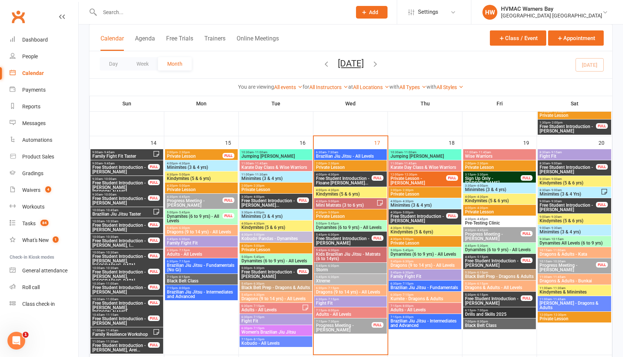
click at [126, 186] on span "Free Student Introduction - Connor Pettit, Spencer..." at bounding box center [120, 187] width 56 height 13
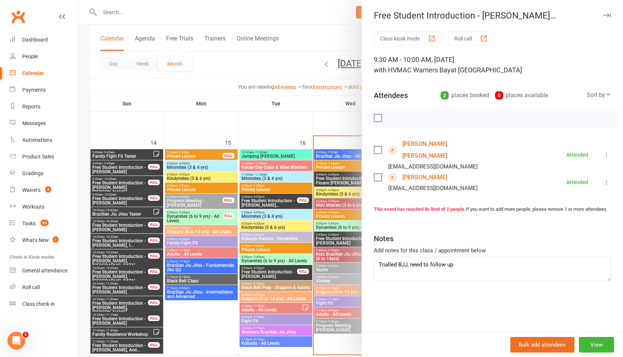
click at [433, 147] on link "Connor Pettit" at bounding box center [445, 150] width 85 height 24
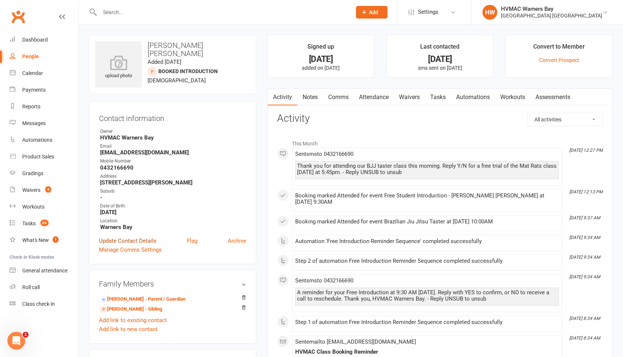
click at [120, 238] on link "Update Contact Details" at bounding box center [128, 240] width 58 height 9
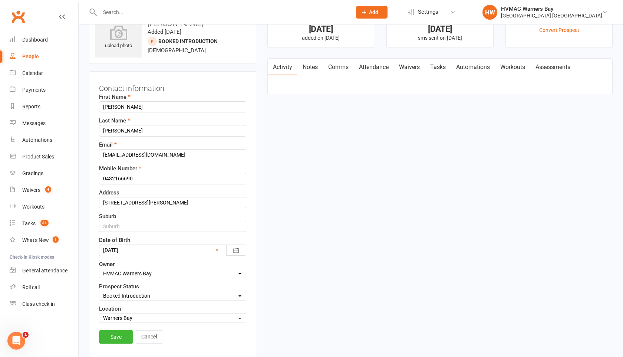
scroll to position [35, 0]
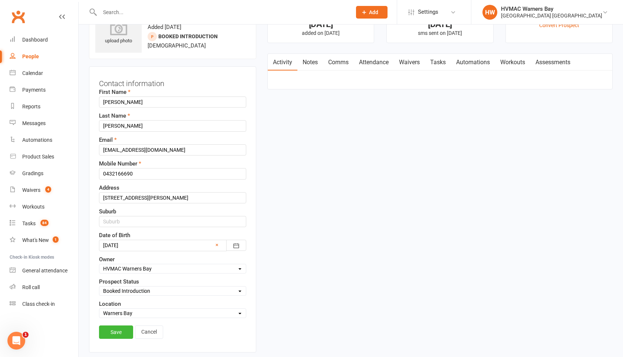
click at [125, 288] on select "Select Initial Contact Booked Introduction Booking confirmed Ready to register …" at bounding box center [172, 291] width 147 height 8
select select "Attended trial - Follow up"
click at [99, 287] on select "Select Initial Contact Booked Introduction Booking confirmed Ready to register …" at bounding box center [172, 291] width 147 height 8
click at [123, 331] on link "Save" at bounding box center [116, 331] width 34 height 13
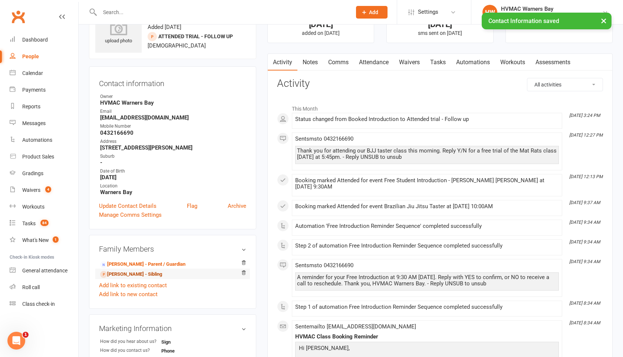
click at [125, 272] on link "Spencer Pettit - Sibling" at bounding box center [131, 275] width 62 height 8
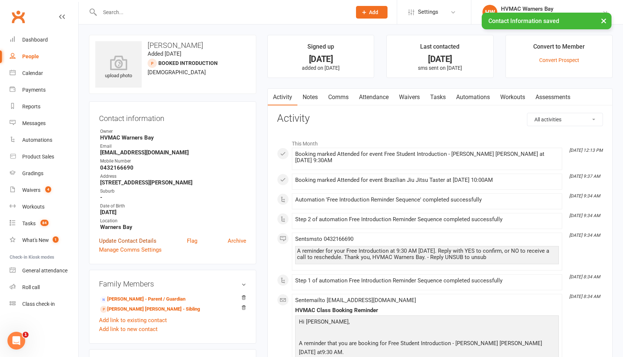
click at [132, 239] on link "Update Contact Details" at bounding box center [128, 240] width 58 height 9
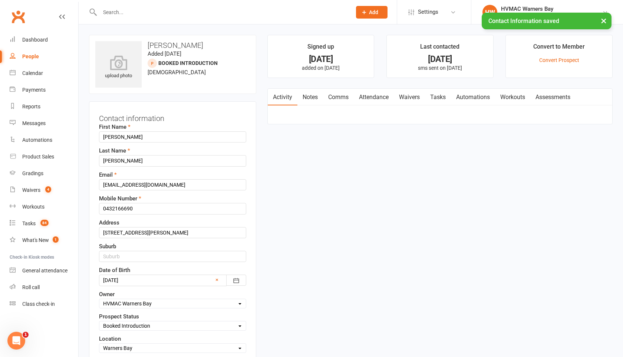
scroll to position [35, 0]
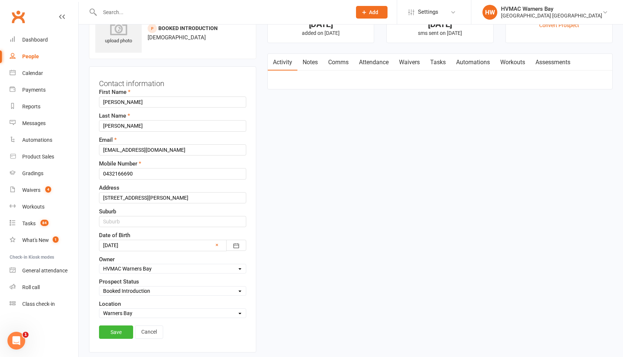
click at [133, 291] on select "Select Initial Contact Booked Introduction Booking confirmed Ready to register …" at bounding box center [172, 291] width 147 height 8
select select "Not Ready"
click at [99, 287] on select "Select Initial Contact Booked Introduction Booking confirmed Ready to register …" at bounding box center [172, 291] width 147 height 8
click at [117, 330] on link "Save" at bounding box center [116, 331] width 34 height 13
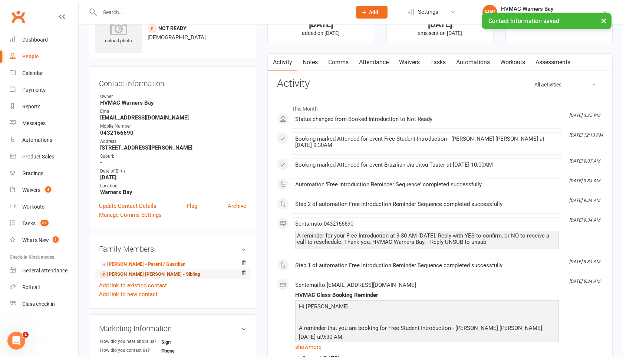
click at [148, 271] on link "Connor Pettit - Sibling" at bounding box center [150, 275] width 100 height 8
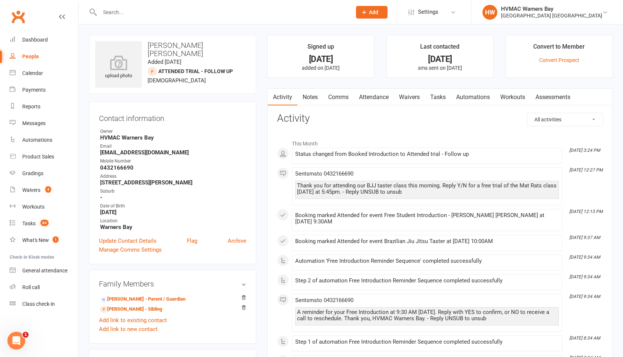
click at [309, 102] on link "Notes" at bounding box center [311, 97] width 26 height 17
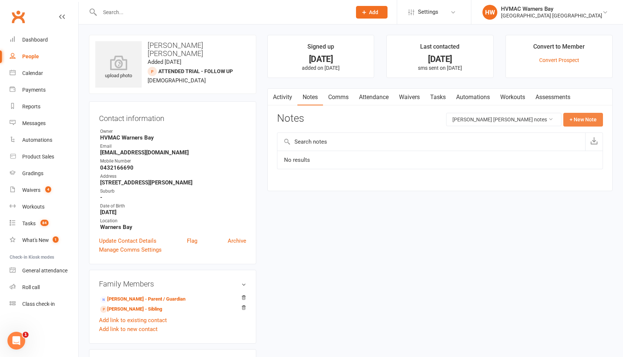
click at [574, 120] on button "+ New Note" at bounding box center [584, 119] width 40 height 13
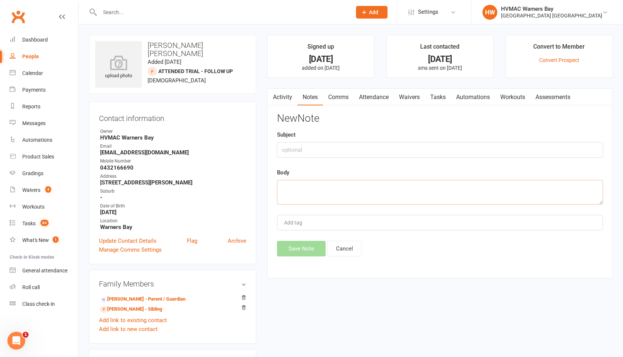
click at [286, 183] on textarea at bounding box center [440, 192] width 326 height 24
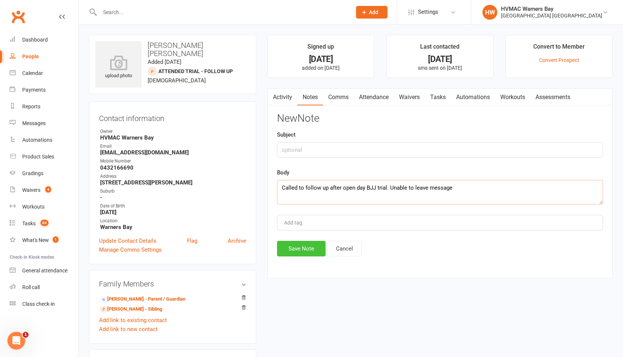
type textarea "Called to follow up after open day BJJ trial. Unable to leave message"
click at [289, 248] on button "Save Note" at bounding box center [301, 249] width 49 height 16
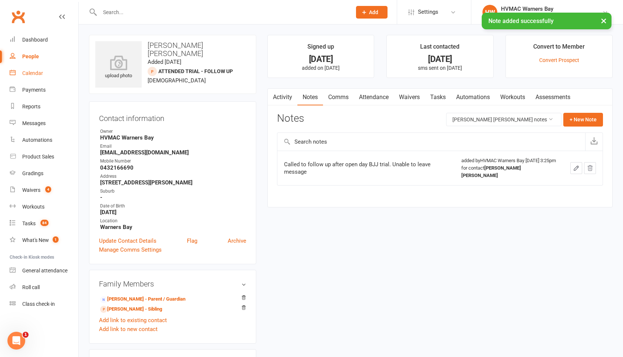
click at [35, 77] on link "Calendar" at bounding box center [44, 73] width 69 height 17
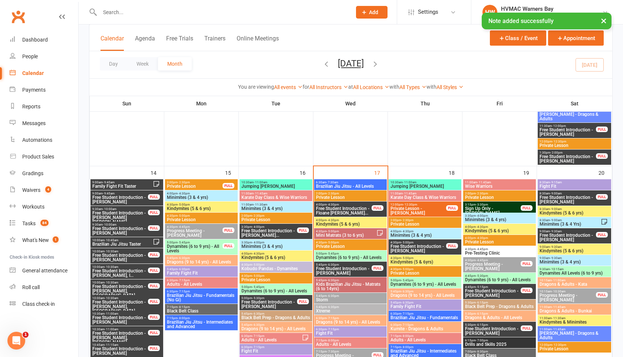
scroll to position [653, 0]
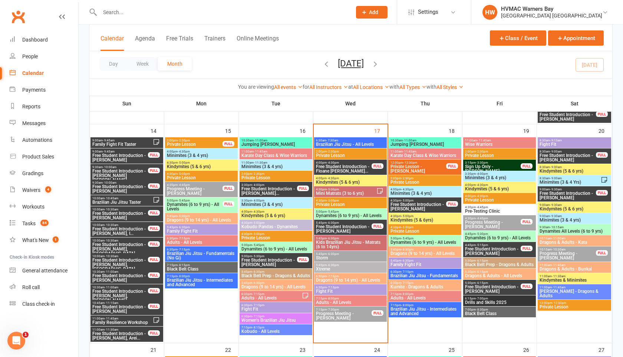
click at [127, 158] on span "Free Student Introduction - Owen Lombaard" at bounding box center [120, 157] width 56 height 9
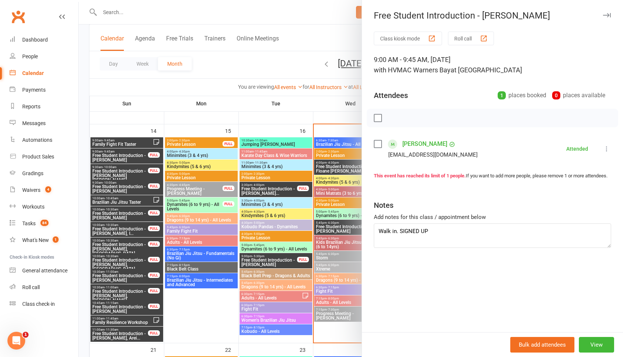
click at [125, 175] on div at bounding box center [351, 178] width 545 height 357
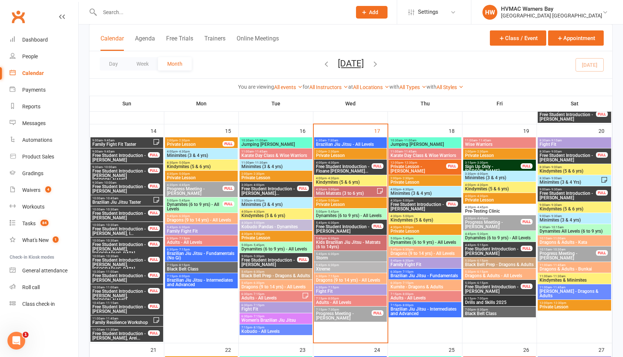
click at [117, 215] on span "Free Student Introduction - Felix Grien" at bounding box center [120, 215] width 56 height 9
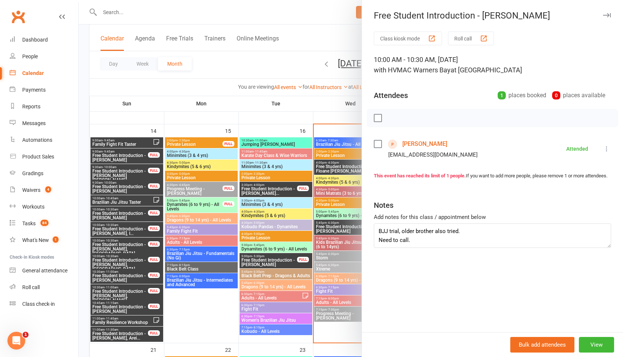
click at [117, 227] on div at bounding box center [351, 178] width 545 height 357
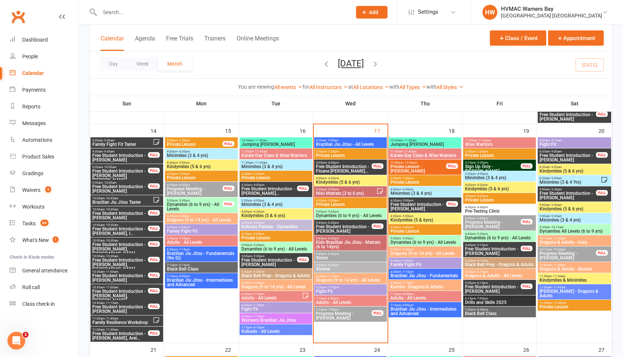
click at [117, 227] on span "Free Student Introduction - Raymond Mariasoosai, I..." at bounding box center [120, 231] width 56 height 9
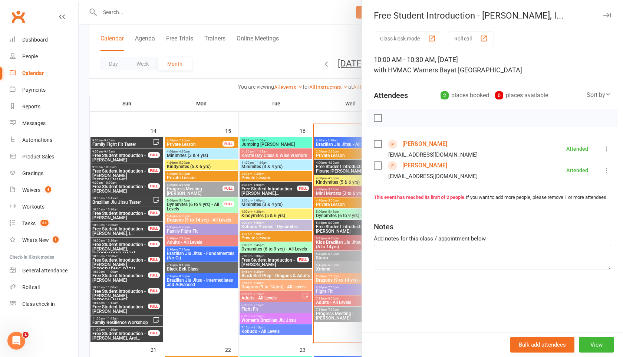
click at [445, 144] on link "Isaiah Mariasoosai" at bounding box center [425, 144] width 45 height 12
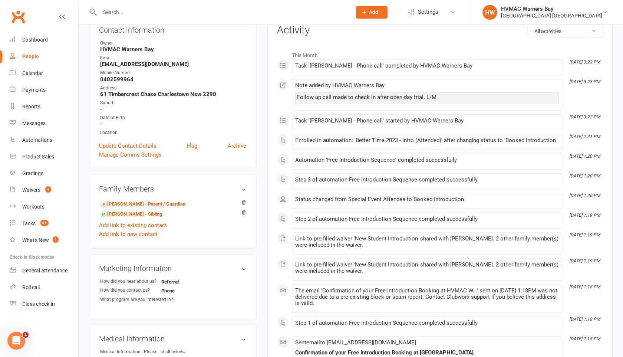
scroll to position [101, 0]
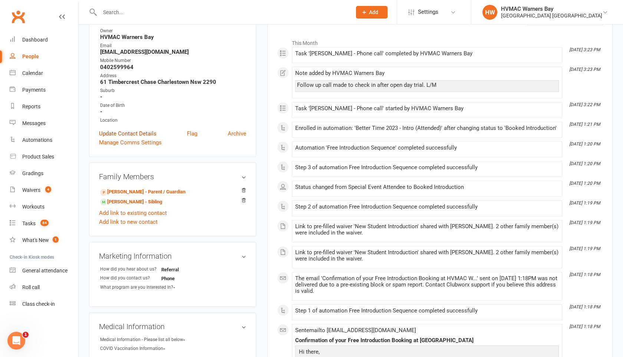
click at [142, 134] on link "Update Contact Details" at bounding box center [128, 133] width 58 height 9
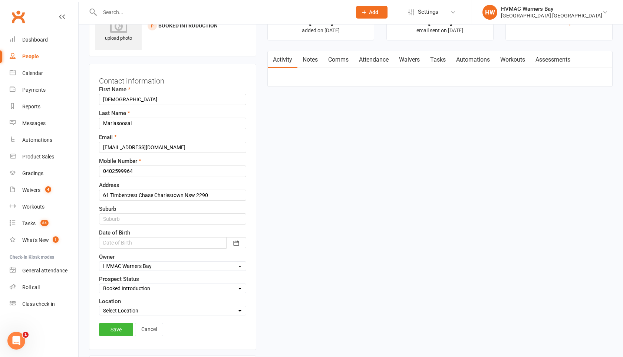
scroll to position [35, 0]
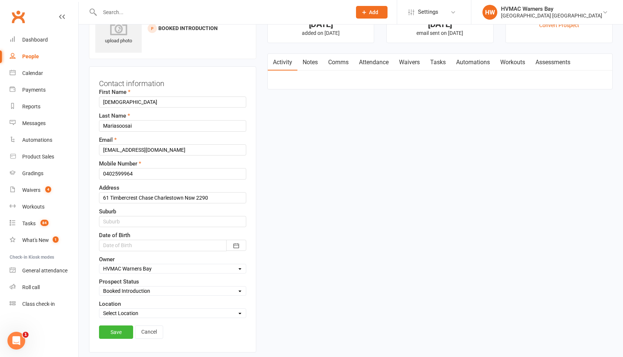
click at [134, 292] on select "Select Initial Contact Booked Introduction Booking confirmed Ready to register …" at bounding box center [172, 291] width 147 height 8
select select "Attended trial - Follow up"
click at [99, 287] on select "Select Initial Contact Booked Introduction Booking confirmed Ready to register …" at bounding box center [172, 291] width 147 height 8
click at [116, 328] on link "Save" at bounding box center [116, 331] width 34 height 13
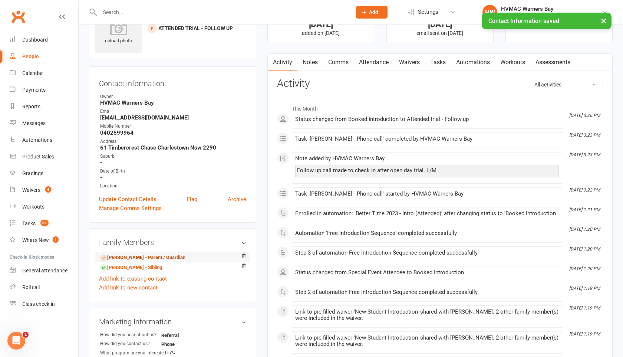
click at [128, 254] on link "Raymond Mariasoosai - Parent / Guardian" at bounding box center [142, 258] width 85 height 8
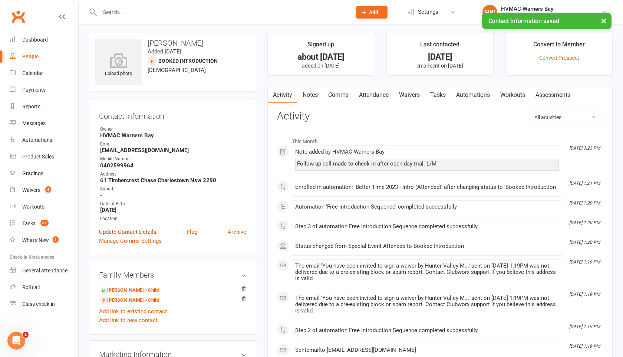
click at [128, 232] on link "Update Contact Details" at bounding box center [128, 231] width 58 height 9
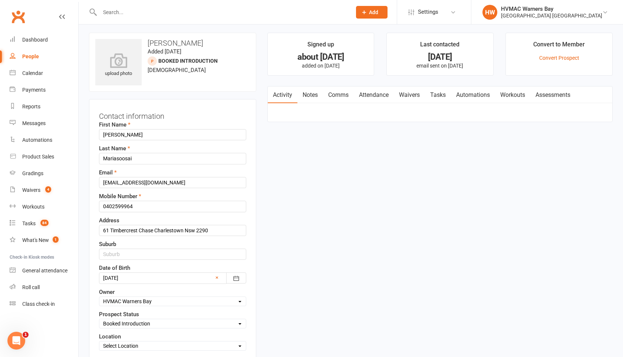
scroll to position [35, 0]
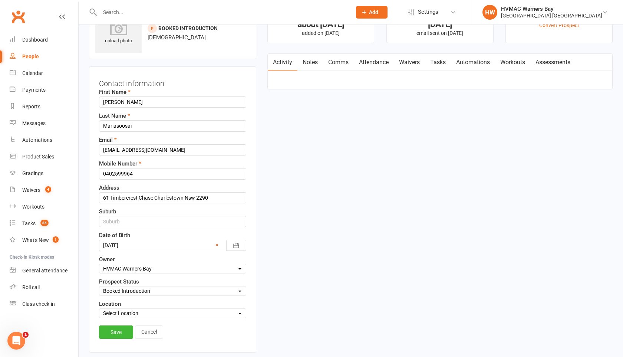
click at [132, 292] on select "Select Initial Contact Booked Introduction Booking confirmed Ready to register …" at bounding box center [172, 291] width 147 height 8
select select "Attended trial - Follow up"
click at [99, 287] on select "Select Initial Contact Booked Introduction Booking confirmed Ready to register …" at bounding box center [172, 291] width 147 height 8
click at [121, 330] on link "Save" at bounding box center [116, 331] width 34 height 13
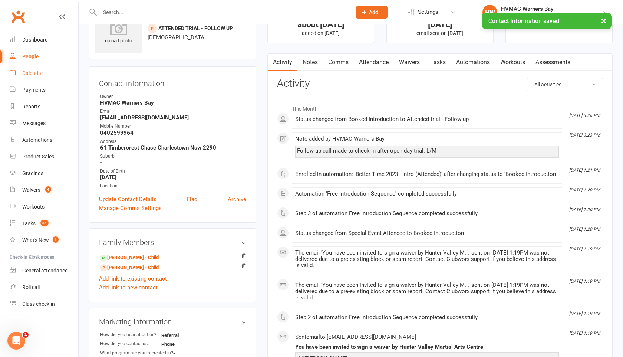
click at [31, 75] on div "Calendar" at bounding box center [32, 73] width 21 height 6
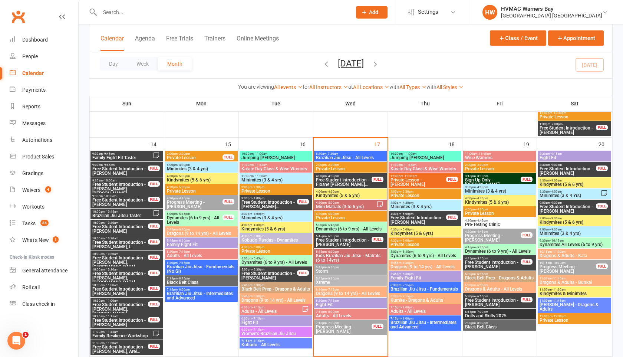
scroll to position [689, 0]
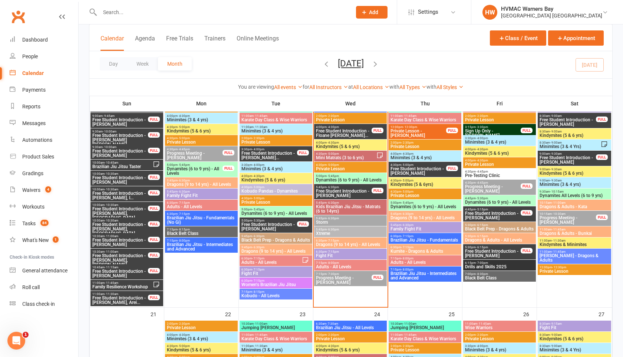
click at [119, 227] on span "Free Student Introduction - Sebastian Sugito, Stua..." at bounding box center [120, 228] width 56 height 13
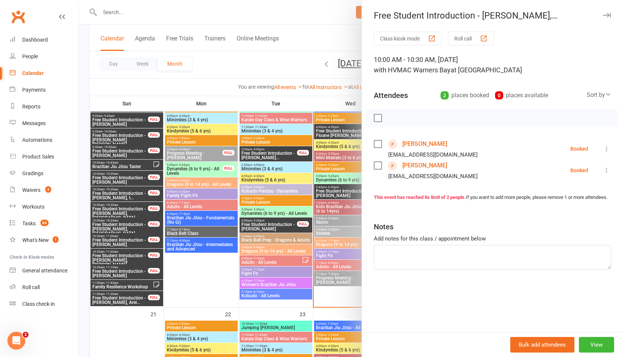
click at [433, 142] on link "Sebastian Sugito" at bounding box center [425, 144] width 45 height 12
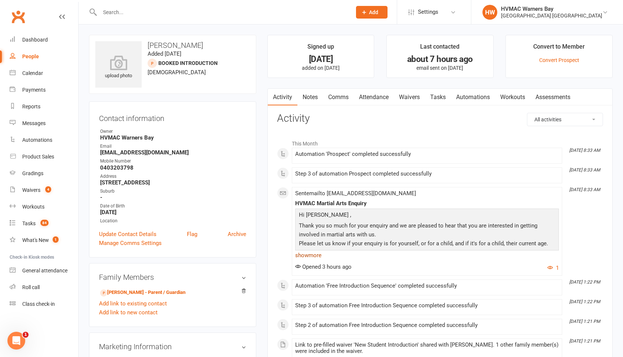
click at [303, 254] on link "show more" at bounding box center [427, 255] width 264 height 10
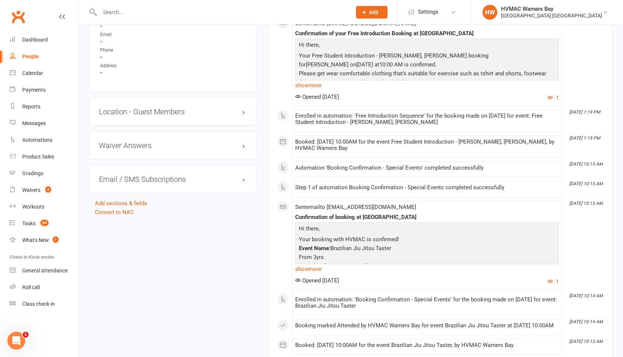
scroll to position [491, 0]
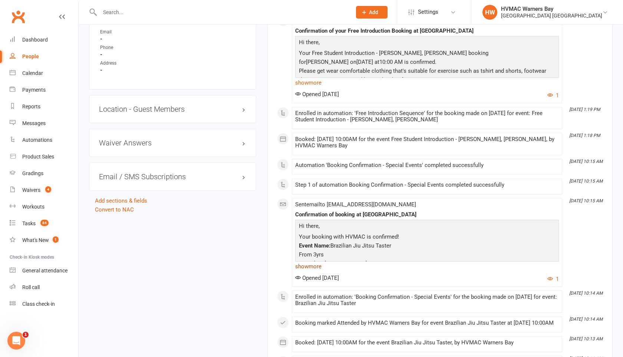
click at [306, 268] on link "show more" at bounding box center [427, 266] width 264 height 10
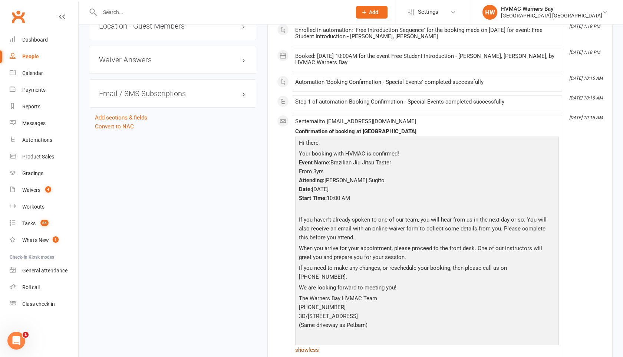
scroll to position [593, 0]
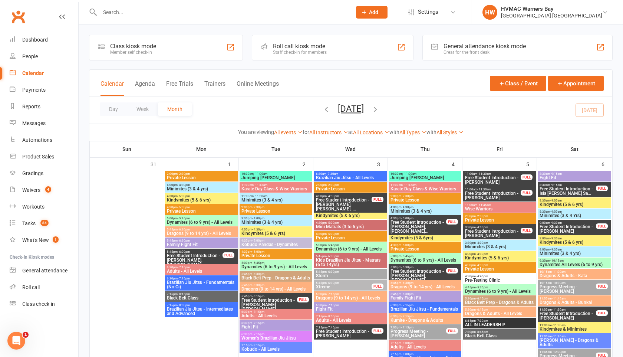
click at [127, 10] on input "text" at bounding box center [222, 12] width 249 height 10
click at [29, 58] on div "People" at bounding box center [30, 56] width 16 height 6
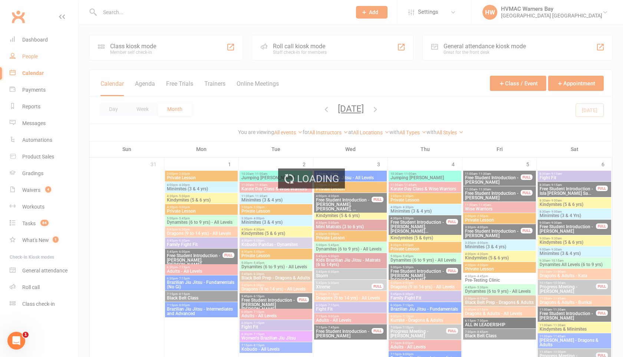
select select "100"
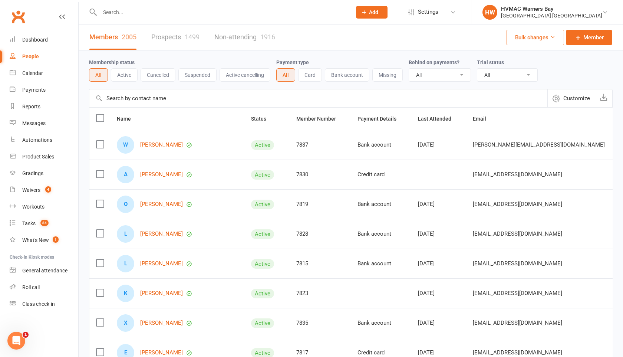
click at [114, 13] on input "text" at bounding box center [222, 12] width 249 height 10
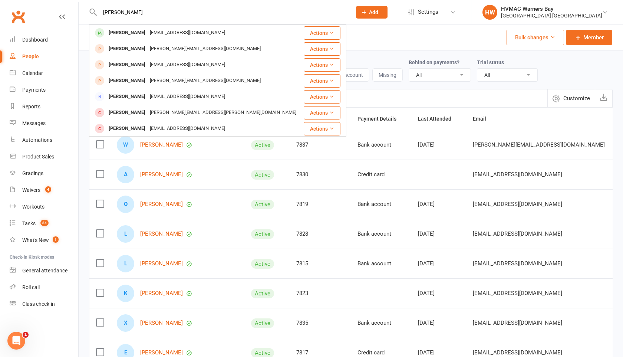
type input "jerrick"
click at [118, 34] on div "Jerrick Bradford" at bounding box center [127, 32] width 41 height 11
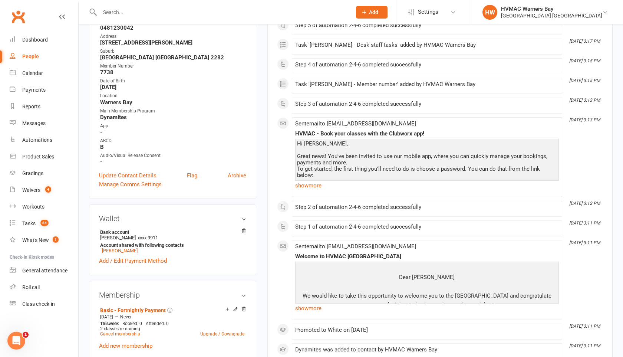
scroll to position [64, 0]
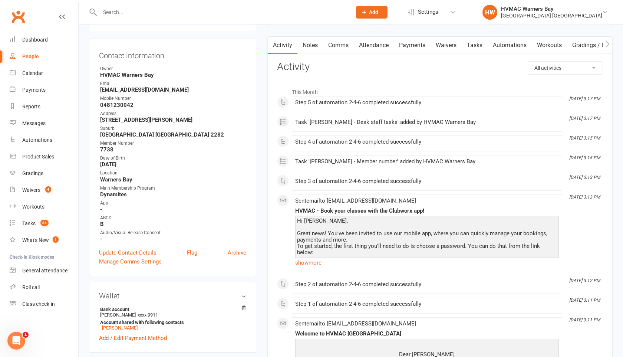
click at [450, 45] on link "Waivers" at bounding box center [446, 45] width 31 height 17
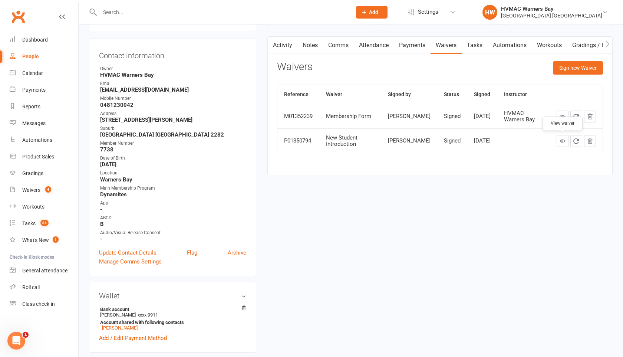
click at [563, 140] on icon at bounding box center [563, 141] width 6 height 6
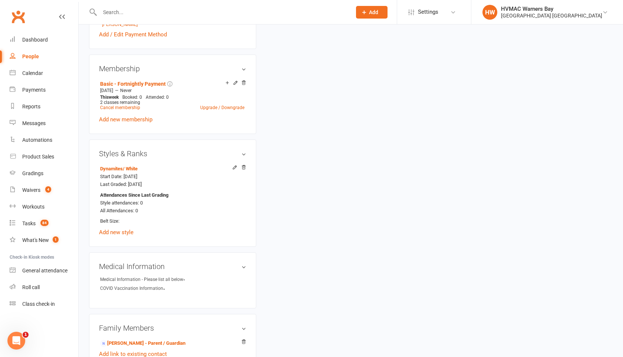
scroll to position [370, 0]
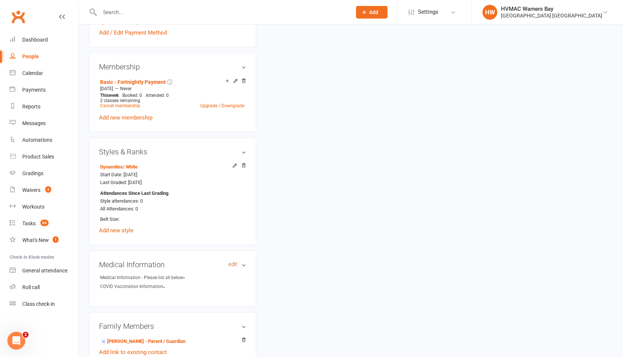
click at [233, 263] on link "edit" at bounding box center [233, 264] width 9 height 6
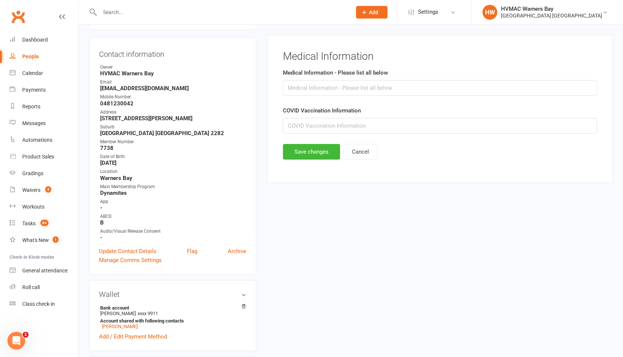
scroll to position [63, 0]
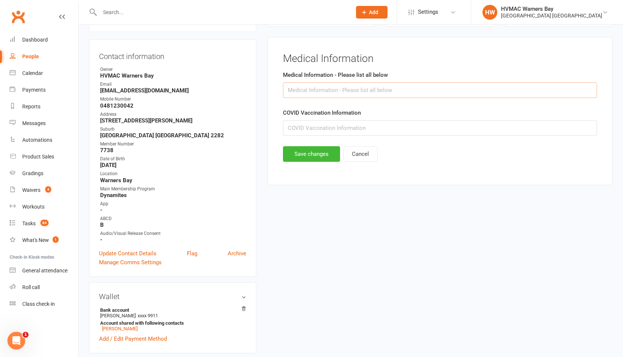
click at [296, 92] on input "text" at bounding box center [440, 90] width 314 height 16
type input "N/A"
click at [294, 155] on button "Save changes" at bounding box center [311, 154] width 57 height 16
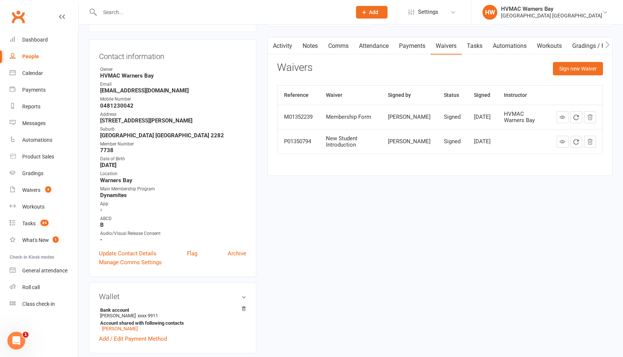
click at [474, 46] on link "Tasks" at bounding box center [475, 45] width 26 height 17
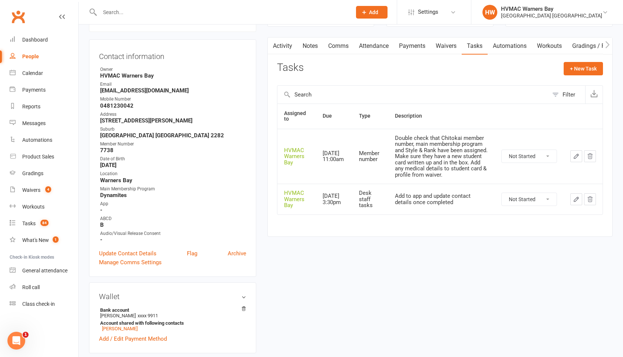
click at [528, 155] on select "Not Started In Progress Waiting Complete" at bounding box center [529, 156] width 55 height 13
click at [502, 150] on select "Not Started In Progress Waiting Complete" at bounding box center [529, 156] width 55 height 13
select select "unstarted"
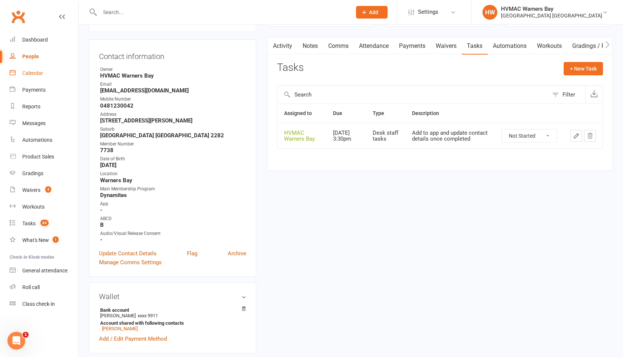
click at [31, 73] on div "Calendar" at bounding box center [32, 73] width 21 height 6
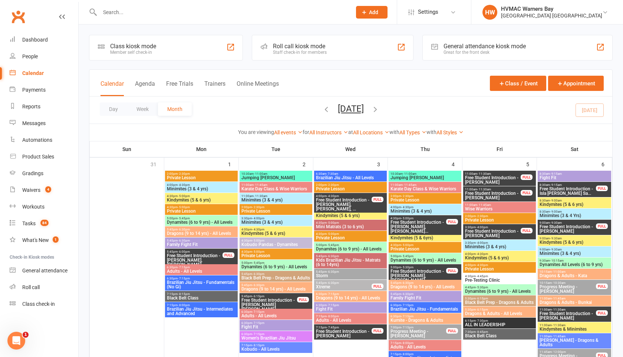
click at [111, 14] on input "text" at bounding box center [222, 12] width 249 height 10
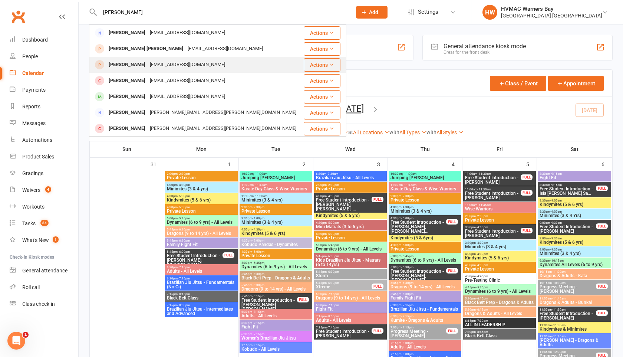
type input "pettit"
click at [123, 62] on div "Spencer Pettit" at bounding box center [127, 64] width 41 height 11
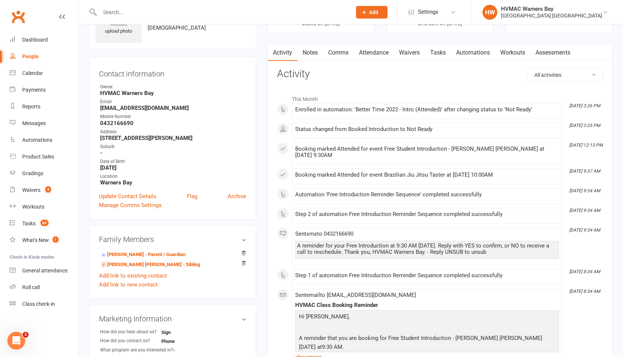
scroll to position [45, 0]
click at [154, 261] on link "Connor Pettit - Sibling" at bounding box center [150, 265] width 100 height 8
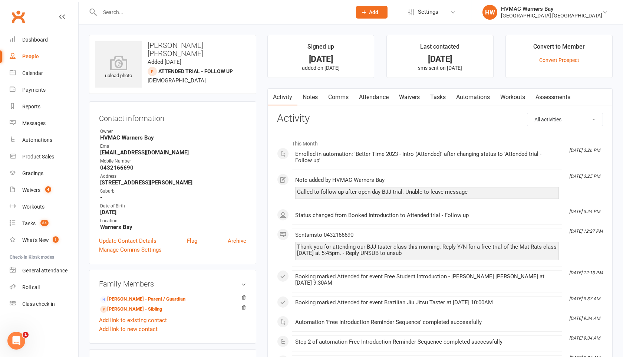
click at [379, 98] on link "Attendance" at bounding box center [374, 97] width 40 height 17
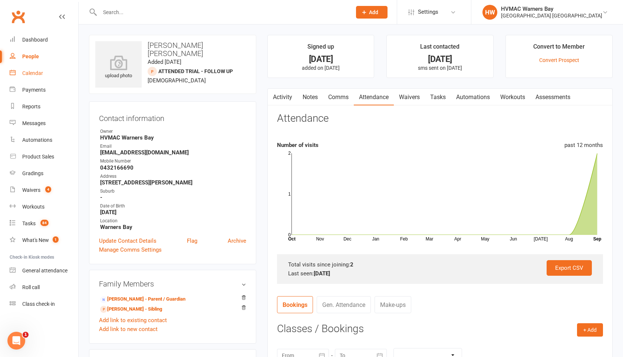
click at [28, 74] on div "Calendar" at bounding box center [32, 73] width 21 height 6
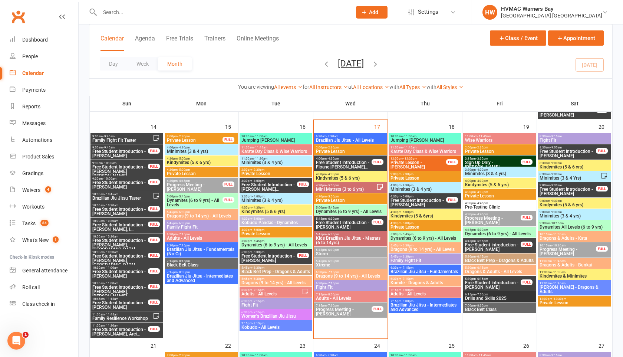
scroll to position [671, 0]
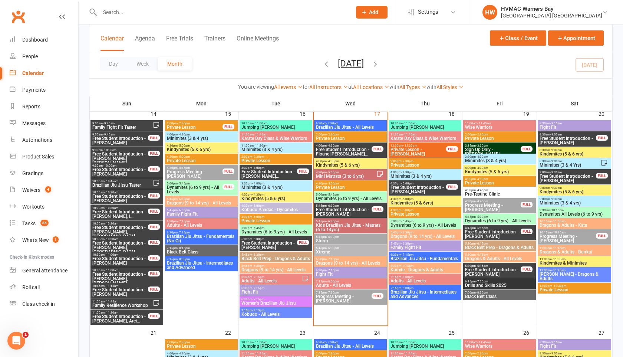
click at [117, 10] on input "text" at bounding box center [222, 12] width 249 height 10
type input "v"
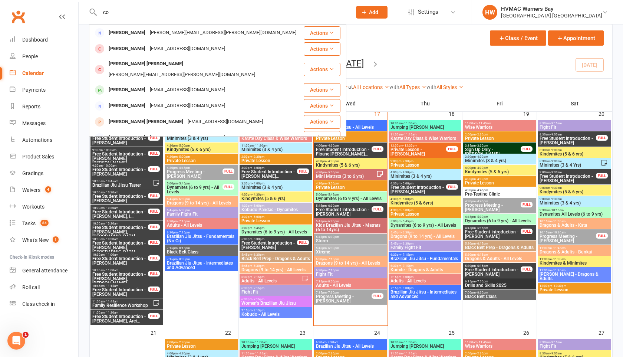
type input "c"
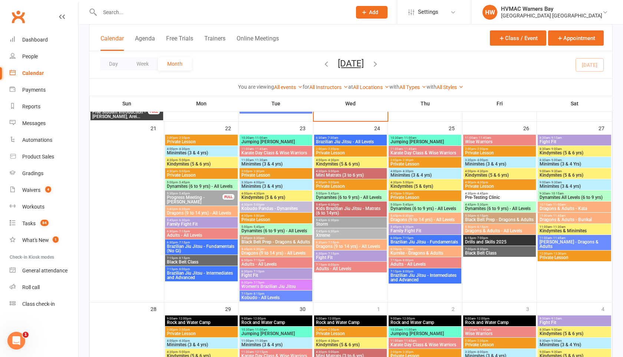
scroll to position [790, 0]
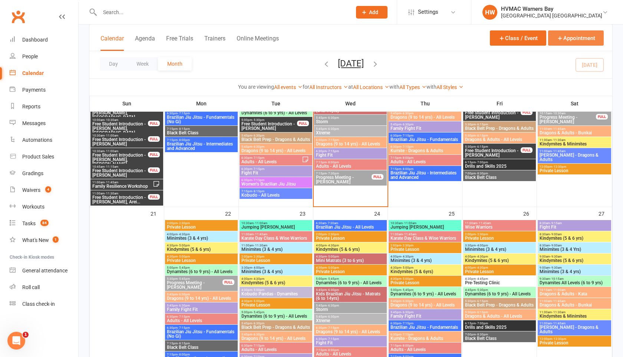
click at [555, 40] on button "Appointment" at bounding box center [576, 37] width 56 height 15
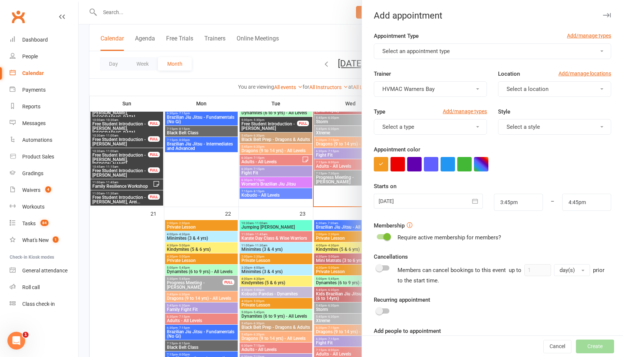
click at [428, 50] on span "Select an appointment type" at bounding box center [417, 51] width 68 height 7
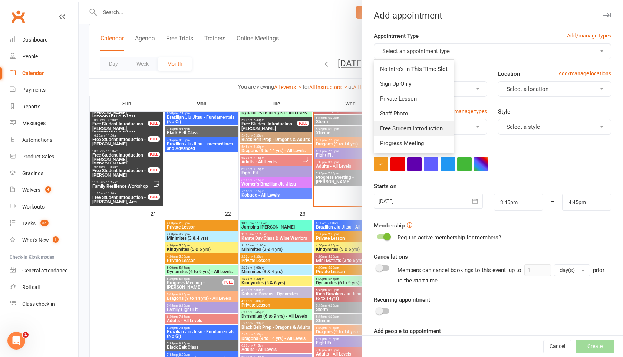
click at [415, 125] on span "Free Student Introduction" at bounding box center [411, 128] width 63 height 7
type input "4:15pm"
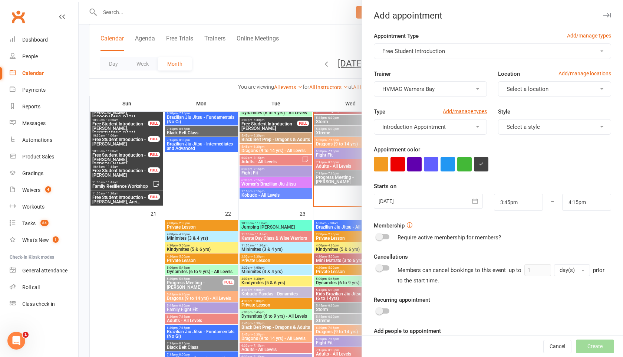
click at [605, 14] on icon "button" at bounding box center [607, 15] width 8 height 4
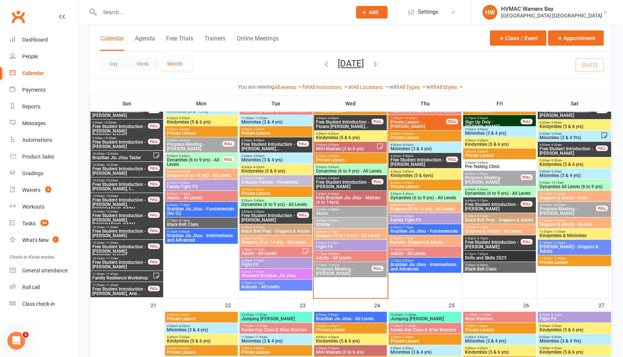
scroll to position [664, 0]
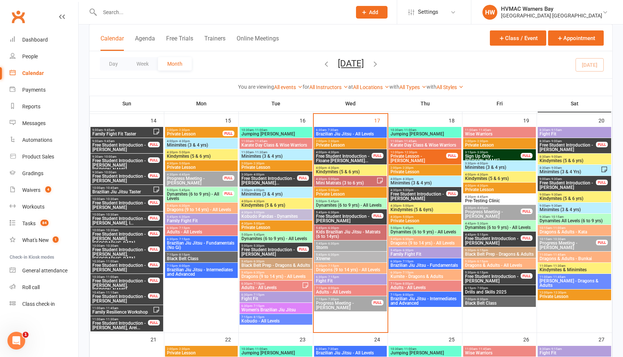
click at [136, 162] on span "Free Student Introduction - Connor Pettit, Spencer..." at bounding box center [120, 164] width 56 height 13
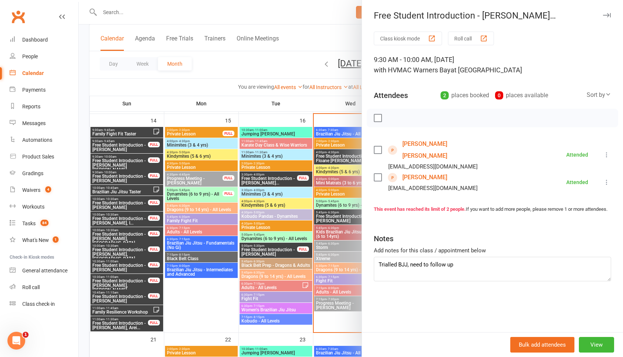
click at [426, 143] on link "Connor Pettit" at bounding box center [445, 150] width 85 height 24
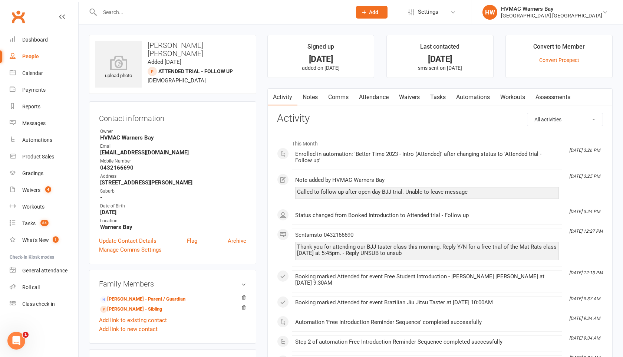
click at [382, 99] on link "Attendance" at bounding box center [374, 97] width 40 height 17
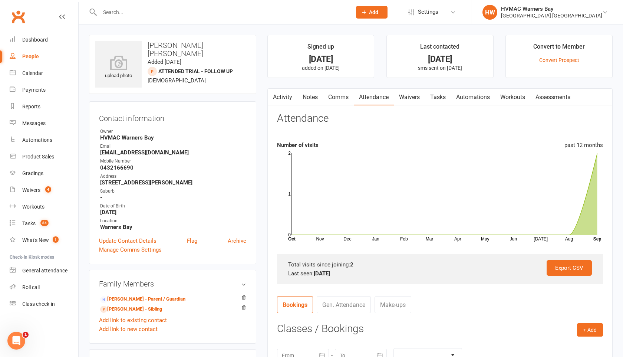
click at [416, 96] on link "Waivers" at bounding box center [409, 97] width 31 height 17
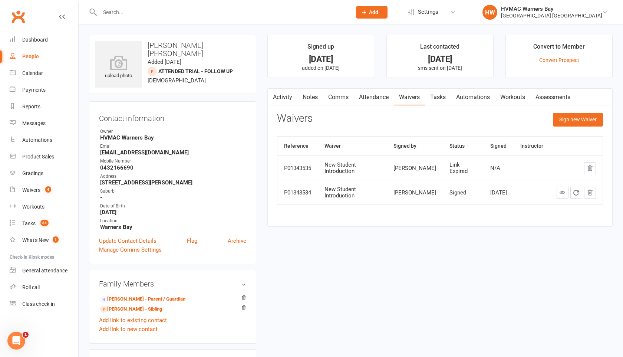
click at [344, 98] on link "Comms" at bounding box center [338, 97] width 31 height 17
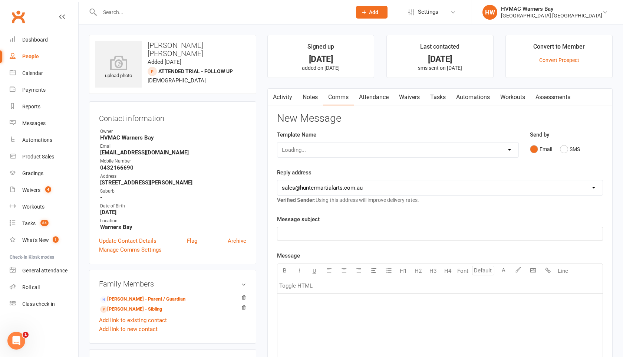
click at [375, 97] on link "Attendance" at bounding box center [374, 97] width 40 height 17
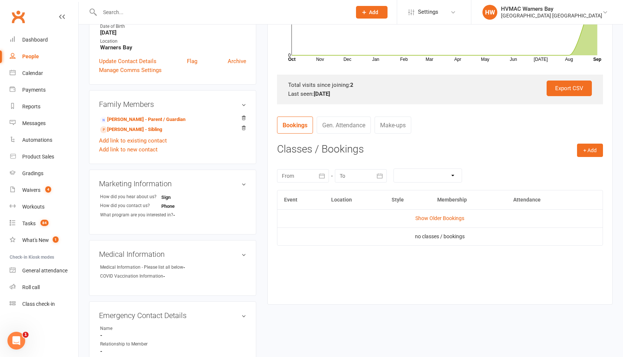
scroll to position [214, 0]
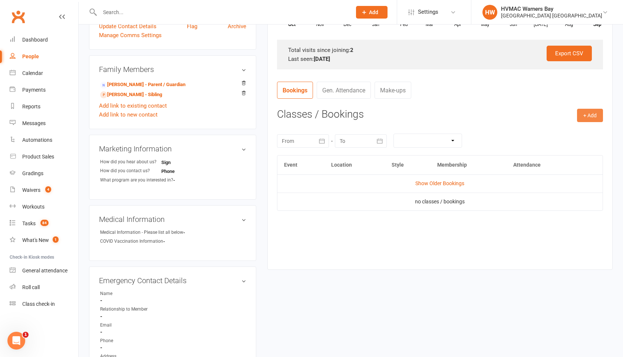
click at [583, 117] on button "+ Add" at bounding box center [590, 115] width 26 height 13
click at [569, 146] on link "Add Appointment" at bounding box center [566, 147] width 73 height 15
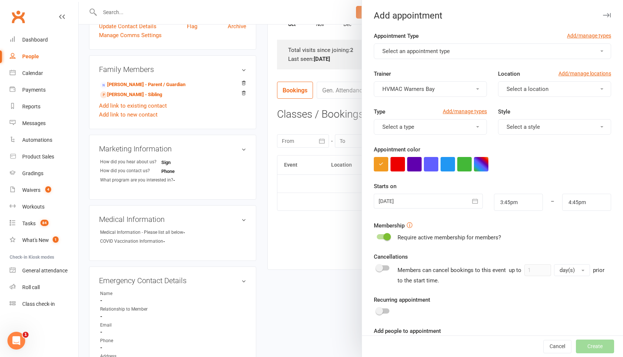
click at [440, 59] on form "Appointment Type Add/manage types Select an appointment type Trainer HVMAC Warn…" at bounding box center [492, 203] width 237 height 343
click at [440, 49] on span "Select an appointment type" at bounding box center [417, 51] width 68 height 7
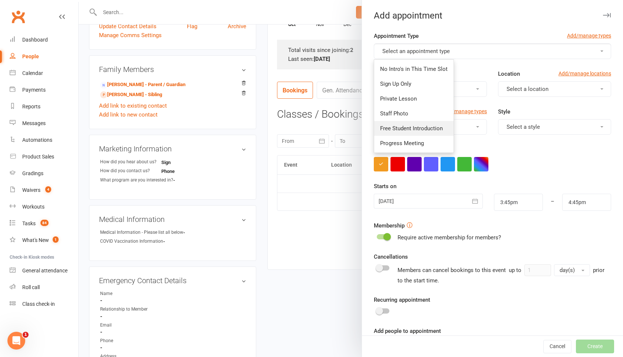
click at [429, 128] on span "Free Student Introduction" at bounding box center [411, 128] width 63 height 7
type input "4:15pm"
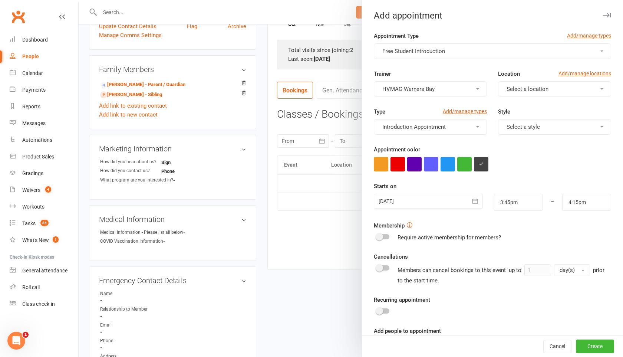
click at [503, 93] on button "Select a location" at bounding box center [554, 89] width 113 height 16
click at [504, 103] on link "Warners Bay" at bounding box center [535, 106] width 73 height 15
click at [511, 121] on button "Select a style" at bounding box center [554, 127] width 113 height 16
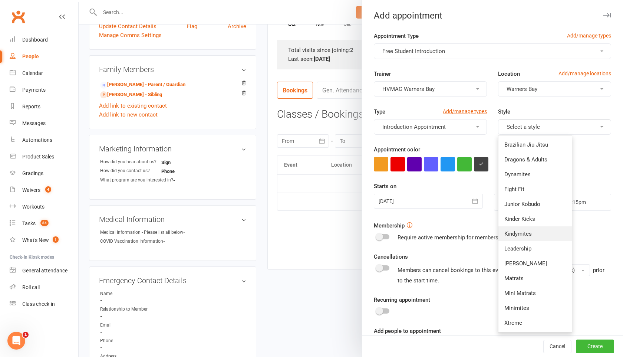
click at [514, 233] on span "Kindymites" at bounding box center [518, 233] width 27 height 7
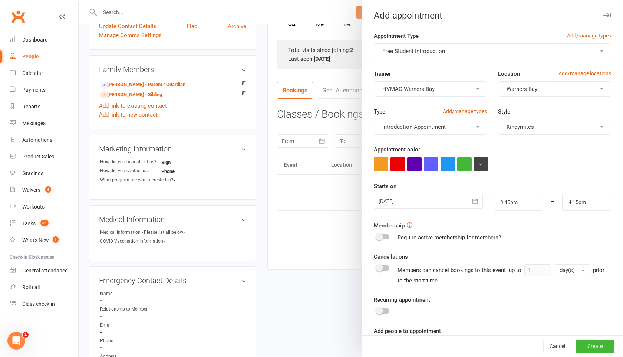
click at [478, 202] on icon "button" at bounding box center [475, 200] width 7 height 7
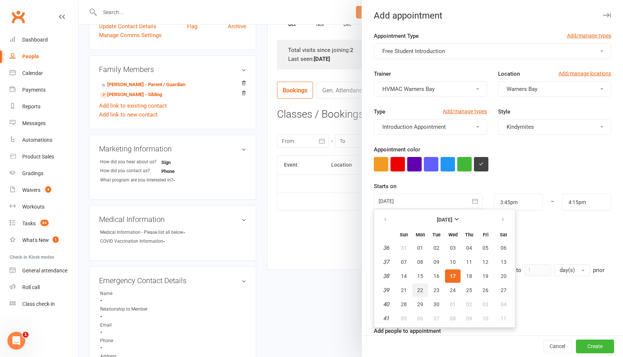
click at [420, 292] on span "22" at bounding box center [420, 290] width 6 height 6
type input "22 Sep 2025"
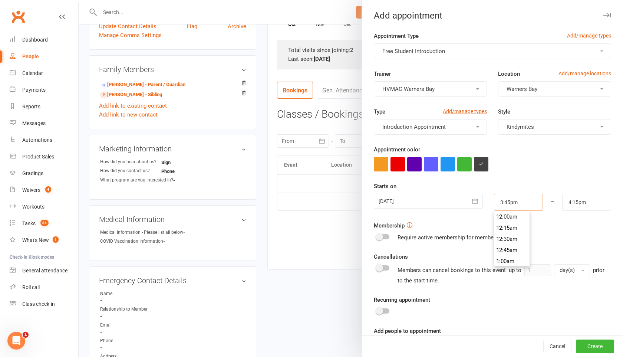
click at [515, 200] on input "3:45pm" at bounding box center [518, 202] width 49 height 17
type input "4:30pm"
click at [512, 259] on li "4:30pm" at bounding box center [513, 261] width 36 height 11
click at [577, 204] on input "4:15pm" at bounding box center [587, 202] width 49 height 17
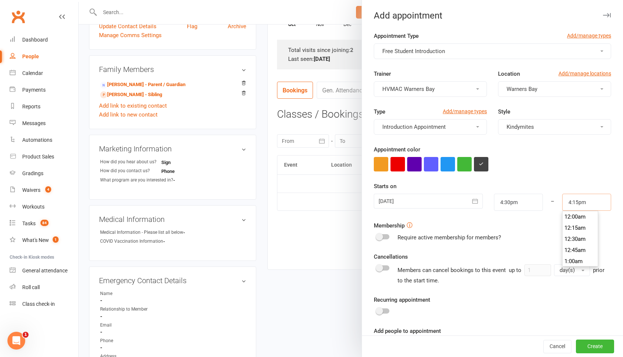
scroll to position [712, 0]
click at [573, 253] on li "4:45pm" at bounding box center [581, 250] width 36 height 11
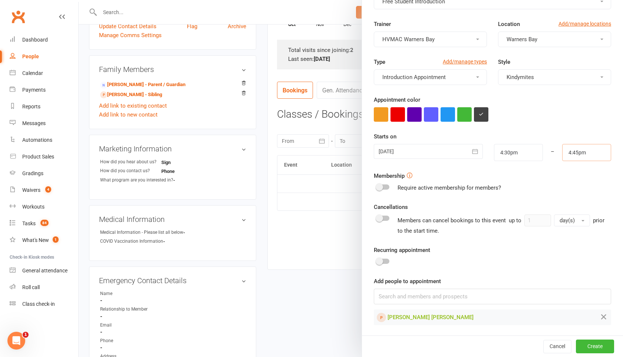
click at [589, 150] on input "4:45pm" at bounding box center [587, 152] width 49 height 17
type input "5:00pm"
click at [580, 194] on li "5:00pm" at bounding box center [581, 189] width 36 height 11
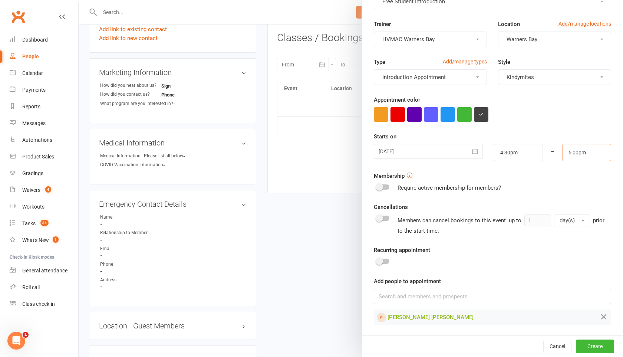
scroll to position [307, 0]
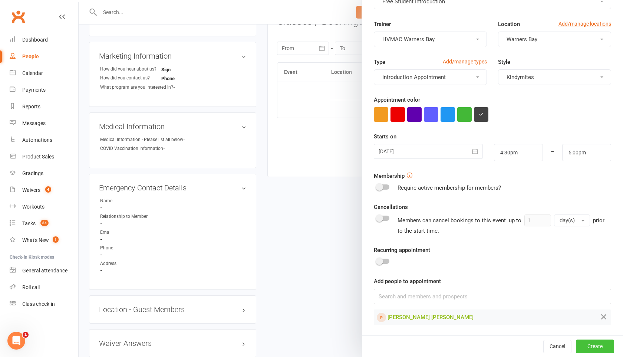
click at [583, 351] on button "Create" at bounding box center [595, 346] width 38 height 13
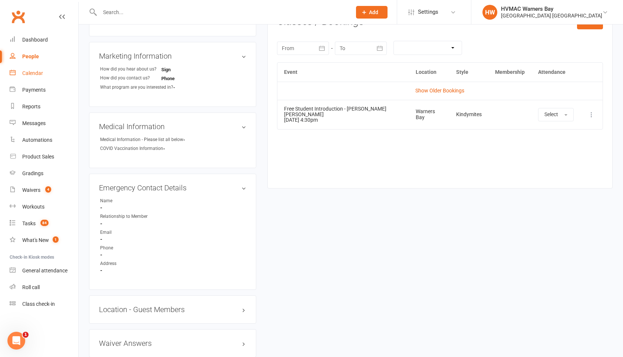
click at [40, 71] on div "Calendar" at bounding box center [32, 73] width 21 height 6
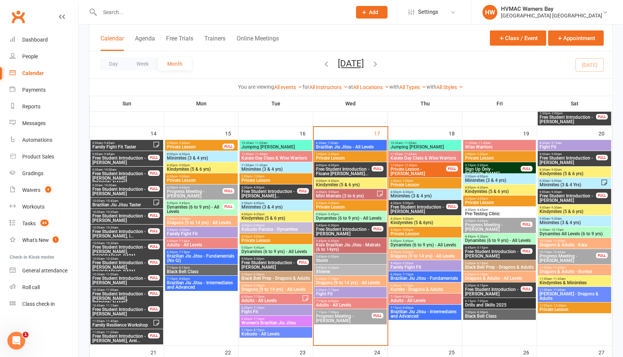
scroll to position [642, 0]
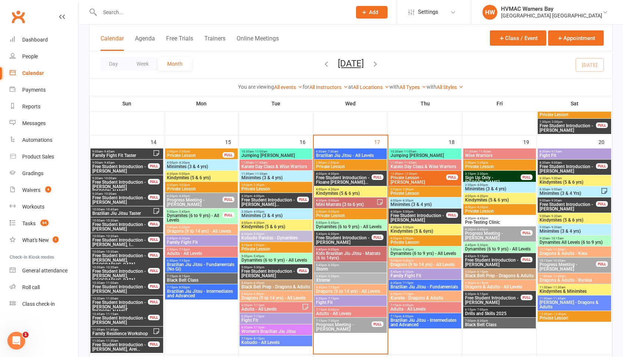
click at [344, 190] on span "4:00pm - 4:30pm" at bounding box center [351, 189] width 70 height 3
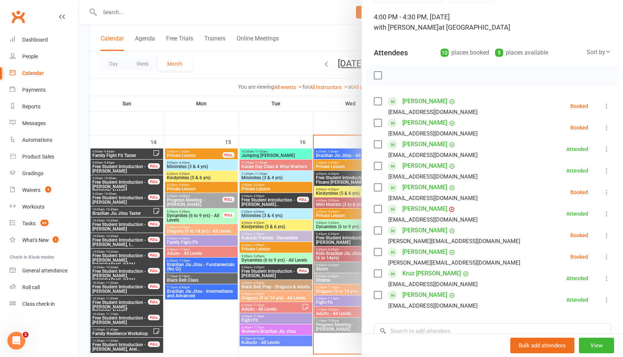
scroll to position [0, 0]
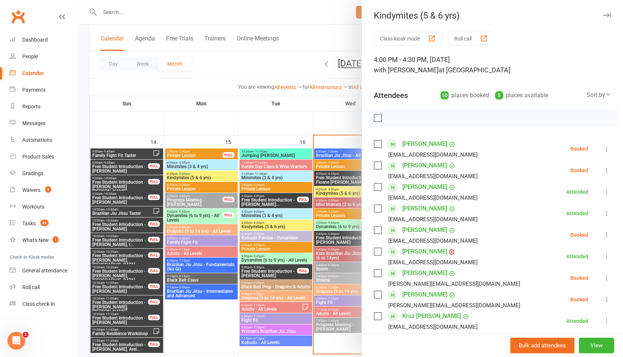
click at [606, 15] on icon "button" at bounding box center [607, 15] width 8 height 4
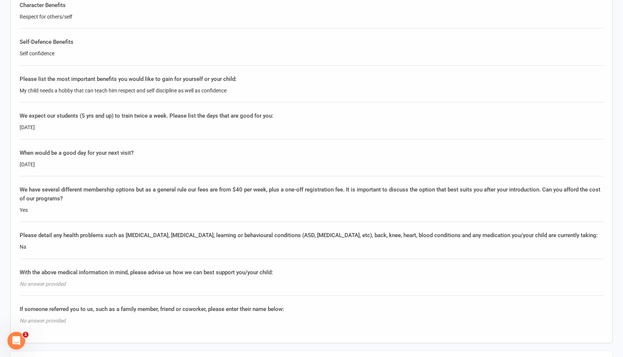
scroll to position [907, 0]
